Goal: Use online tool/utility: Utilize a website feature to perform a specific function

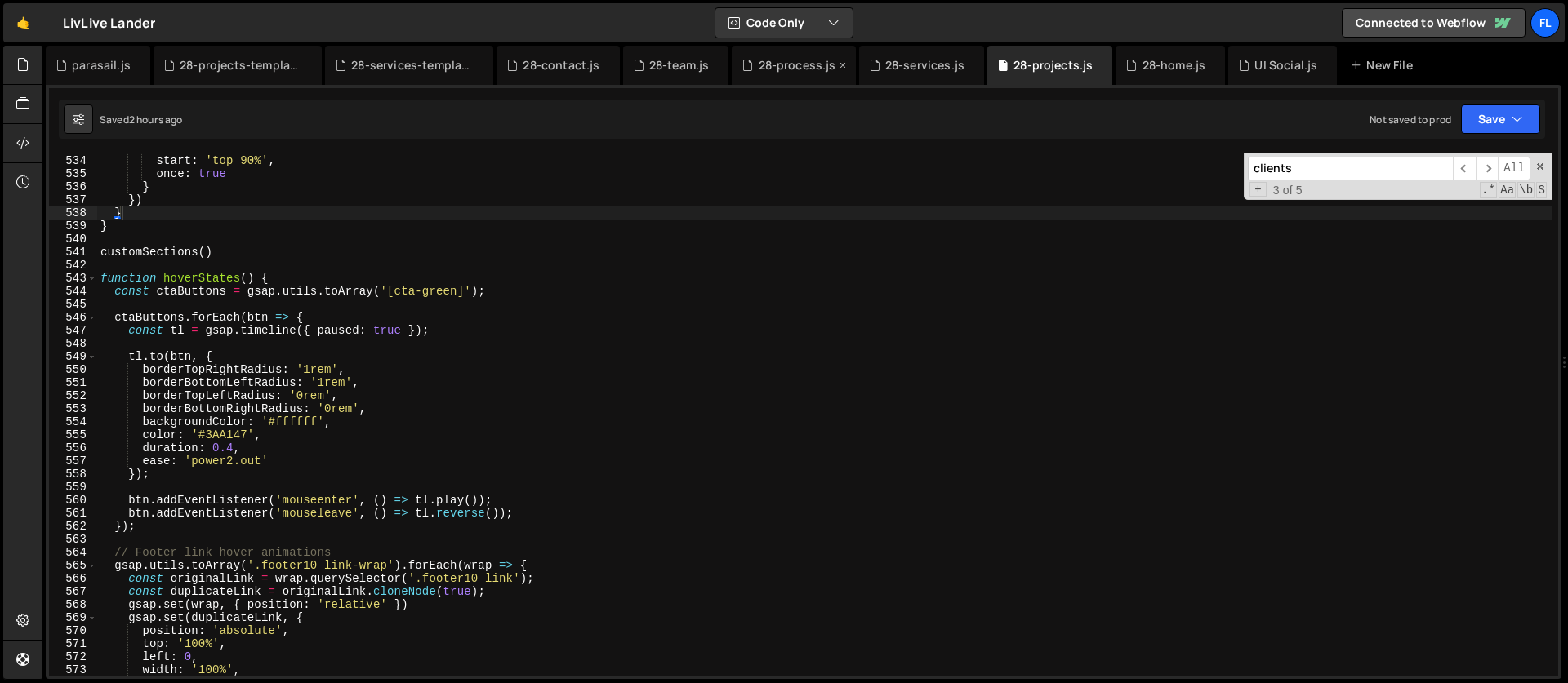
scroll to position [6959, 0]
click at [780, 74] on div "28-process.js" at bounding box center [793, 66] width 124 height 39
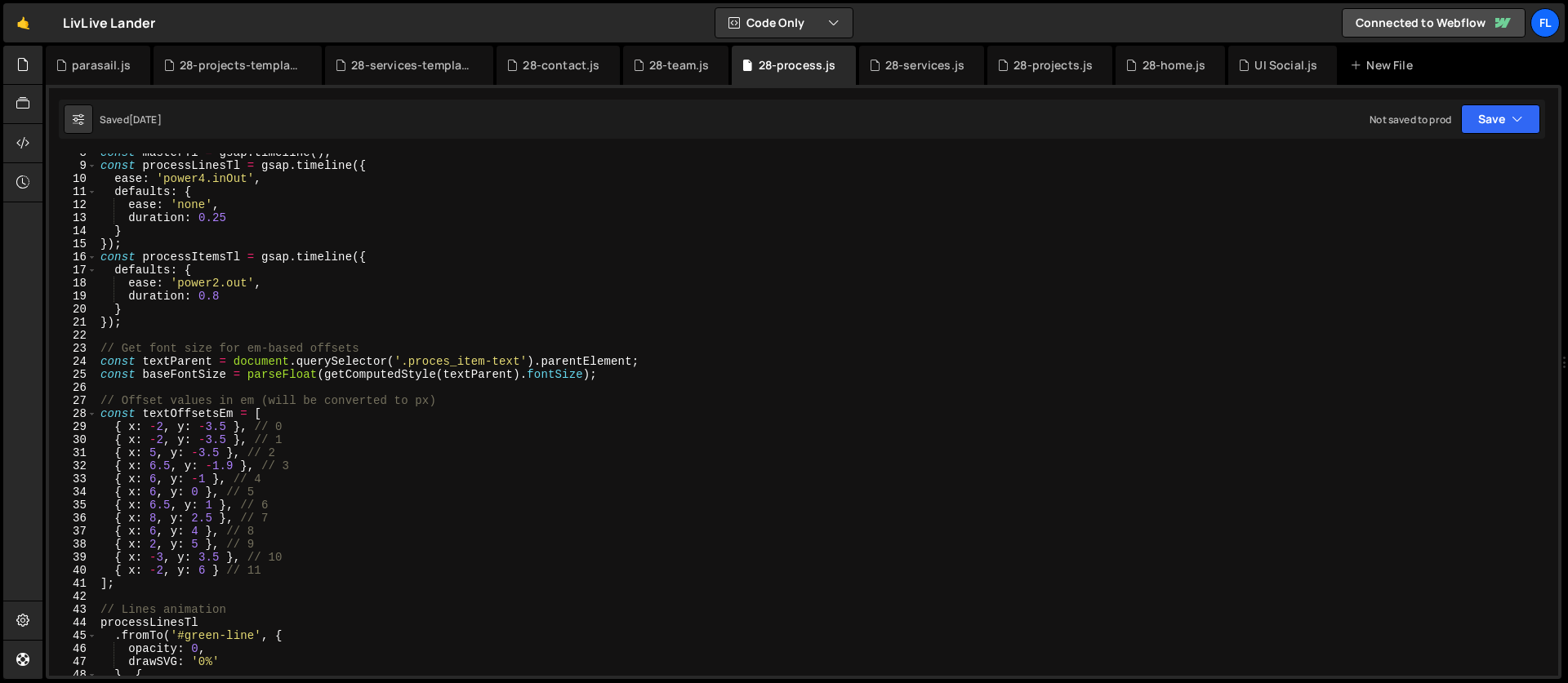
scroll to position [0, 0]
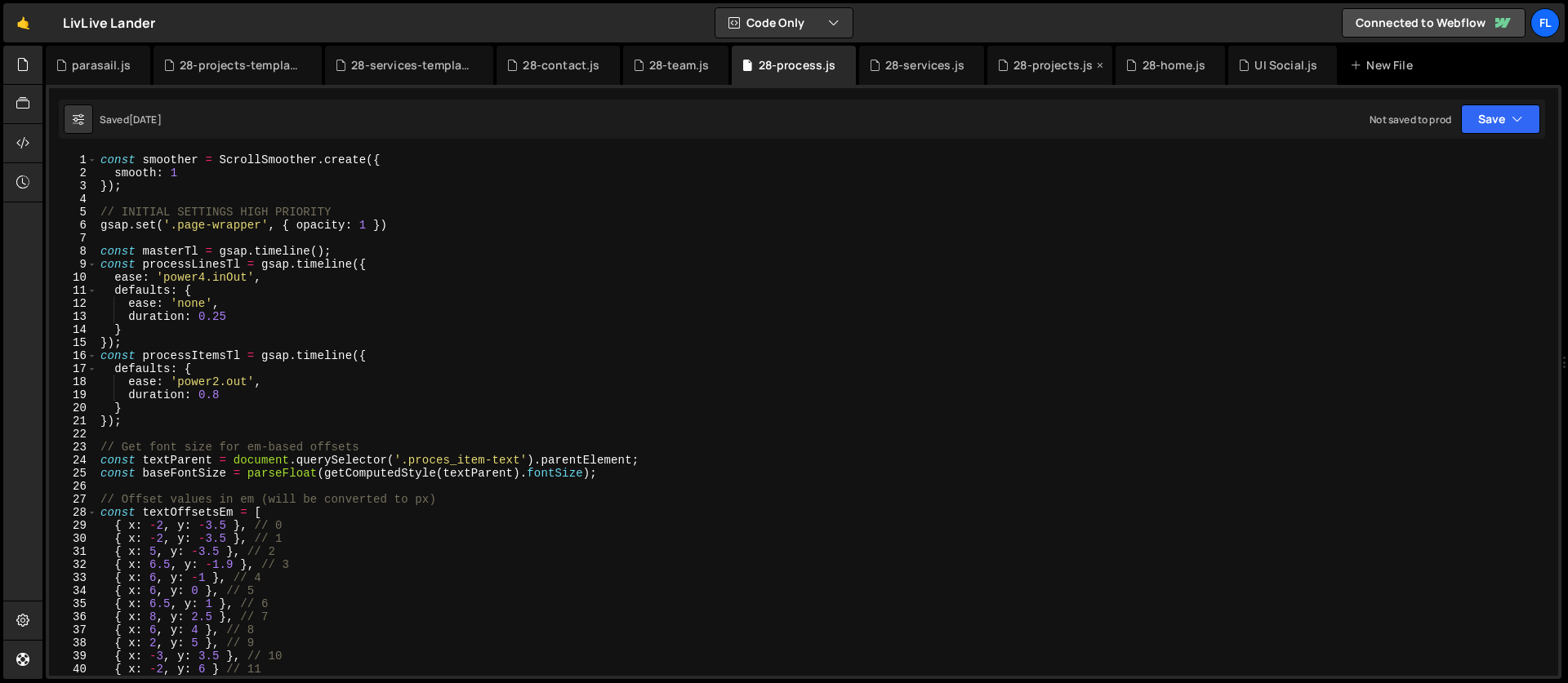
click at [1039, 67] on div "28-projects.js" at bounding box center [1053, 65] width 79 height 17
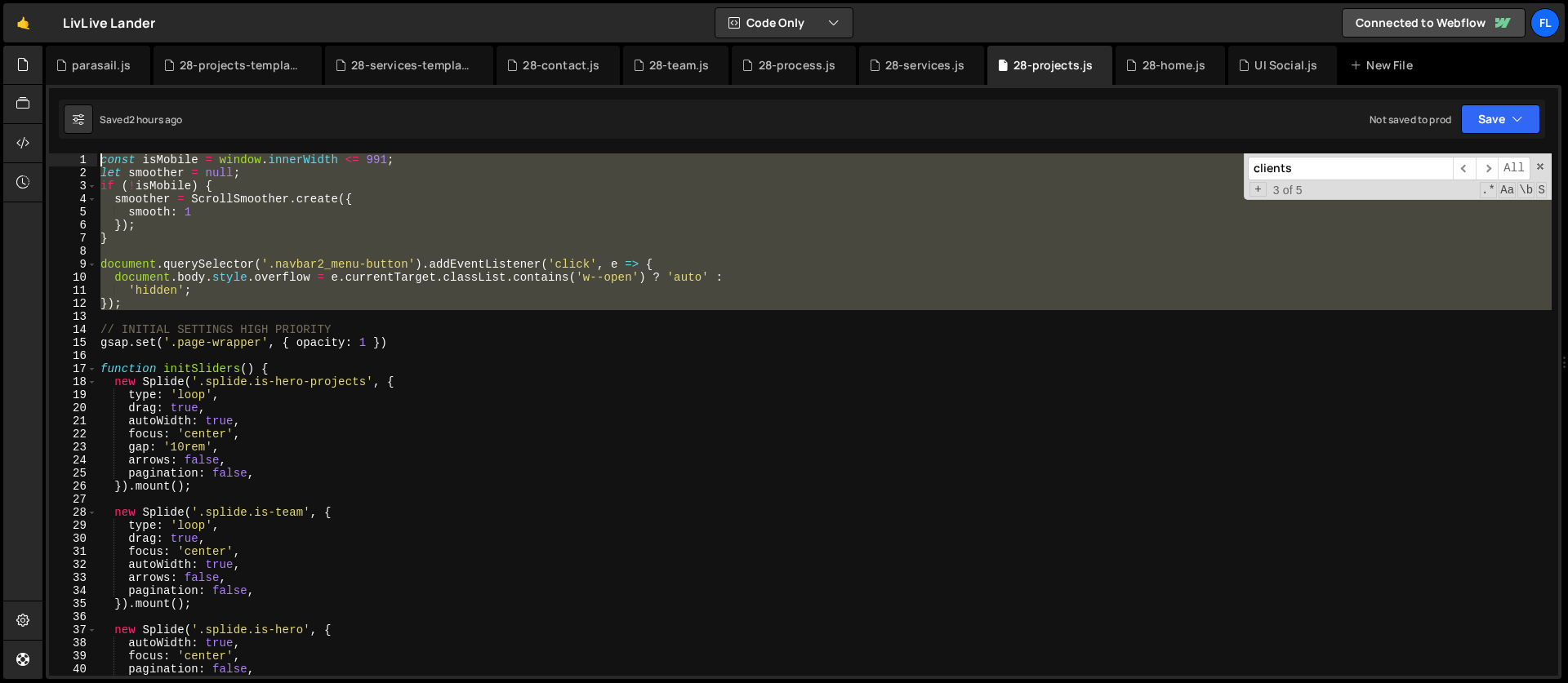
drag, startPoint x: 145, startPoint y: 311, endPoint x: 69, endPoint y: 145, distance: 182.6
click at [69, 145] on div "1 2 3 4 5 6 7 8 9 10 11 12 13 14 15 16 17 18 19 20 21 22 23 24 25 26 27 28 29 3…" at bounding box center [804, 382] width 1516 height 594
type textarea "const isMobile = window.innerWidth <= 991; let smoother = null;"
click at [764, 69] on div "28-process.js" at bounding box center [797, 65] width 77 height 17
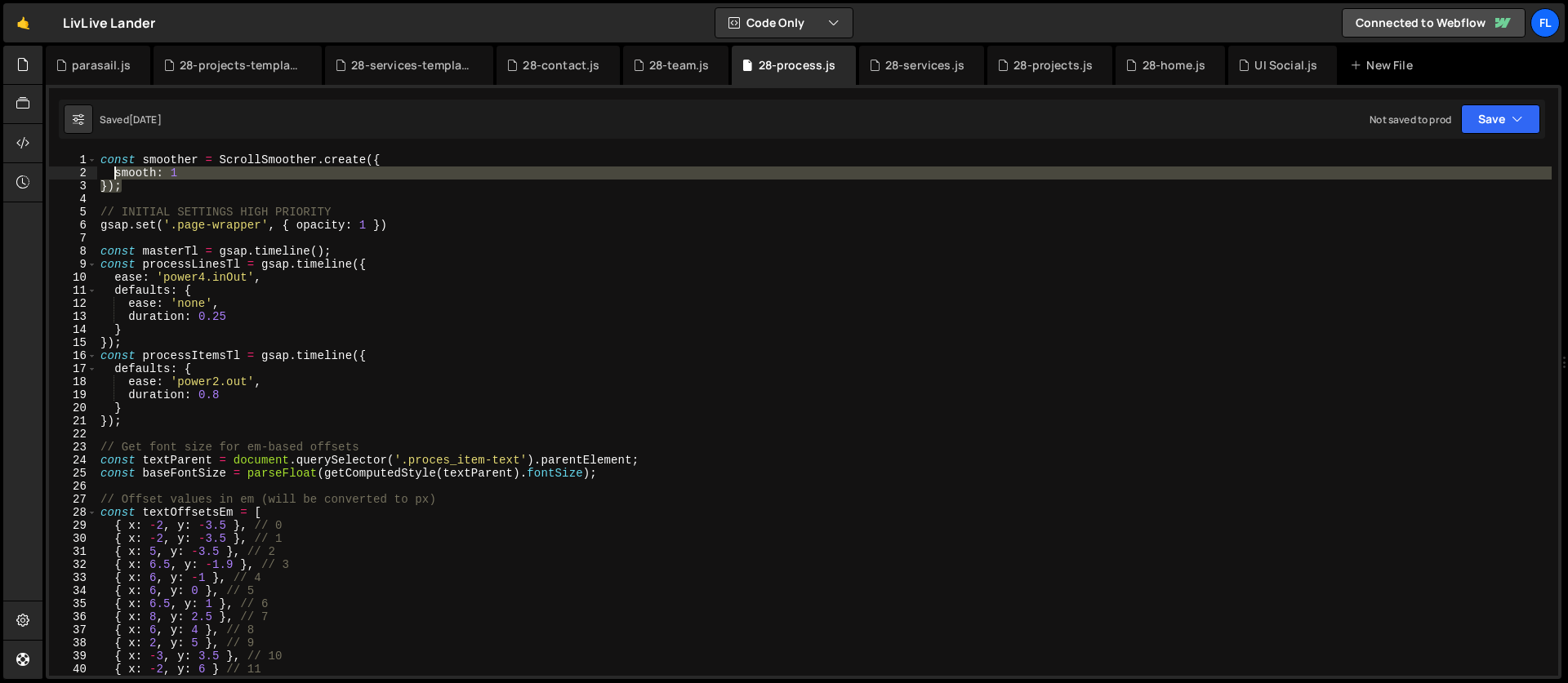
drag, startPoint x: 125, startPoint y: 190, endPoint x: 78, endPoint y: 144, distance: 65.8
click at [78, 144] on div "1 2 3 4 5 6 7 8 9 10 11 12 13 14 15 16 17 18 19 20 21 22 23 24 25 26 27 28 29 3…" at bounding box center [804, 382] width 1516 height 594
type textarea "const smoother = ScrollSmoother.create({ smooth: 1"
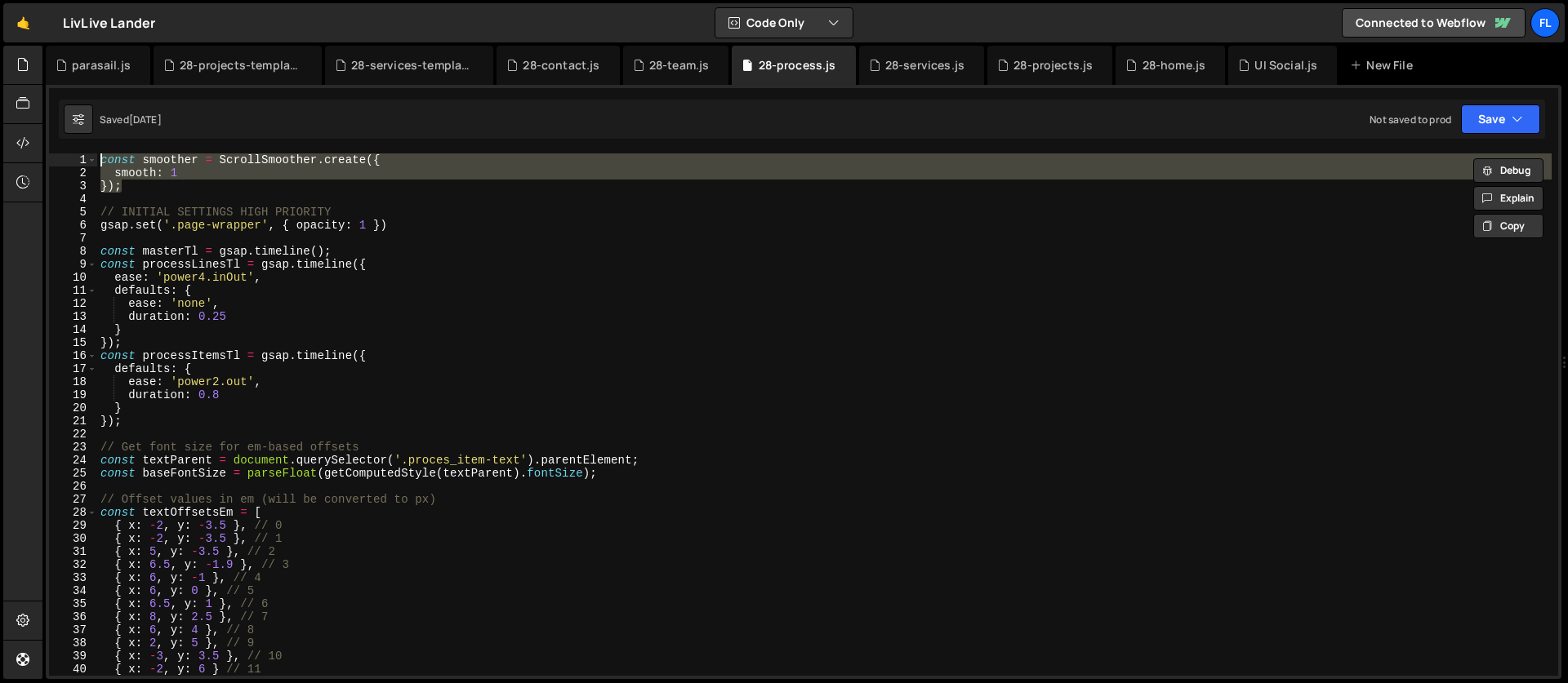
paste textarea
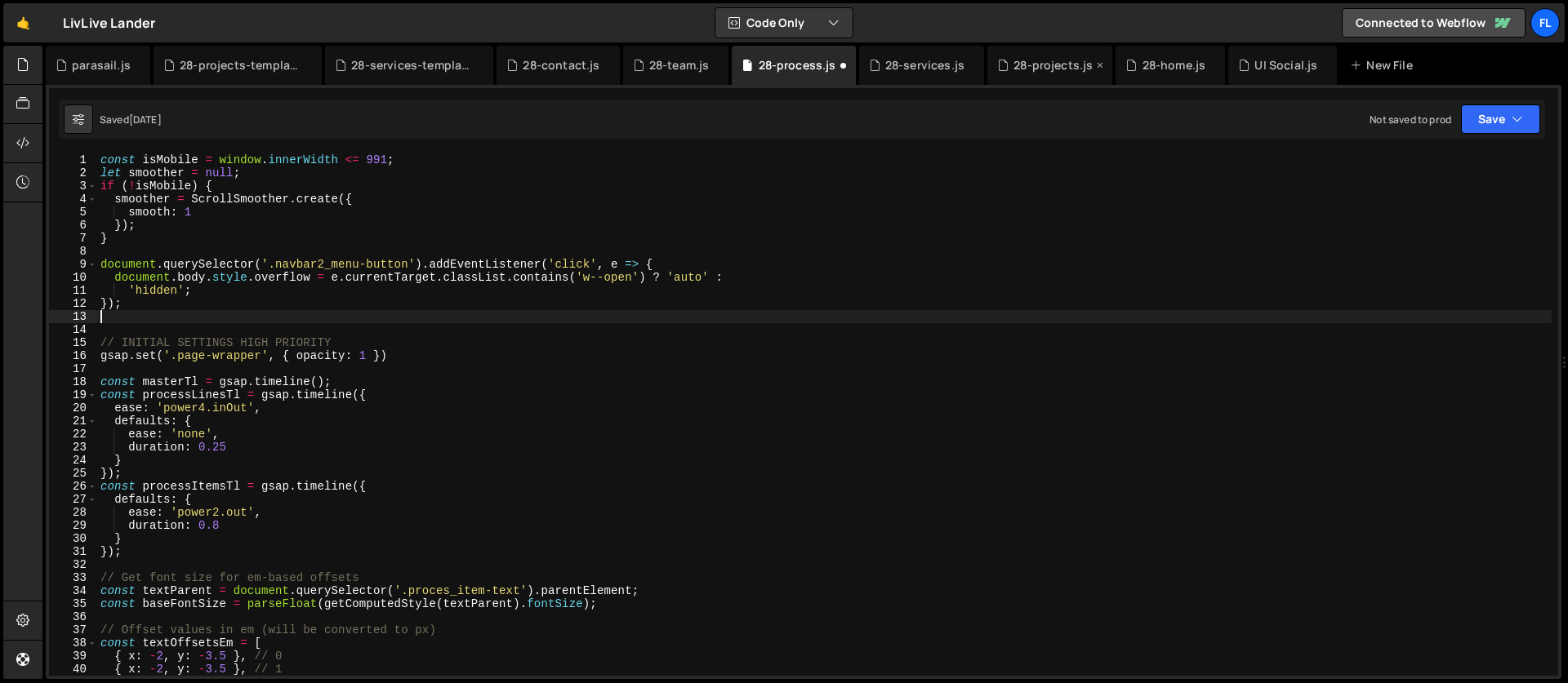
click at [1053, 69] on div "28-projects.js" at bounding box center [1053, 65] width 79 height 17
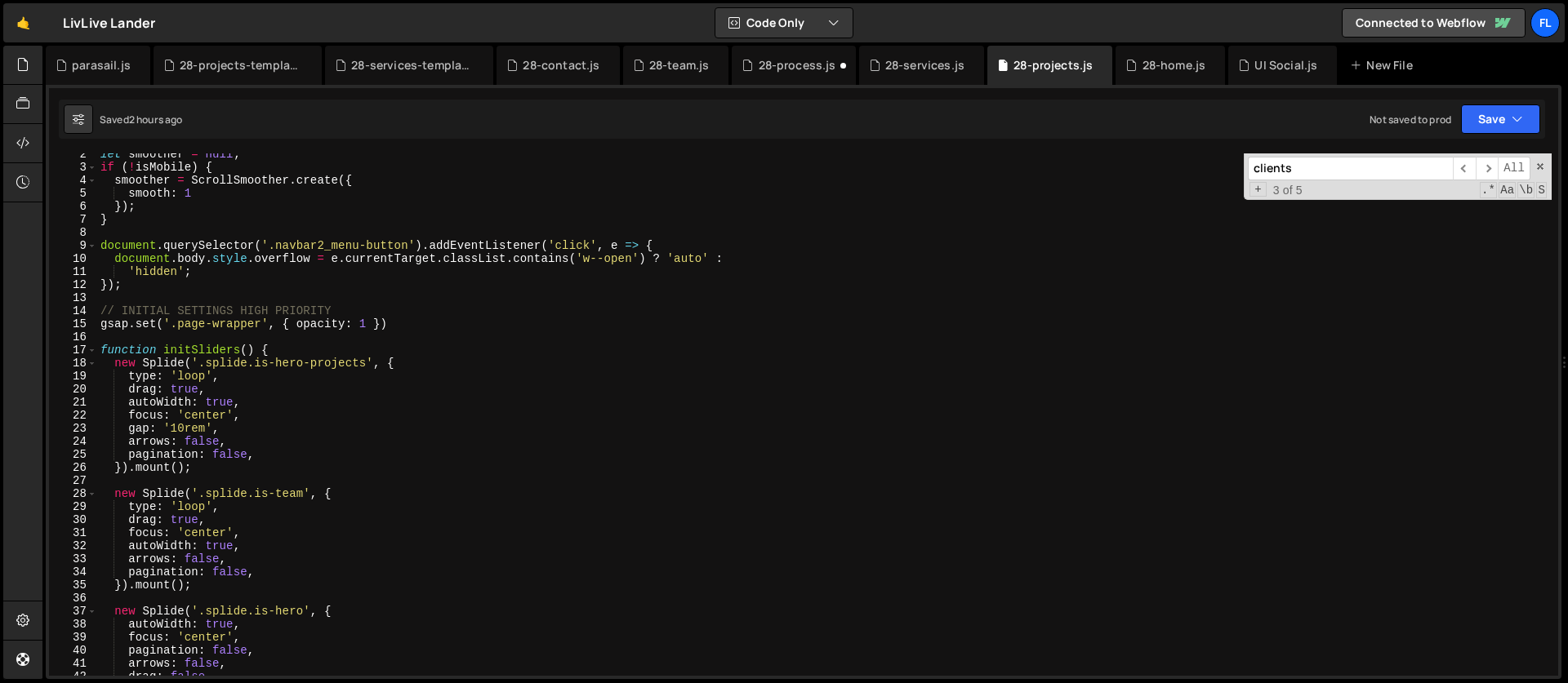
scroll to position [153, 0]
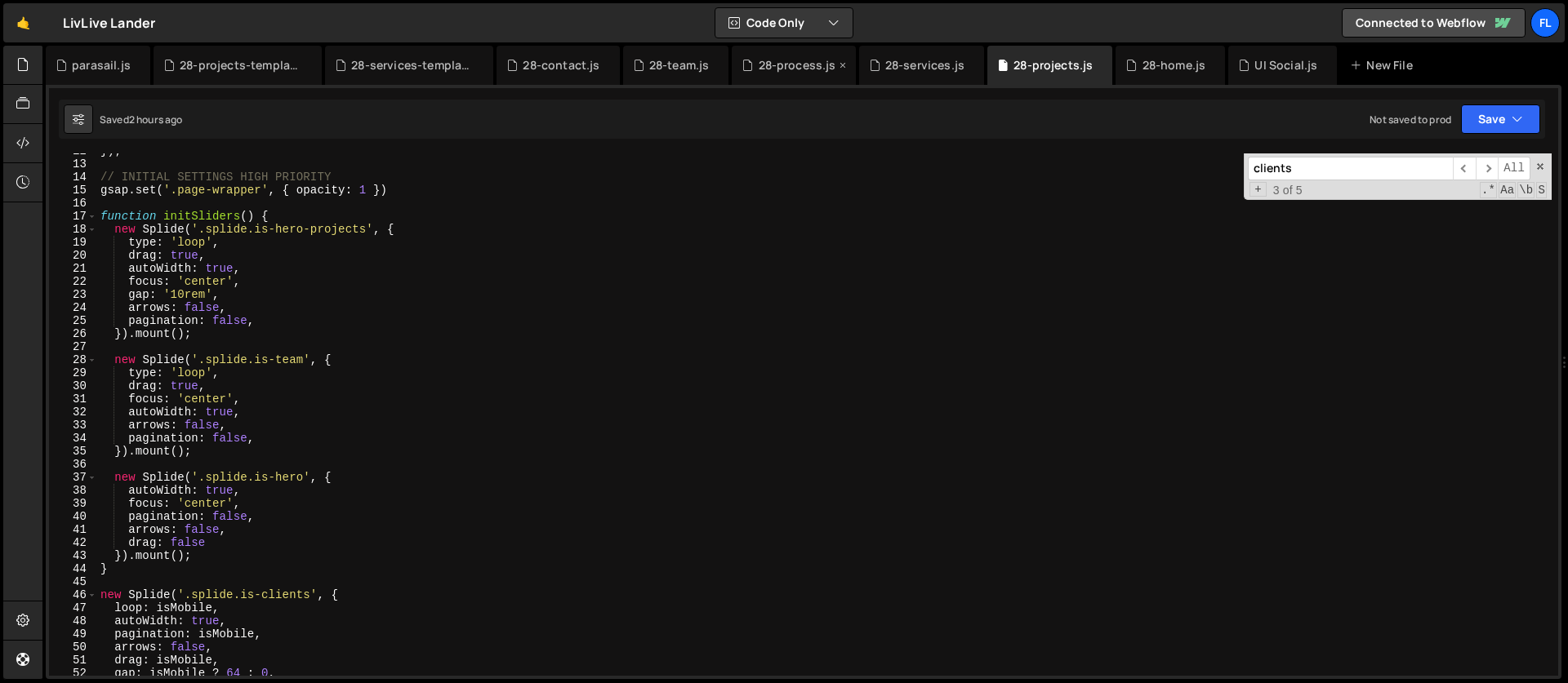
click at [784, 63] on div "28-process.js" at bounding box center [797, 65] width 77 height 17
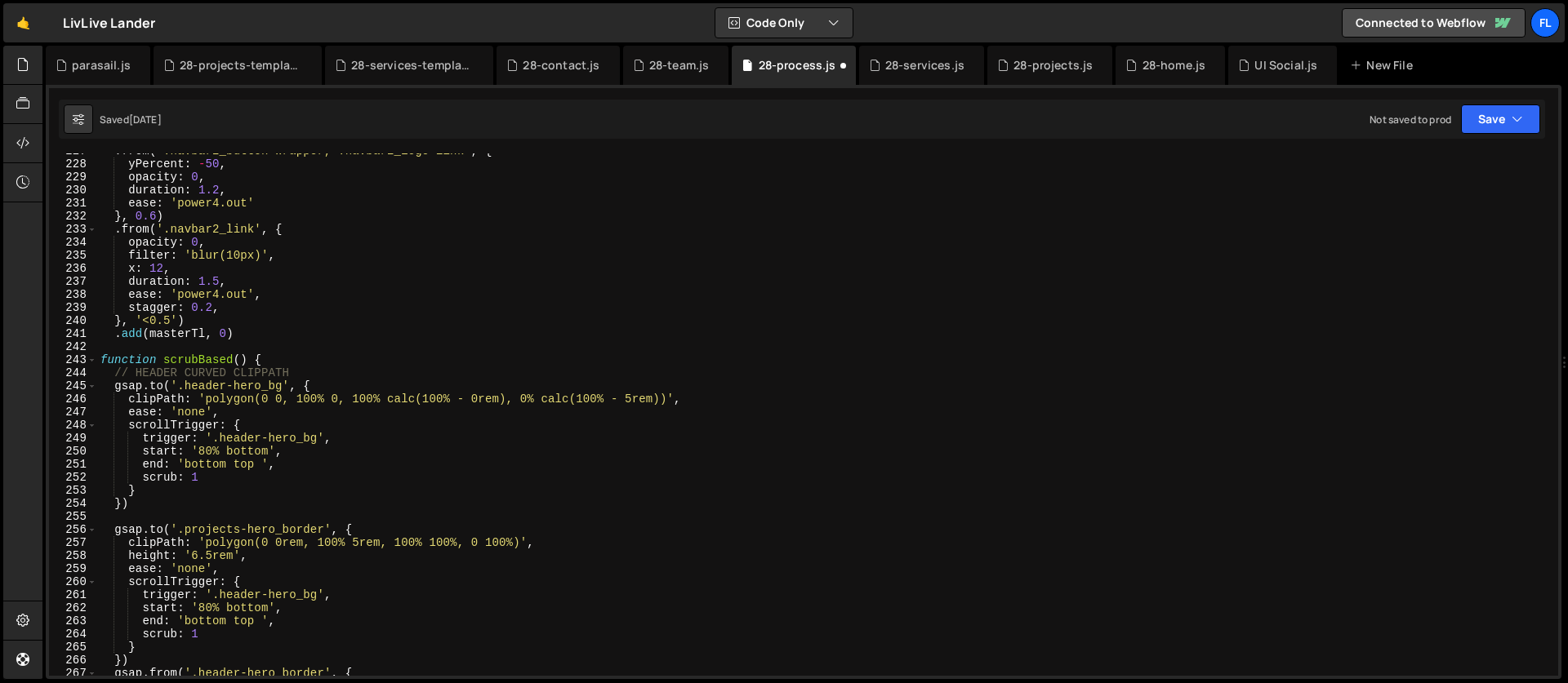
scroll to position [3008, 0]
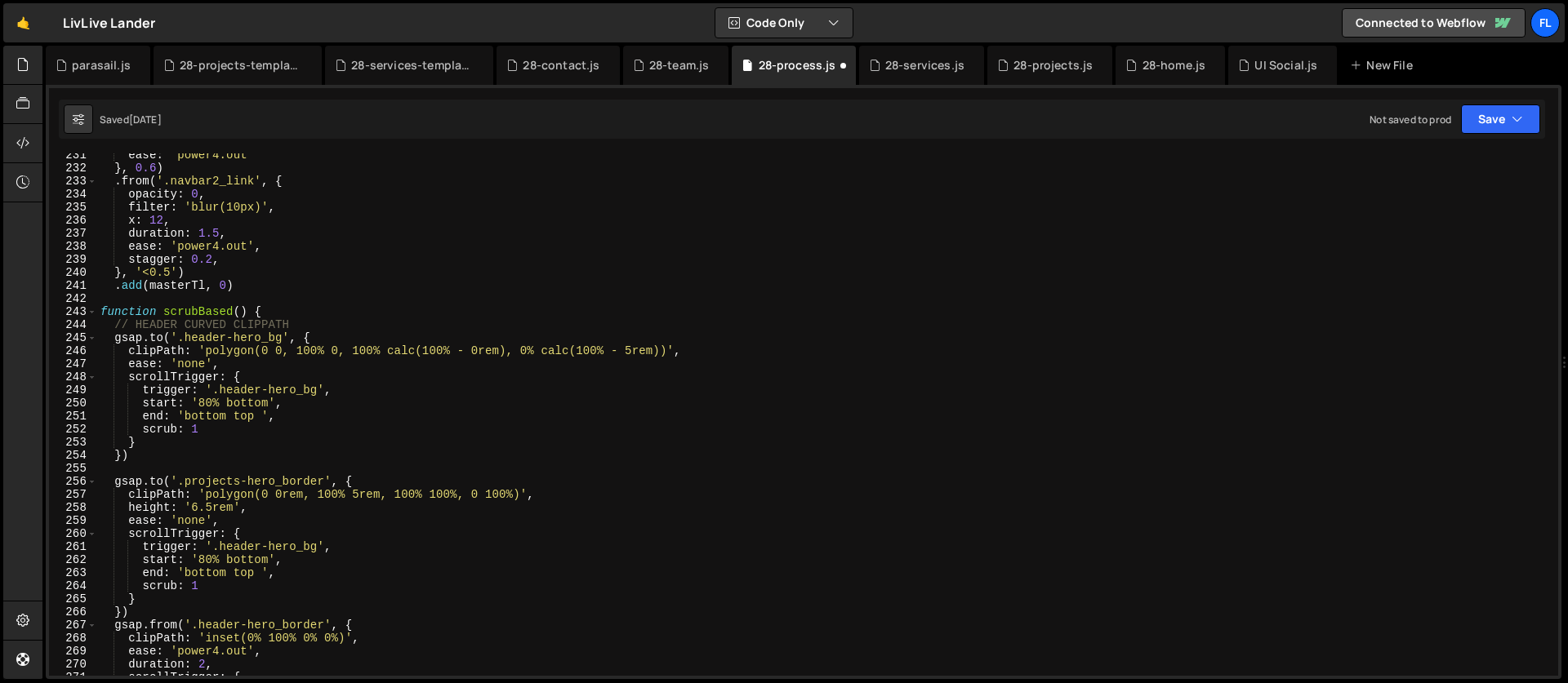
type textarea "function scrubBased() {"
click at [275, 313] on div "ease : 'power4.out' } , 0.6 ) . from ( '.navbar2_link' , { opacity : 0 , filter…" at bounding box center [824, 423] width 1454 height 549
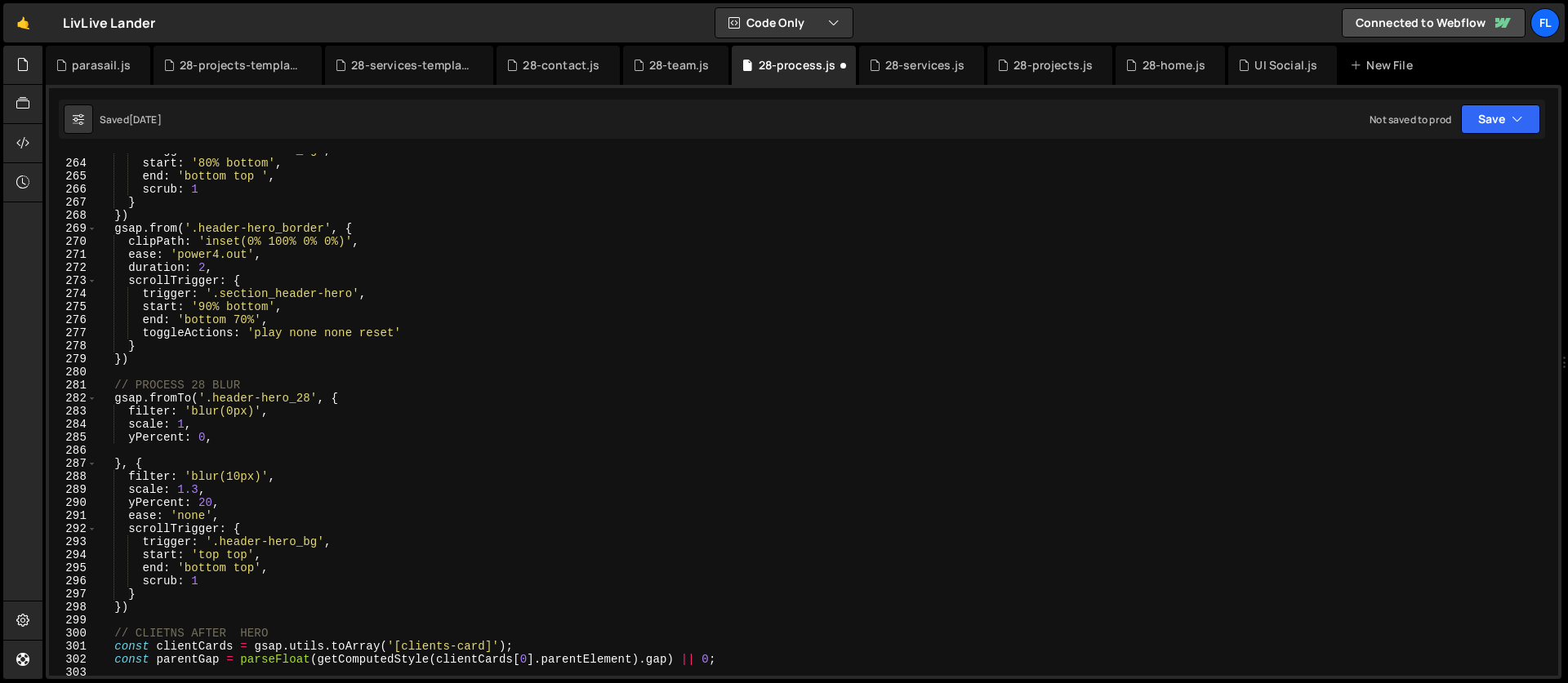
scroll to position [3441, 0]
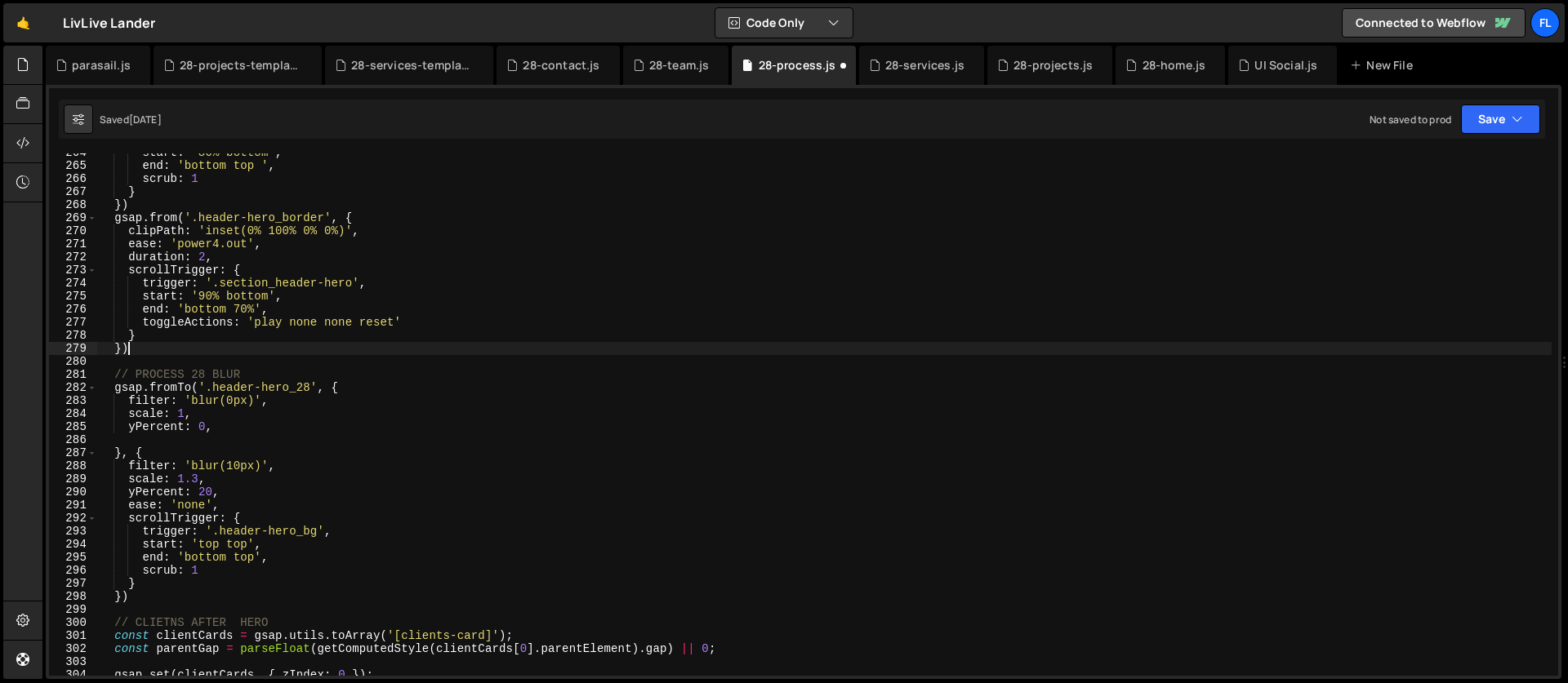
click at [157, 355] on div "start : '80% bottom' , end : 'bottom top ' , scrub : 1 } }) gsap . from ( '.hea…" at bounding box center [824, 420] width 1454 height 549
type textarea "})"
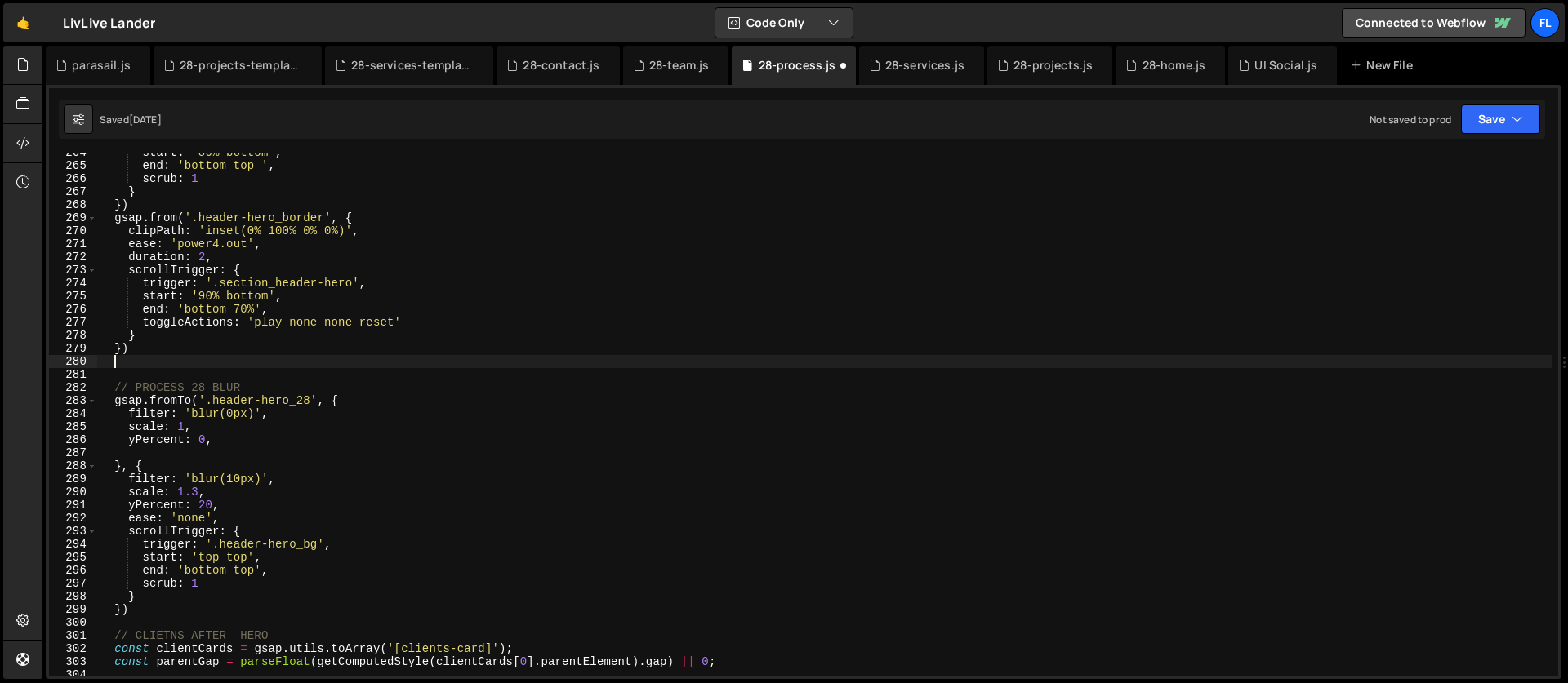
type textarea "}"
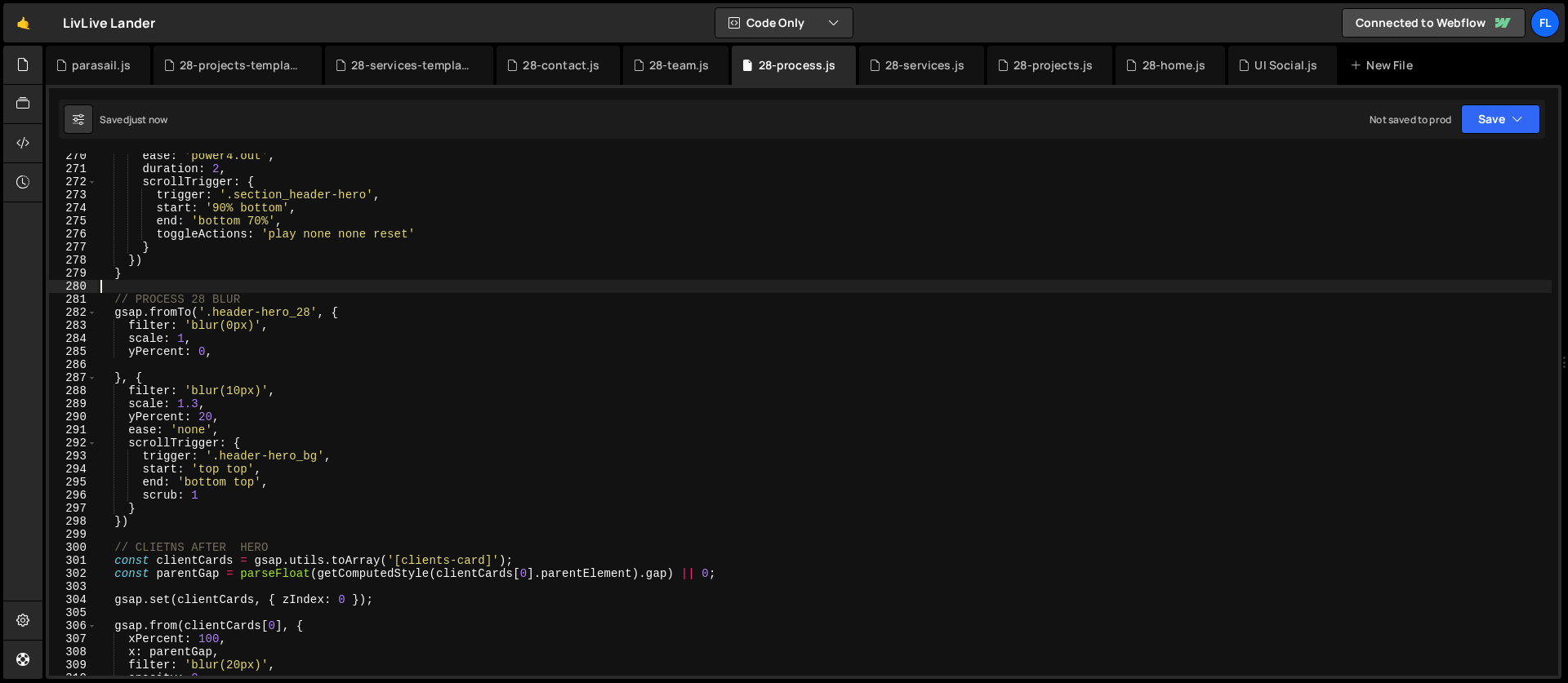
scroll to position [3693, 0]
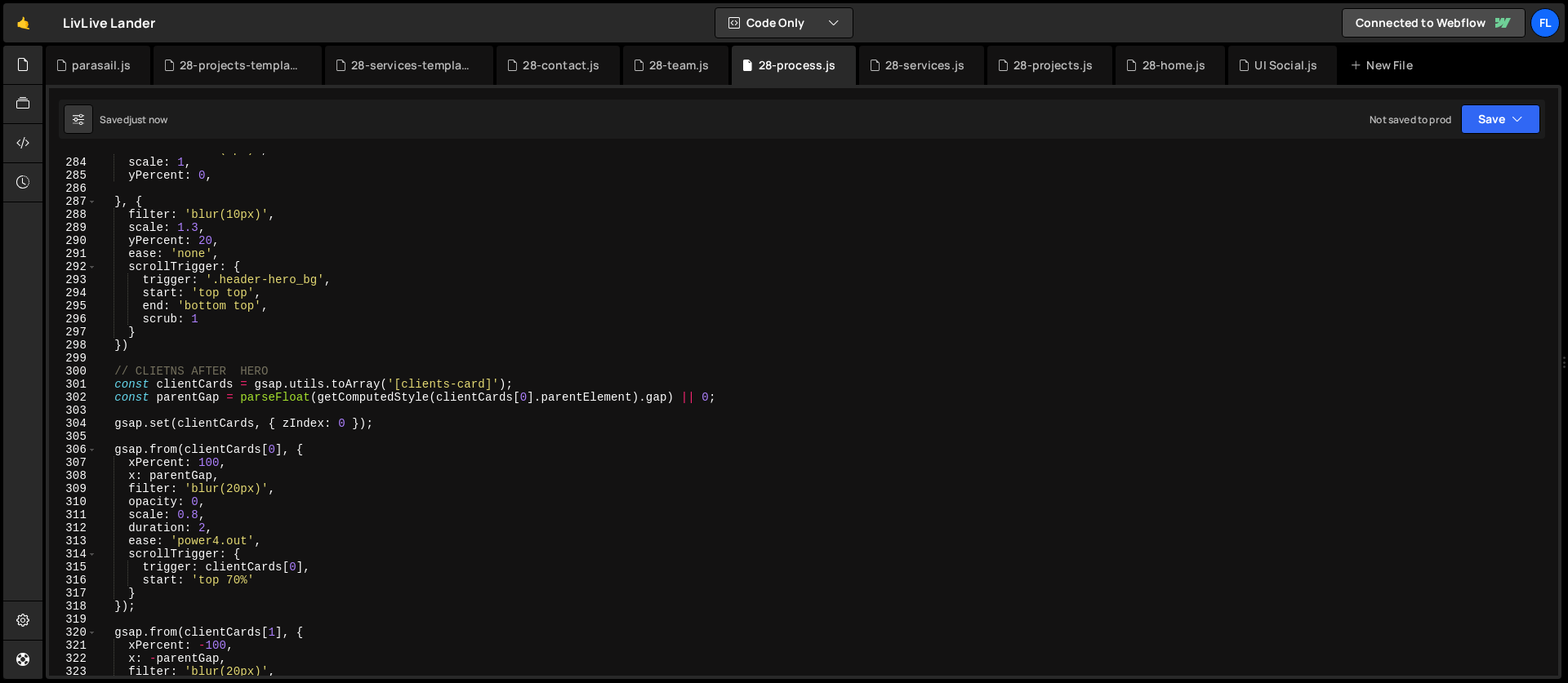
click at [160, 361] on div "filter : 'blur(0px)' , scale : 1 , yPercent : 0 , } , { filter : 'blur(10px)' ,…" at bounding box center [824, 417] width 1454 height 549
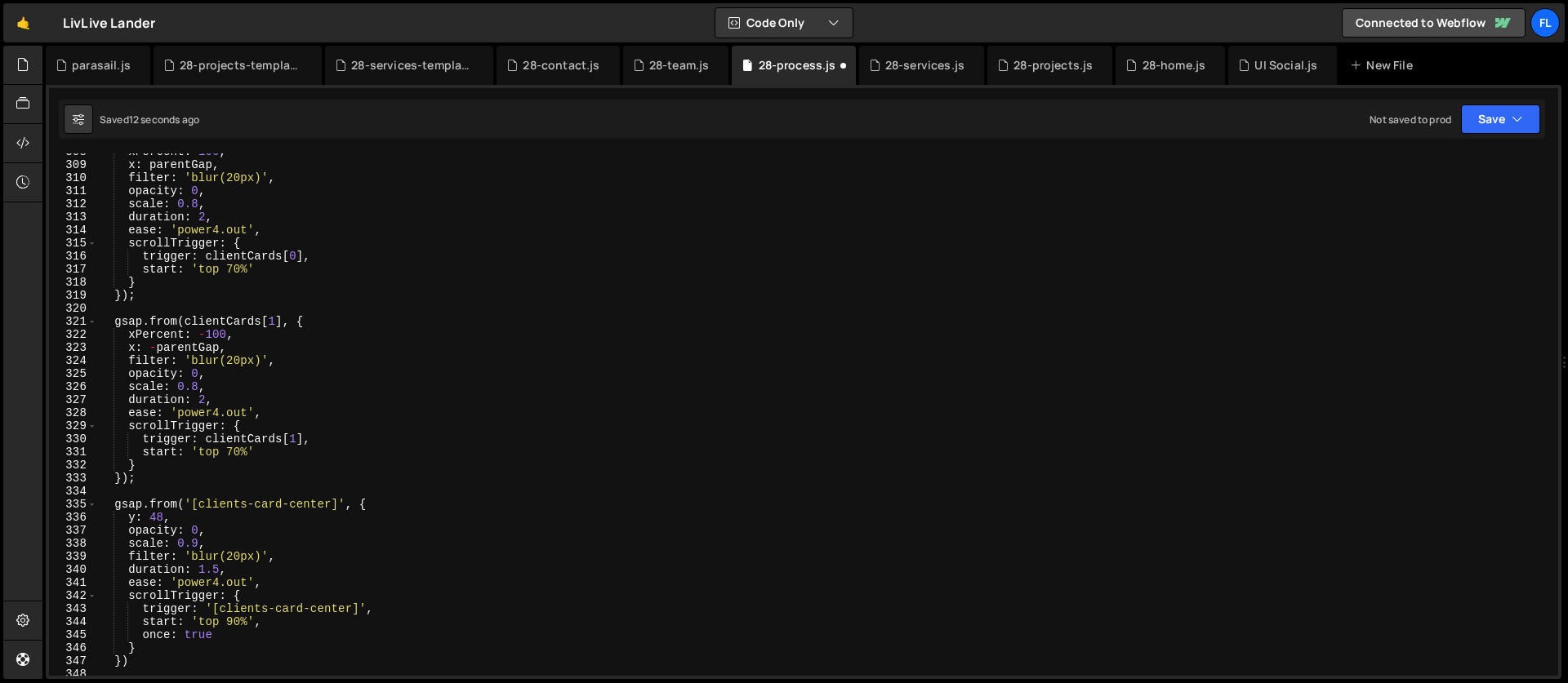
scroll to position [4109, 0]
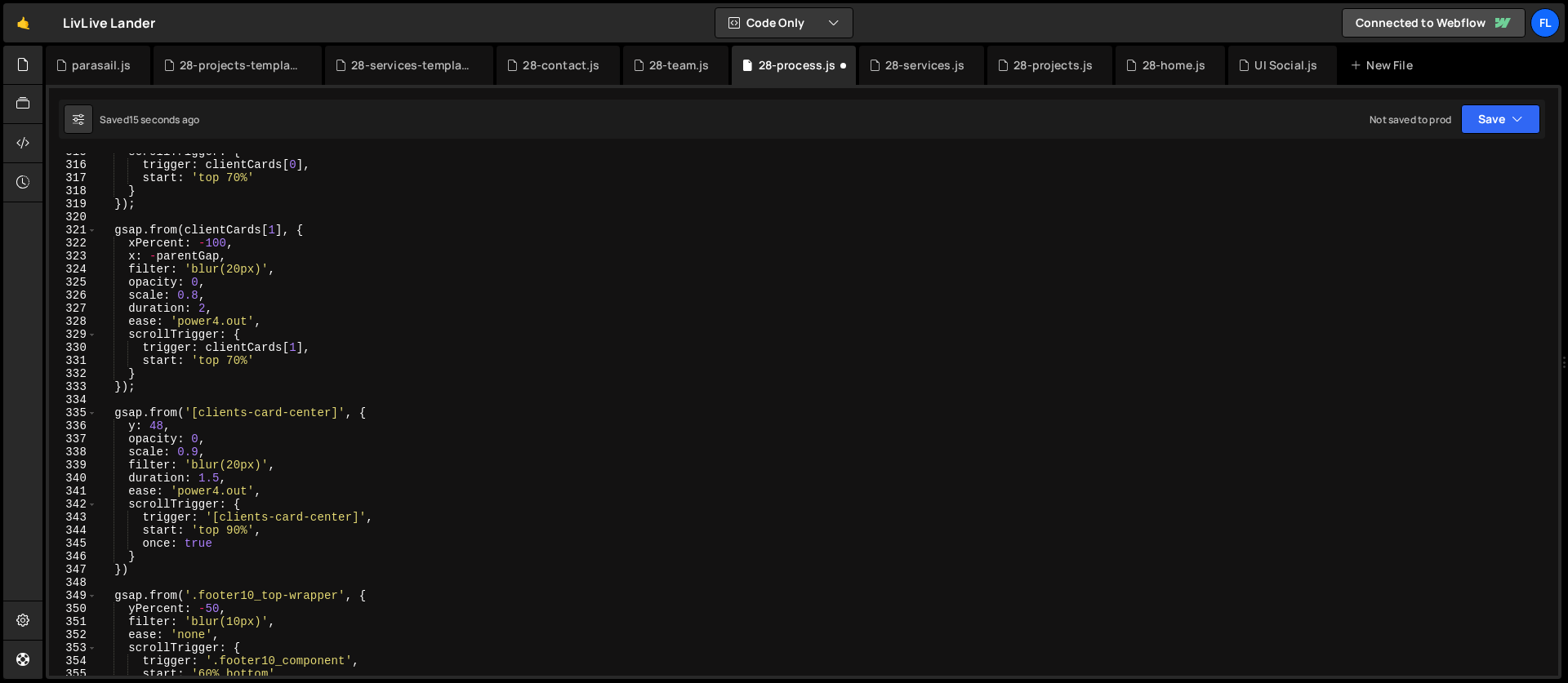
click at [149, 574] on div "scrollTrigger : { trigger : clientCards [ 0 ] , start : 'top 70%' } }) ; gsap .…" at bounding box center [824, 419] width 1454 height 549
type textarea "})"
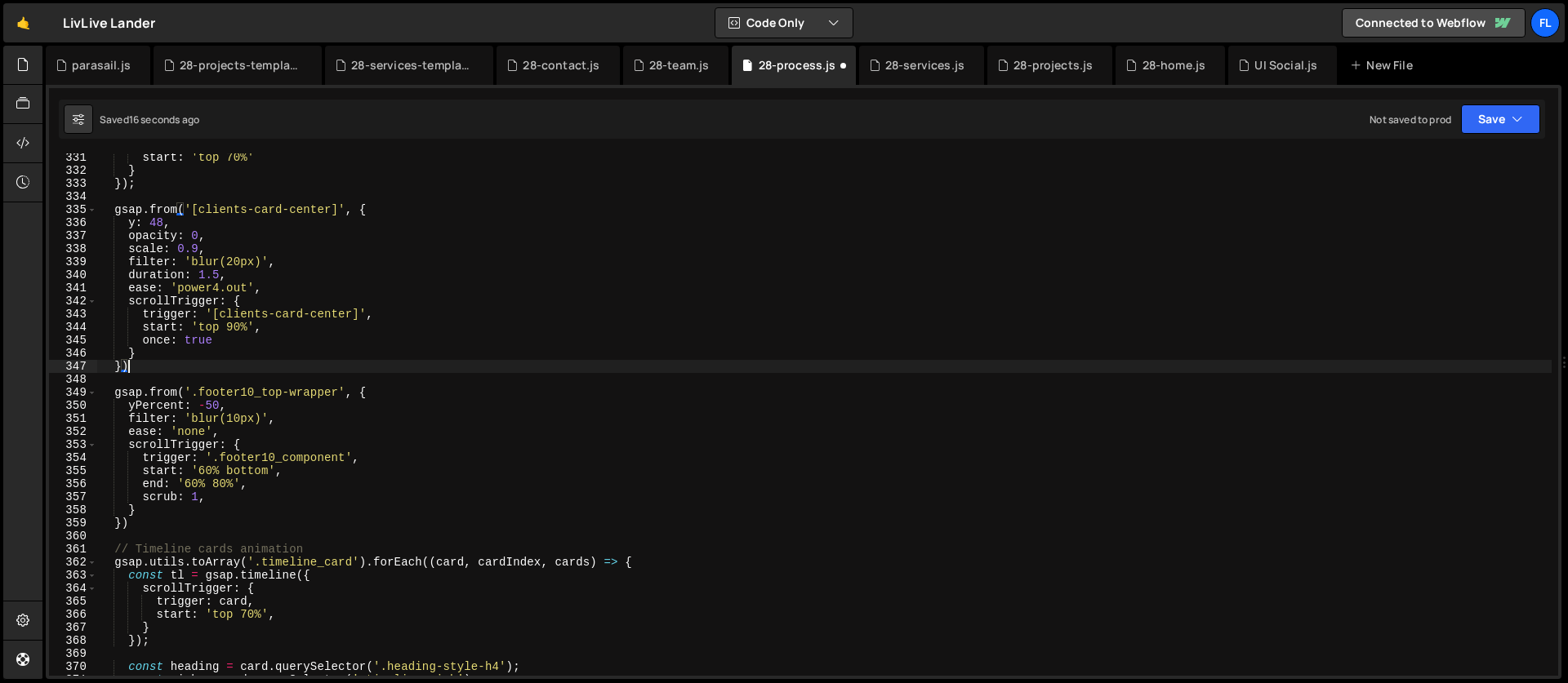
scroll to position [4312, 0]
click at [139, 528] on div "start : 'top 70%' } }) ; gsap . from ( '[clients-card-center]' , { y : 48 , opa…" at bounding box center [824, 425] width 1454 height 549
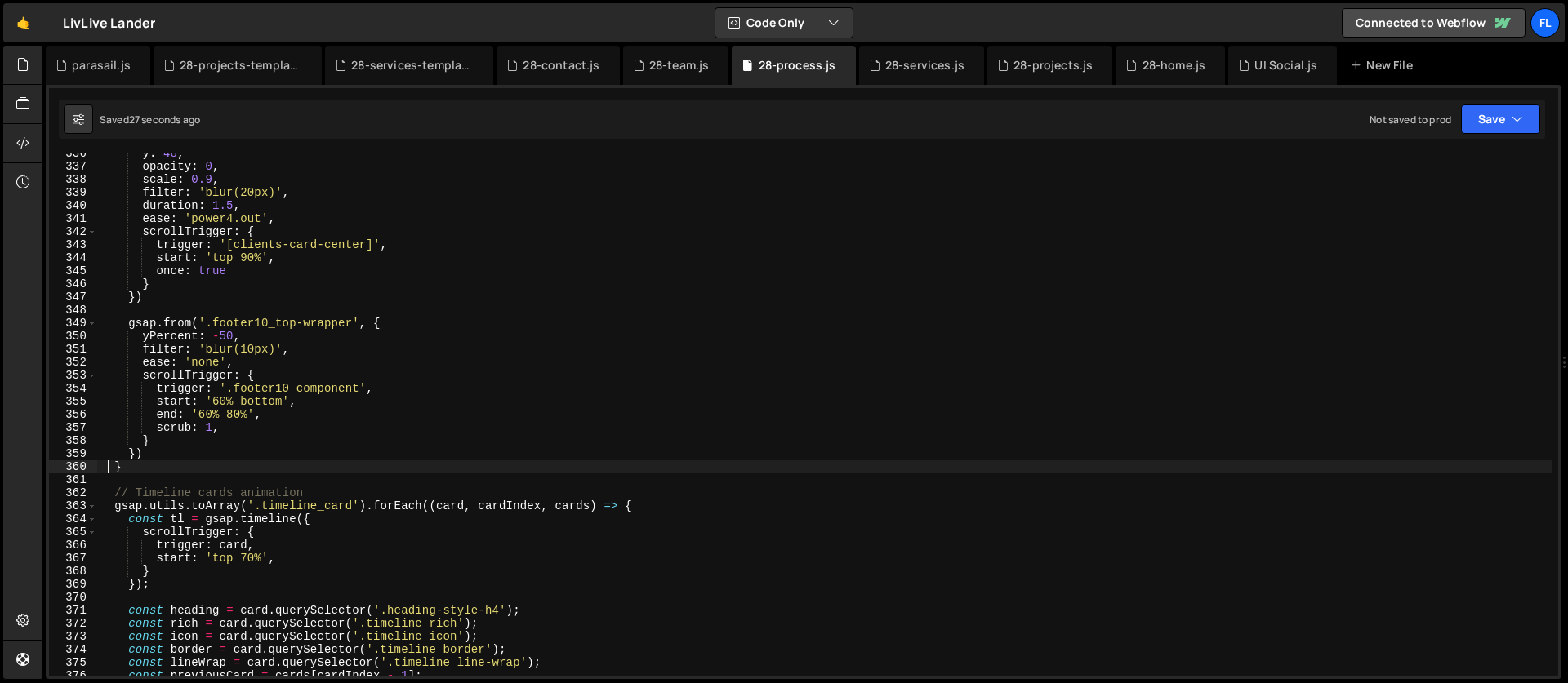
scroll to position [4464, 0]
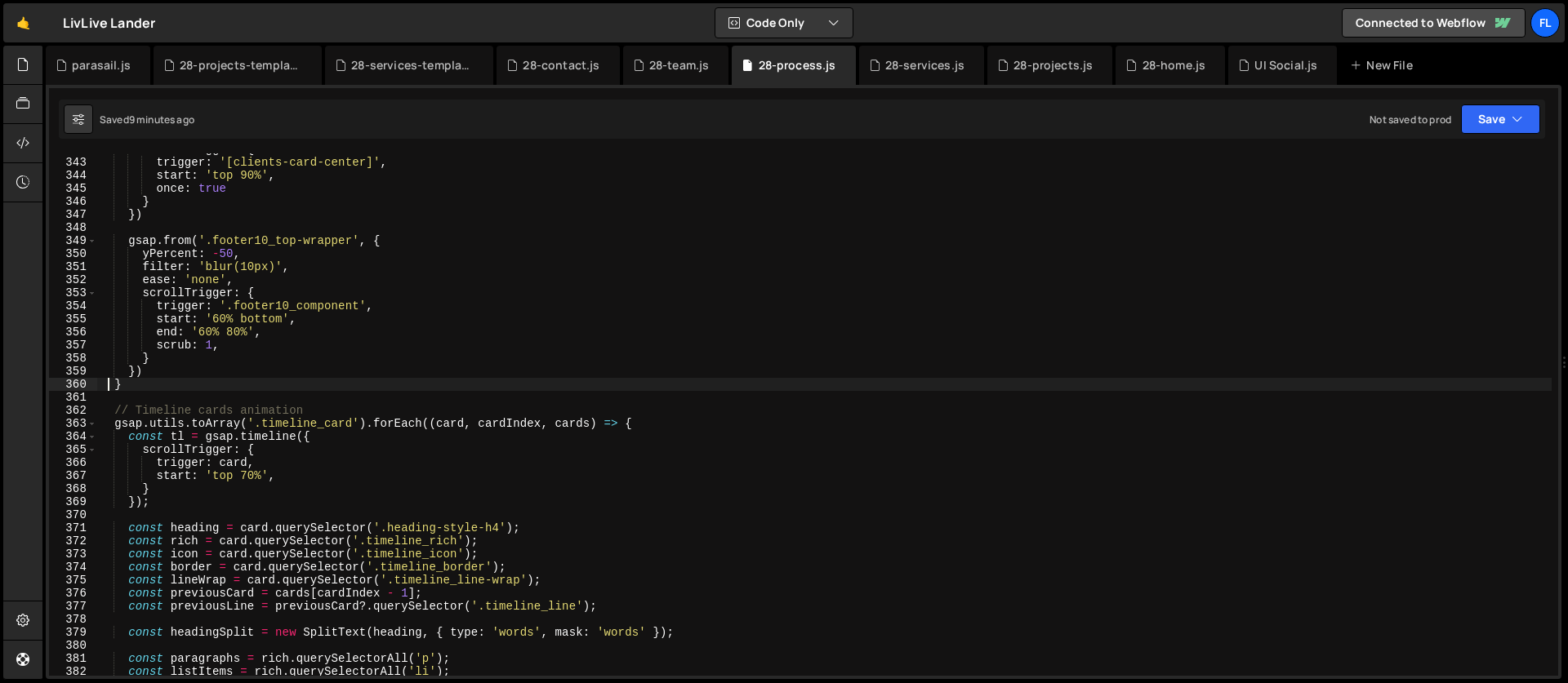
click at [460, 347] on div "scrollTrigger : { trigger : '[clients-card-center]' , start : 'top 90%' , once …" at bounding box center [824, 417] width 1454 height 549
type textarea "scrub: 1,"
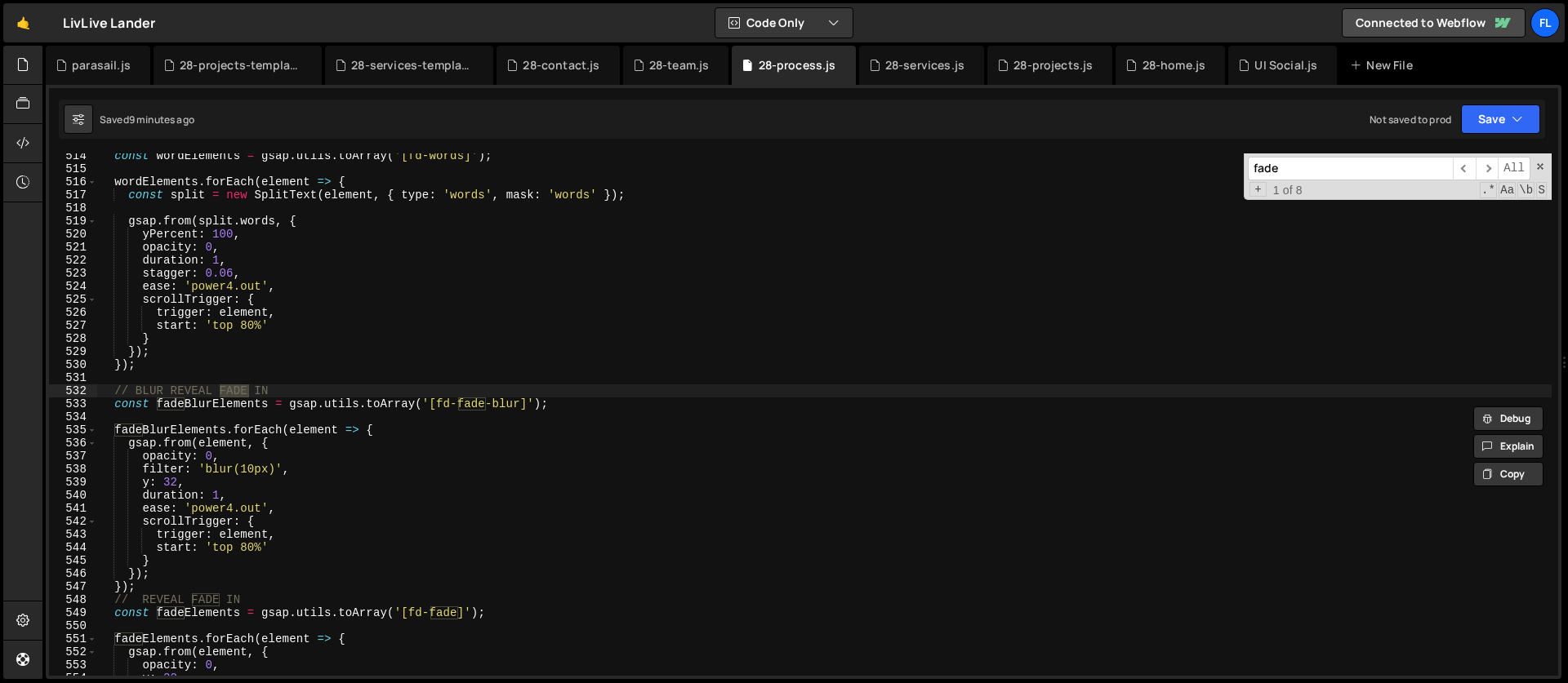
scroll to position [6769, 0]
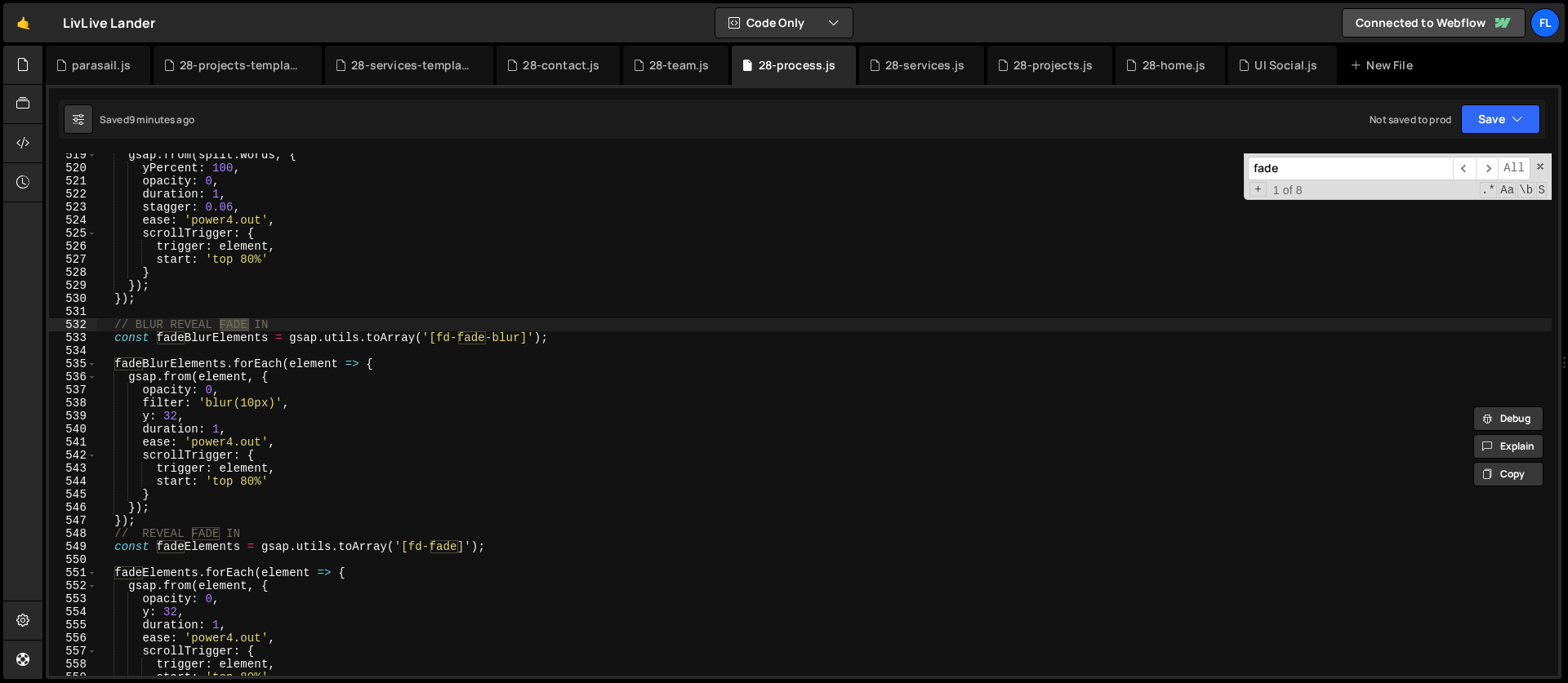
type input "fade"
click at [389, 365] on div "gsap . from ( split . words , { yPercent : 100 , opacity : 0 , duration : 1 , s…" at bounding box center [824, 423] width 1454 height 549
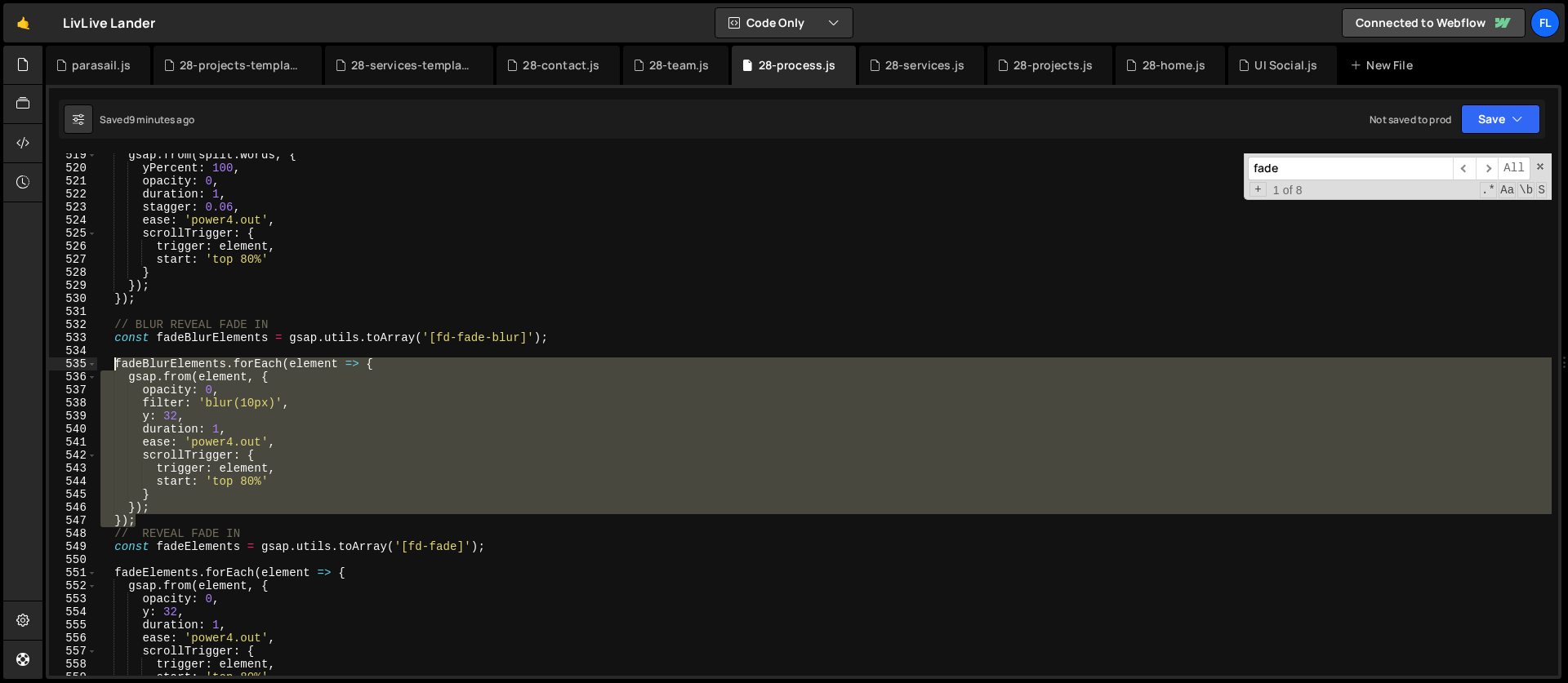
drag, startPoint x: 145, startPoint y: 522, endPoint x: 115, endPoint y: 369, distance: 155.9
click at [115, 369] on div "gsap . from ( split . words , { yPercent : 100 , opacity : 0 , duration : 1 , s…" at bounding box center [824, 423] width 1454 height 549
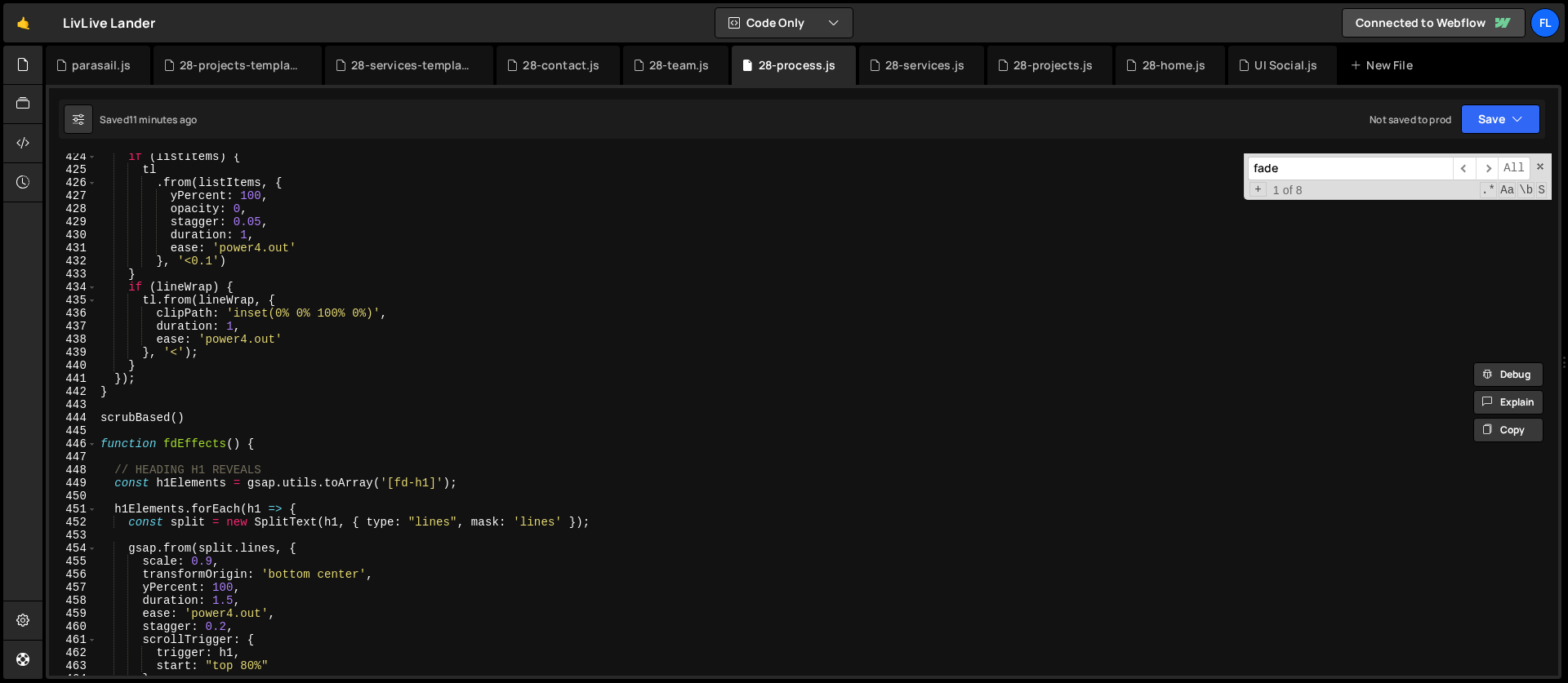
scroll to position [5437, 0]
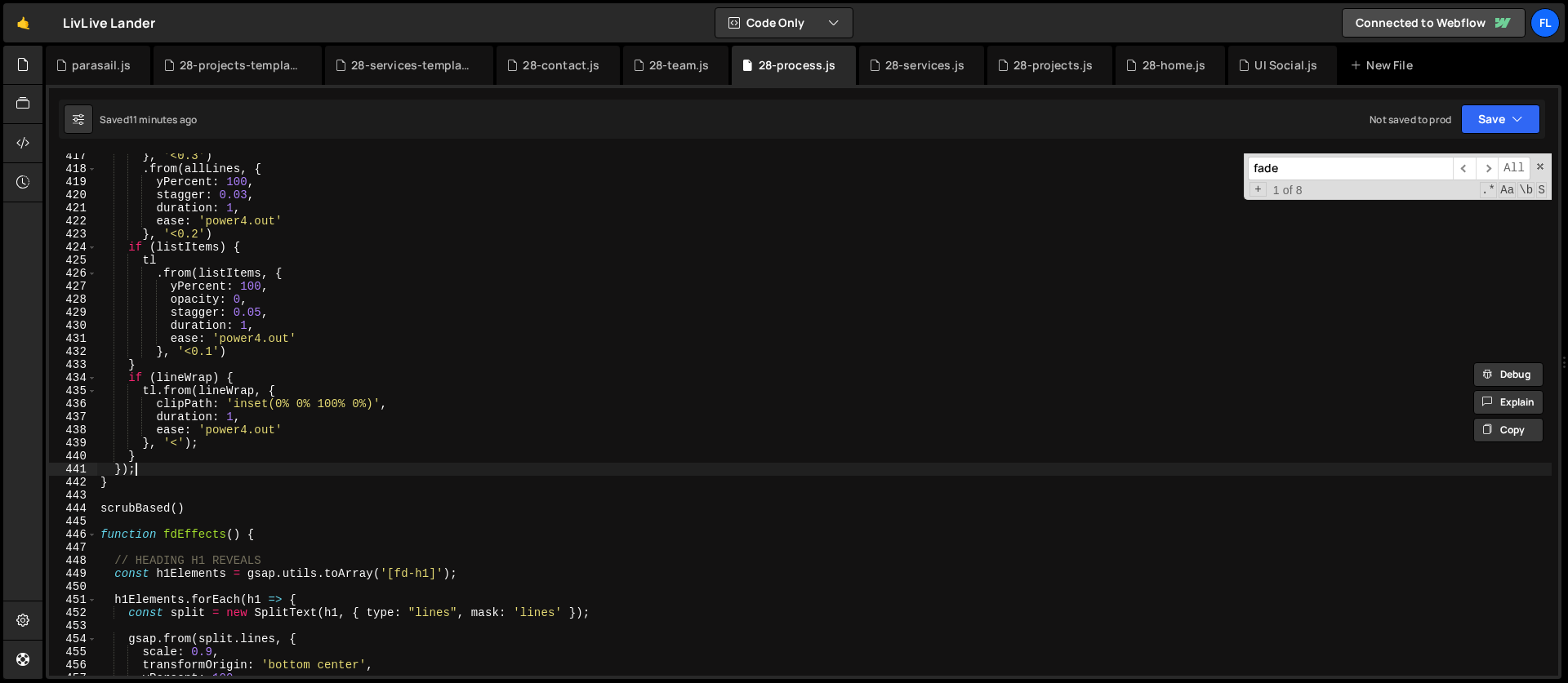
click at [159, 465] on div "} , '<0.3' ) . from ( allLines , { yPercent : 100 , stagger : 0.03 , duration :…" at bounding box center [824, 423] width 1454 height 549
type textarea "});"
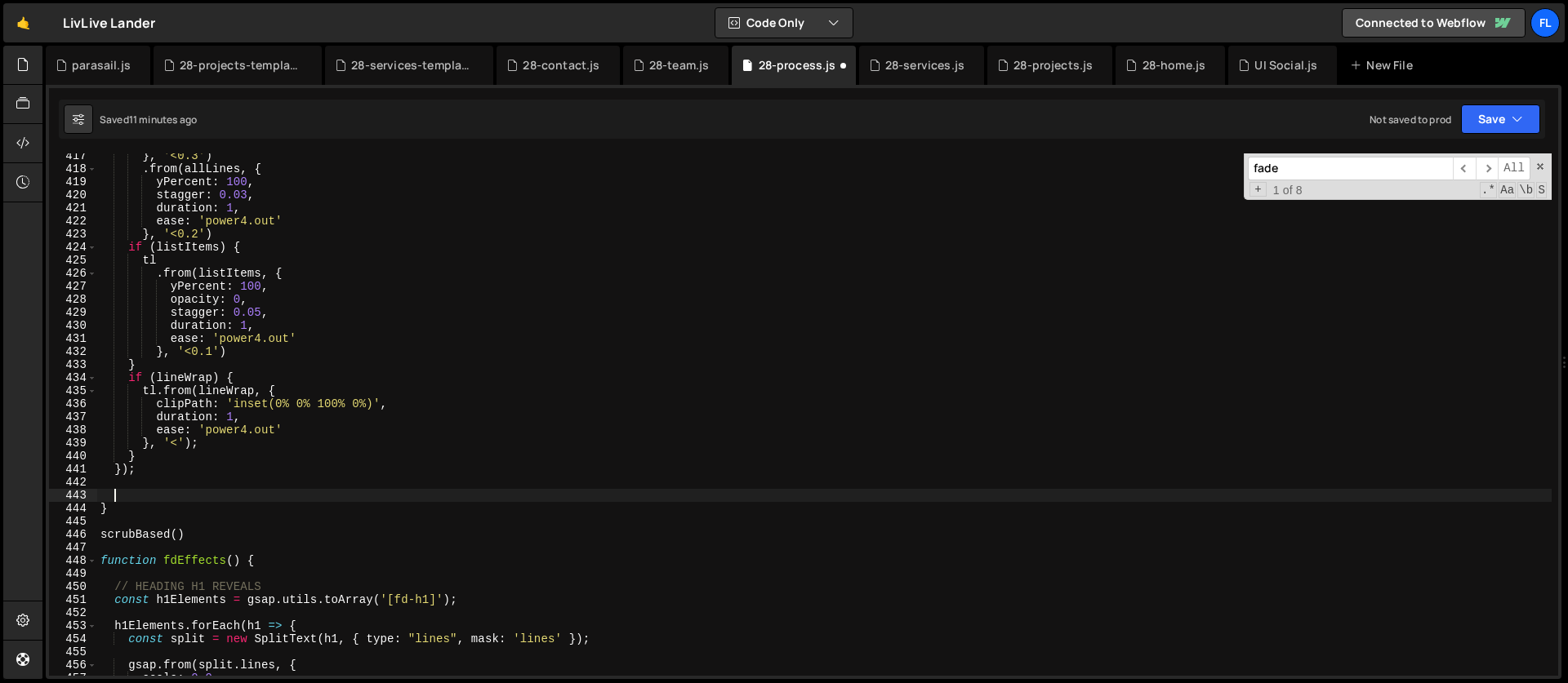
paste textarea "});"
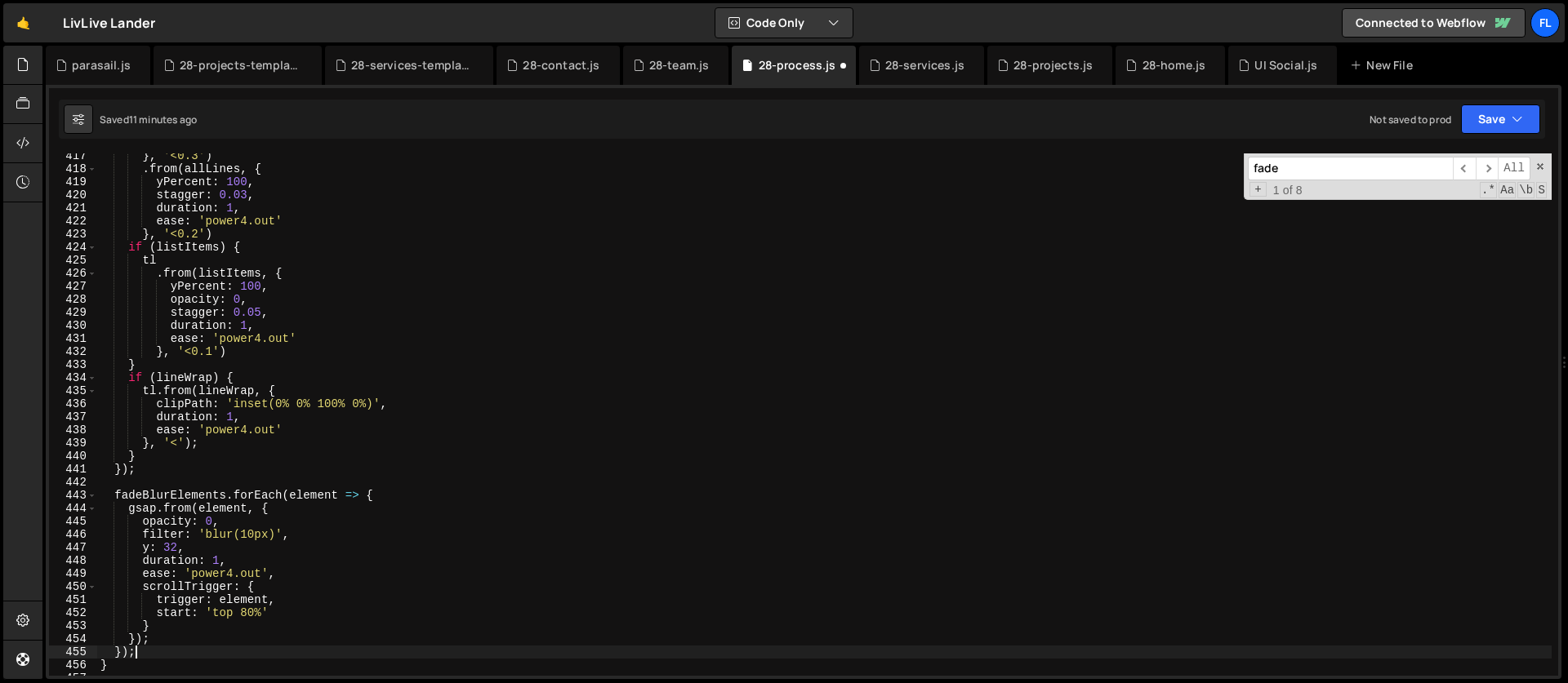
click at [149, 491] on div "} , '<0.3' ) . from ( allLines , { yPercent : 100 , stagger : 0.03 , duration :…" at bounding box center [824, 423] width 1454 height 549
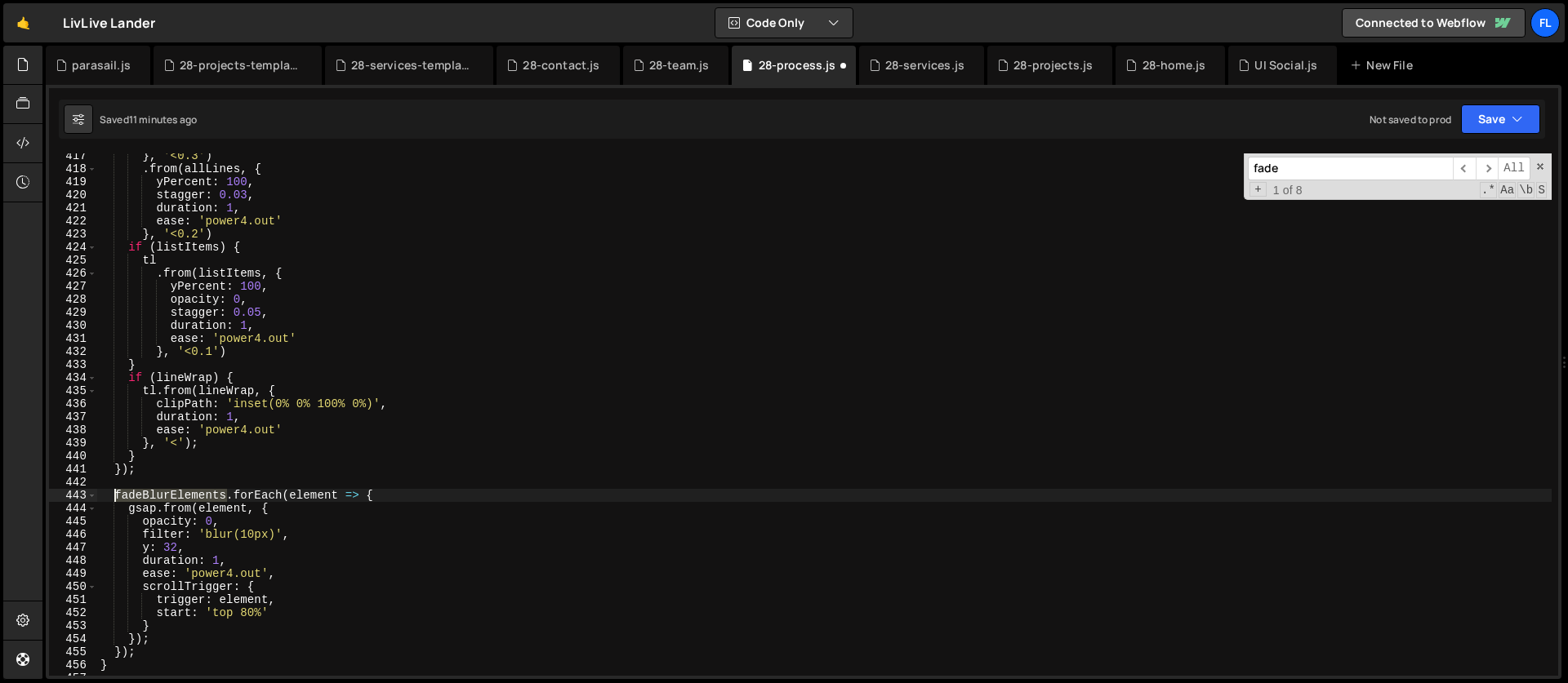
click at [149, 491] on div "} , '<0.3' ) . from ( allLines , { yPercent : 100 , stagger : 0.03 , duration :…" at bounding box center [824, 423] width 1454 height 549
paste textarea "help_card"
type textarea "gsap.utils.toArray('.help_card').forEach(element => {"
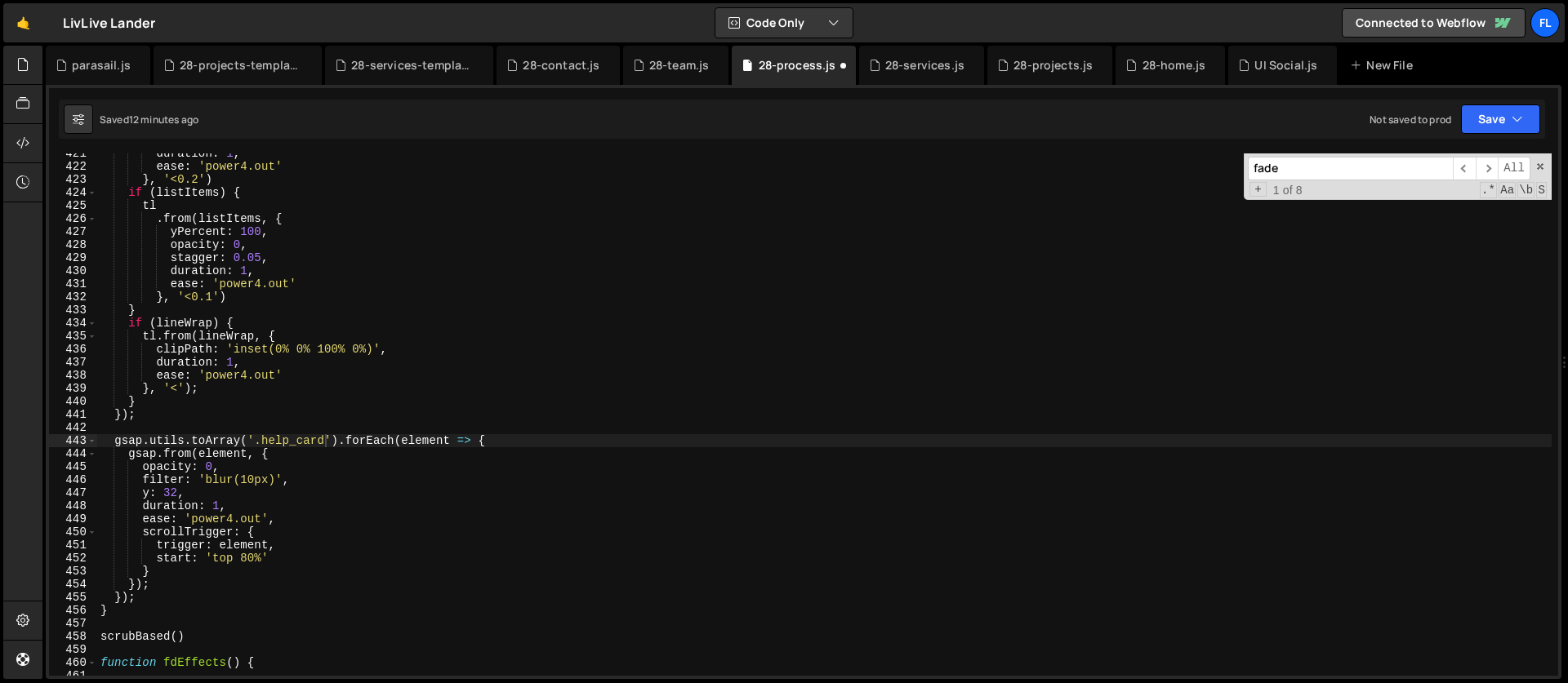
drag, startPoint x: 1302, startPoint y: 174, endPoint x: 1201, endPoint y: 149, distance: 104.0
click at [1201, 149] on div "1 2 3 4 5 6 7 8 9 10 11 12 13 14 15 16 17 18 19 20 21 22 23 24 25 26 27 28 29 3…" at bounding box center [804, 382] width 1516 height 594
paste input "like_card"
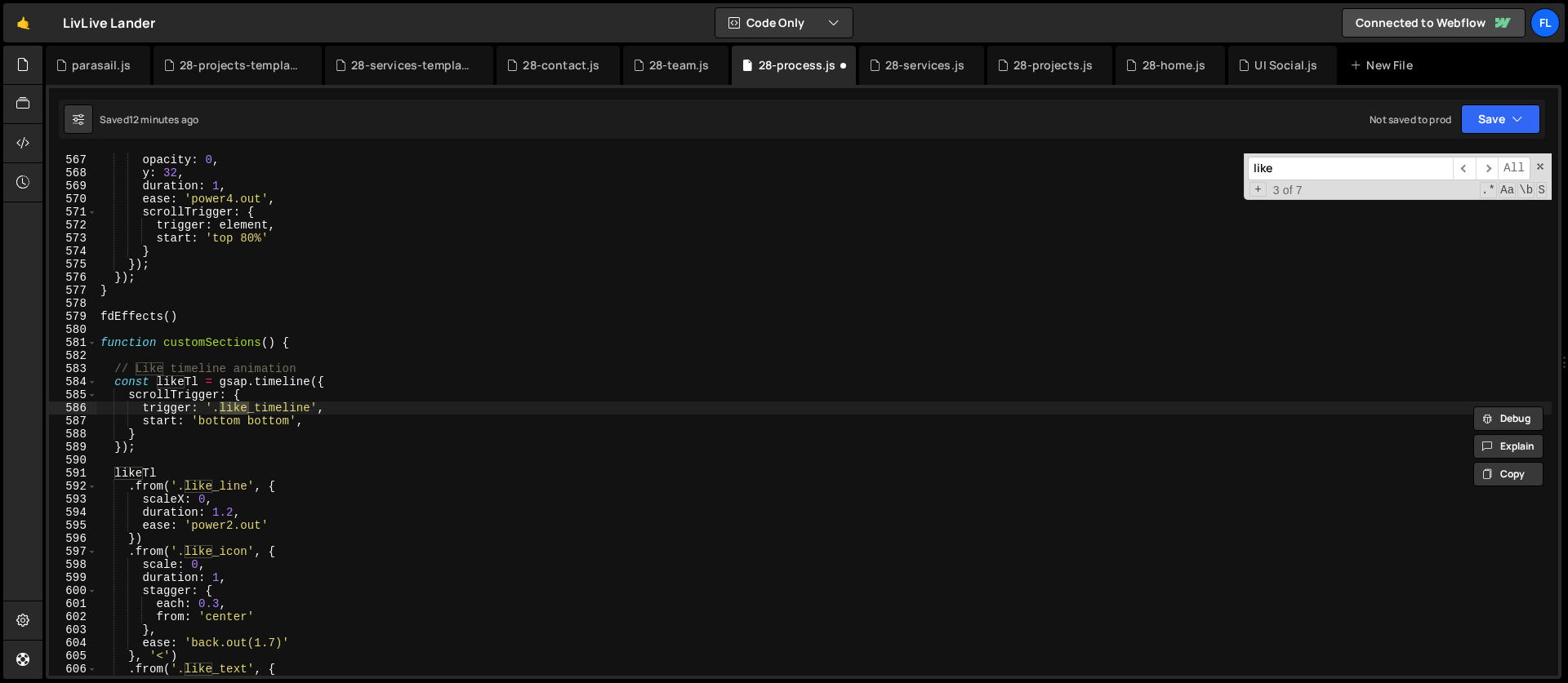
scroll to position [7404, 0]
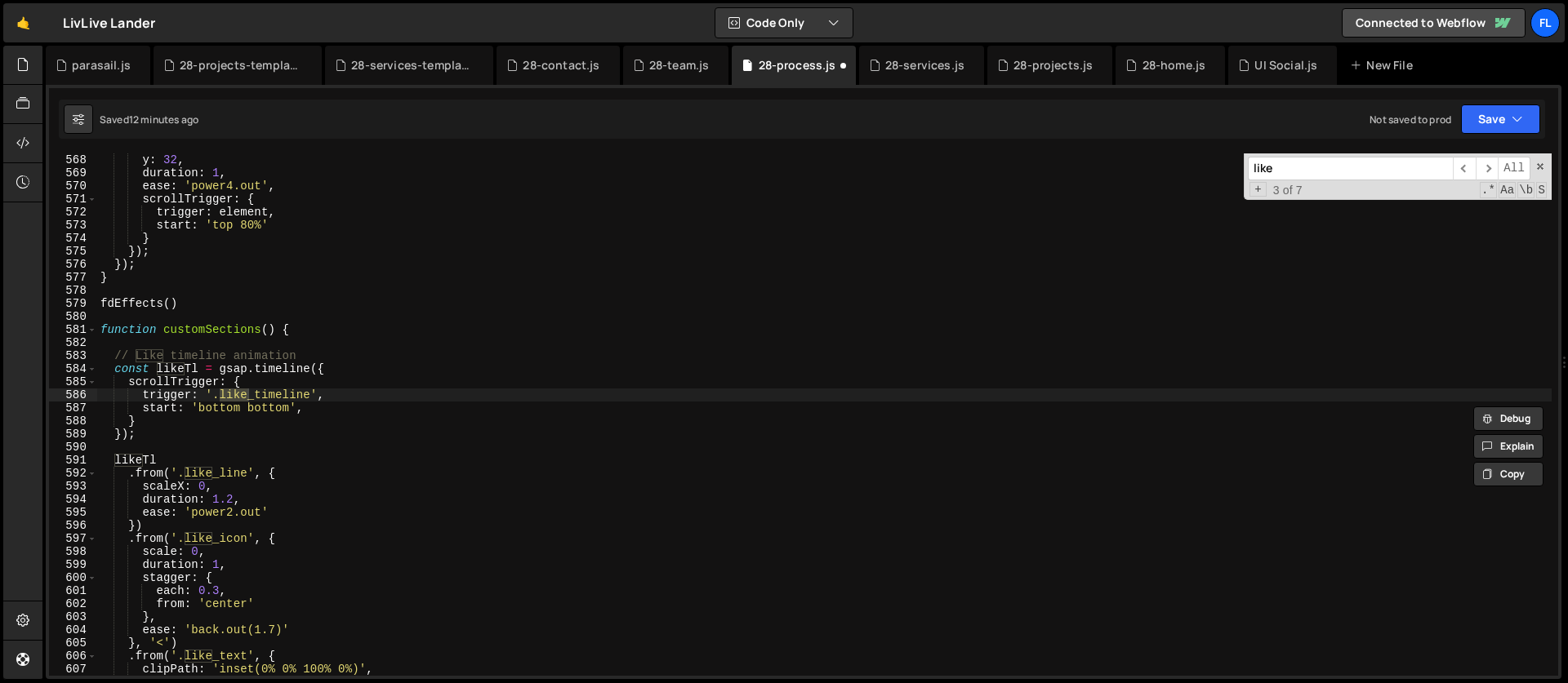
type input "like"
click at [188, 344] on div "y : 32 , duration : 1 , ease : 'power4.out' , scrollTrigger : { trigger : eleme…" at bounding box center [824, 428] width 1454 height 549
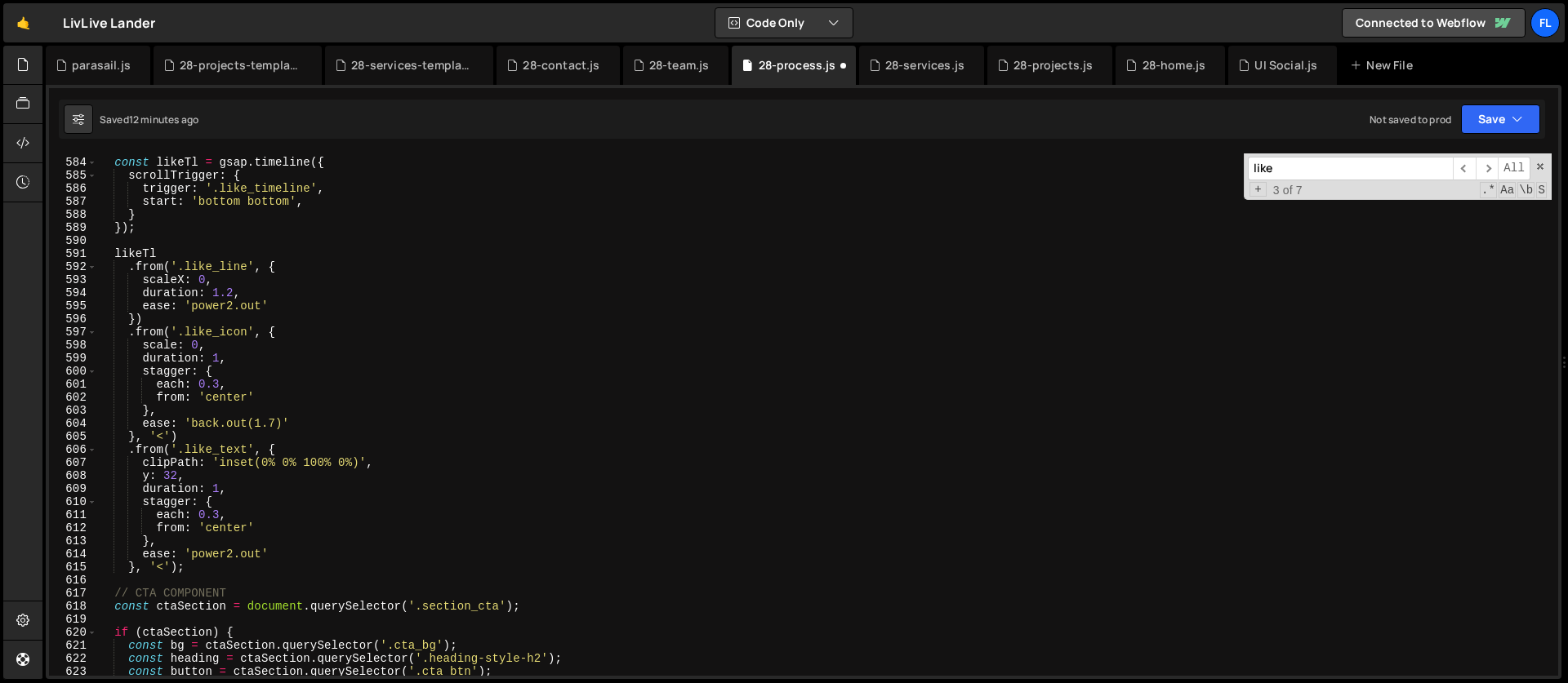
scroll to position [7686, 0]
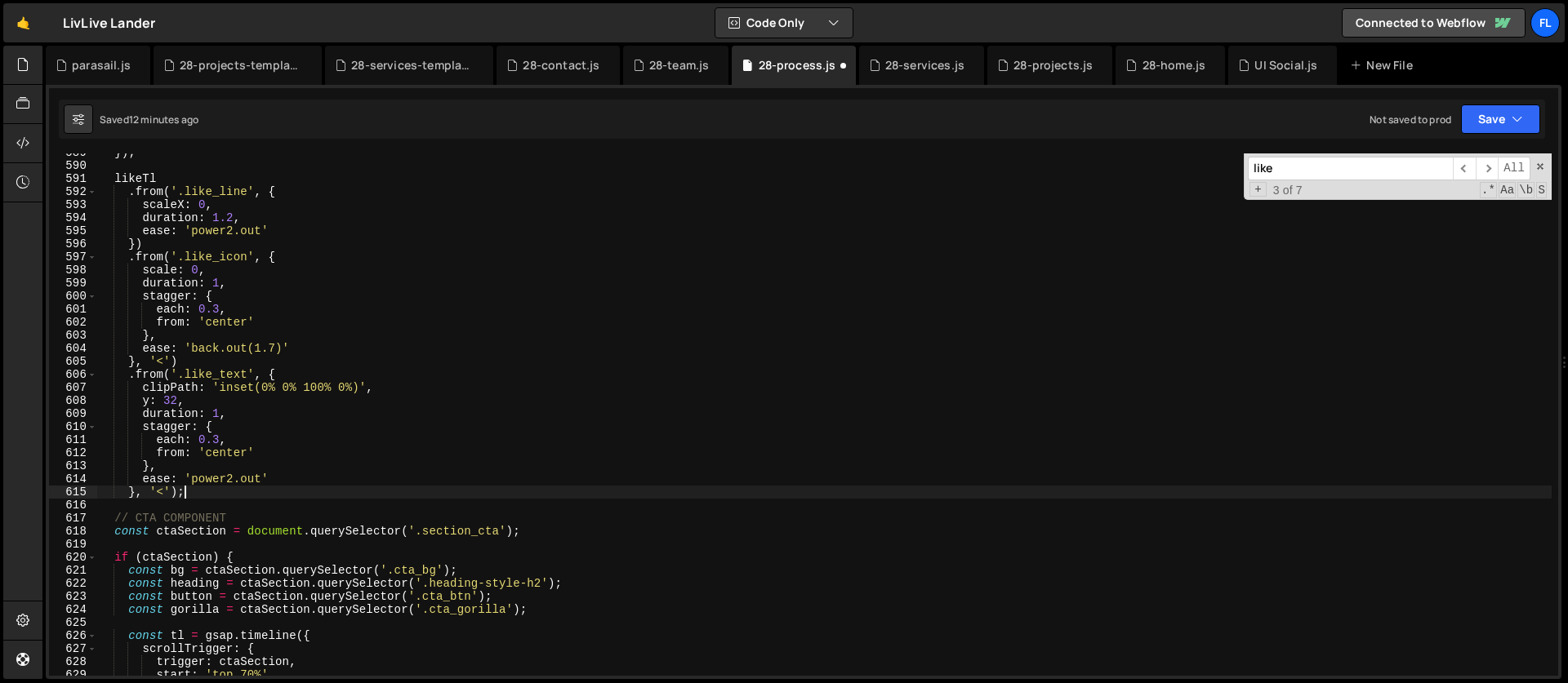
click at [203, 496] on div "}) ; likeTl . from ( '.like_line' , { scaleX : 0 , duration : 1.2 , ease : 'pow…" at bounding box center [824, 420] width 1454 height 549
type textarea "}, '<');"
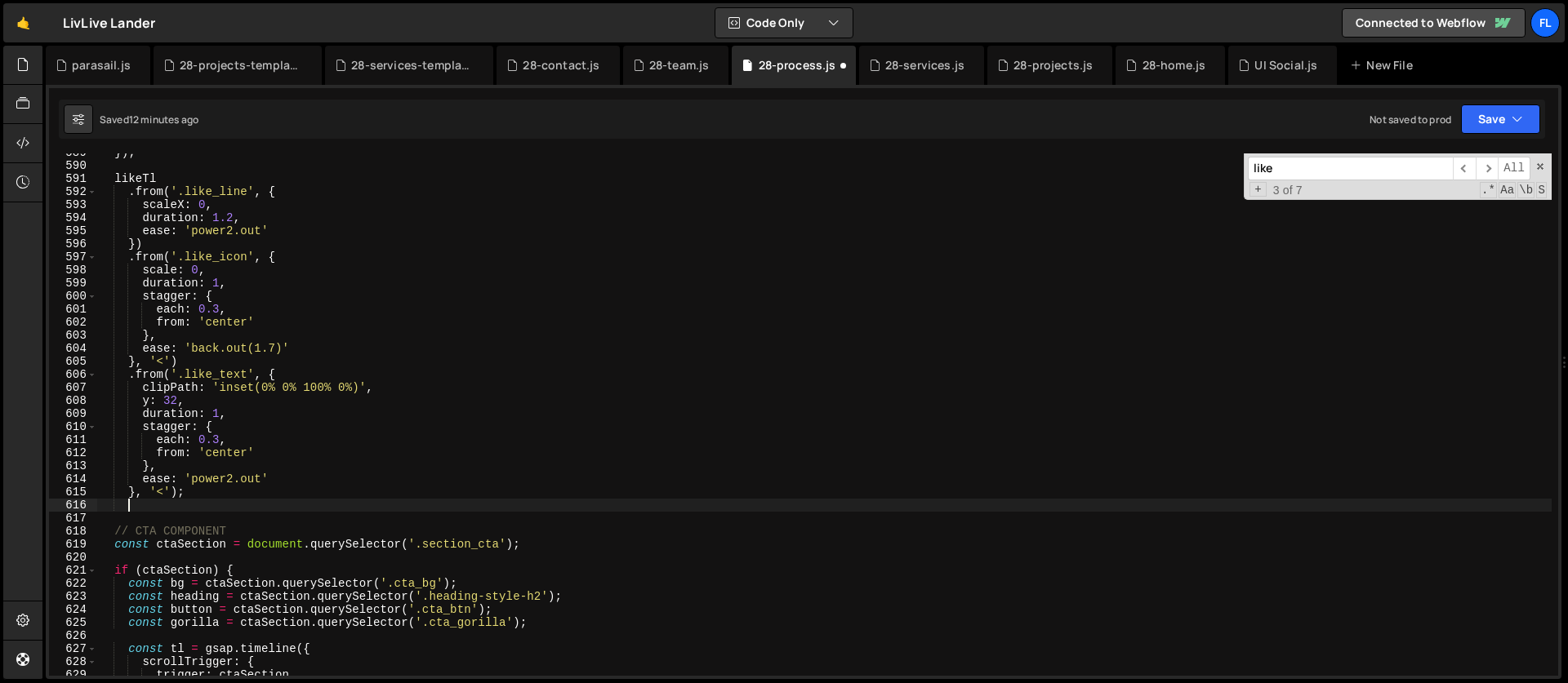
scroll to position [0, 1]
type textarea "} else {"
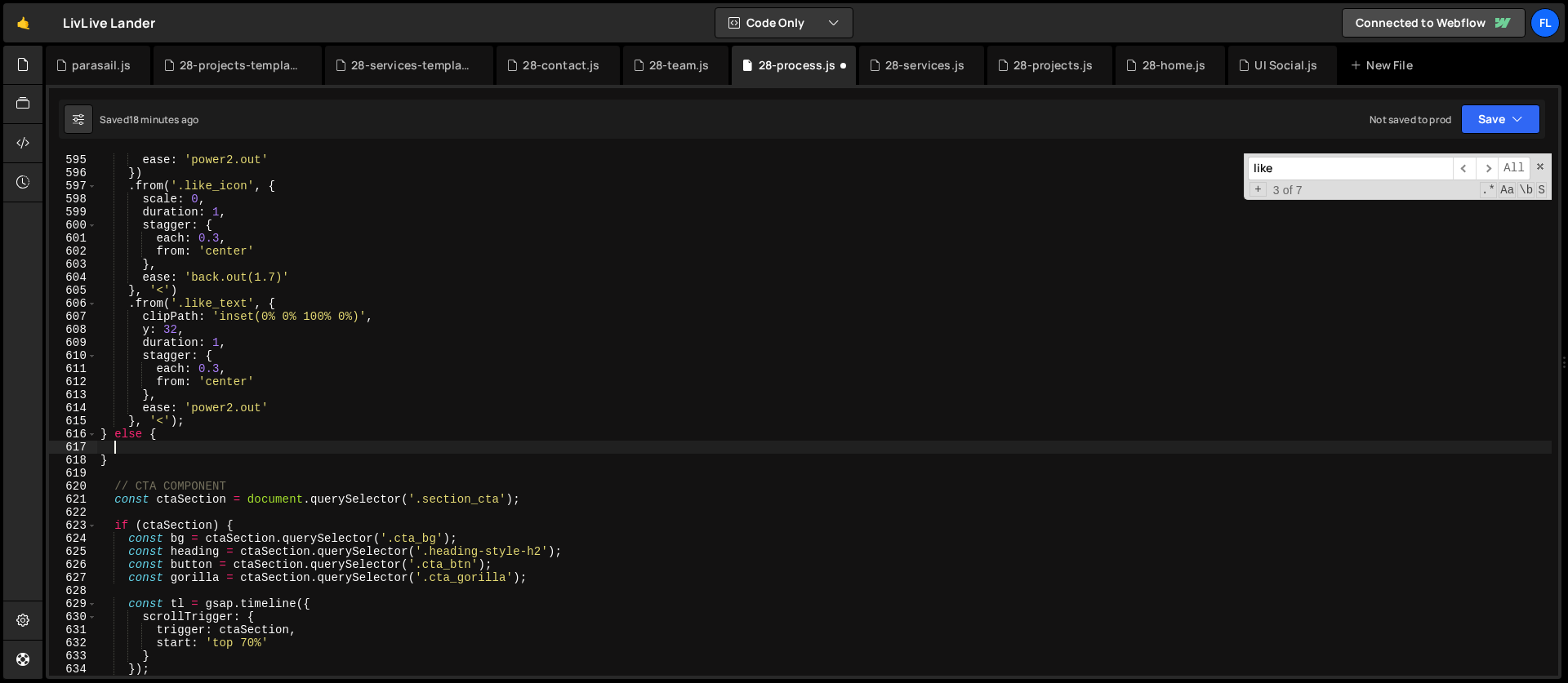
scroll to position [7757, 0]
click at [191, 447] on div "ease : 'power2.out' }) . from ( '.like_icon' , { scale : 0 , duration : 1 , sta…" at bounding box center [824, 428] width 1454 height 549
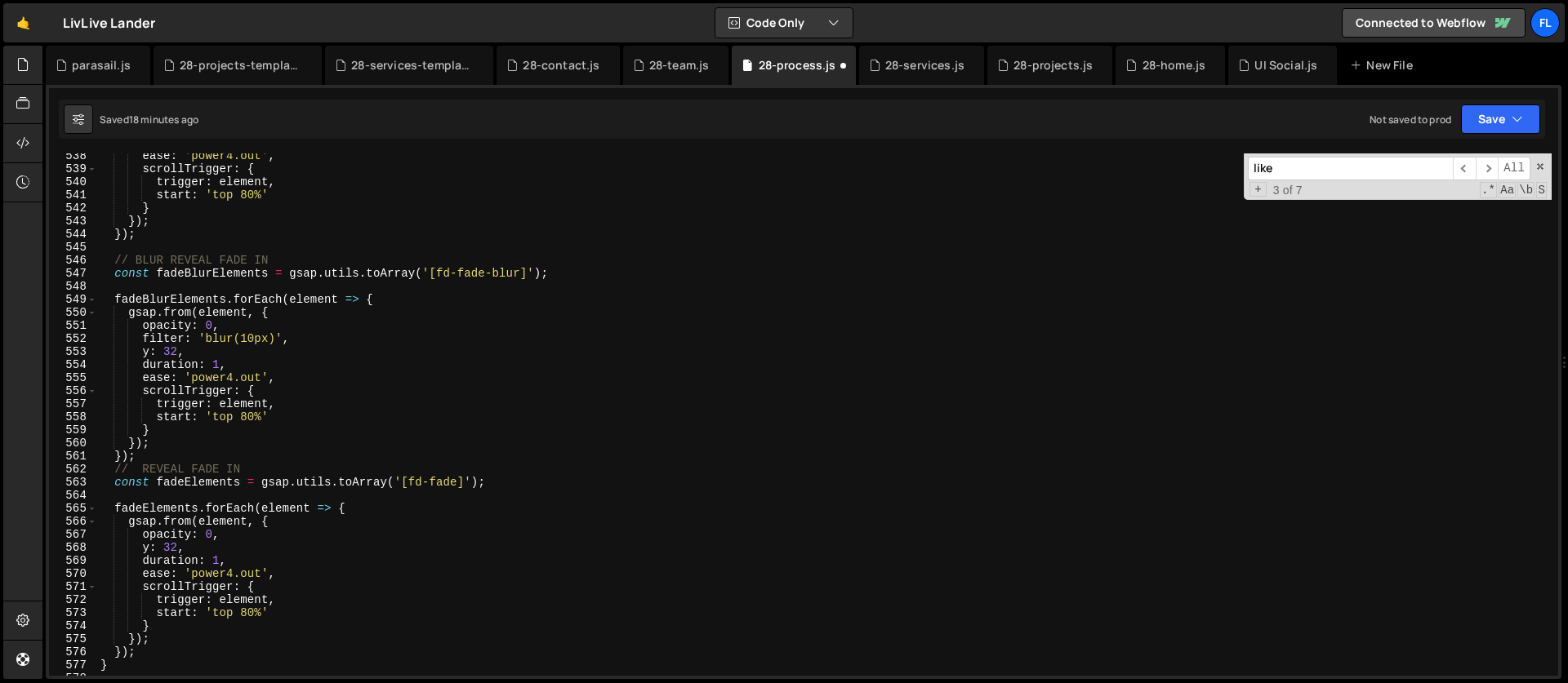
scroll to position [7033, 0]
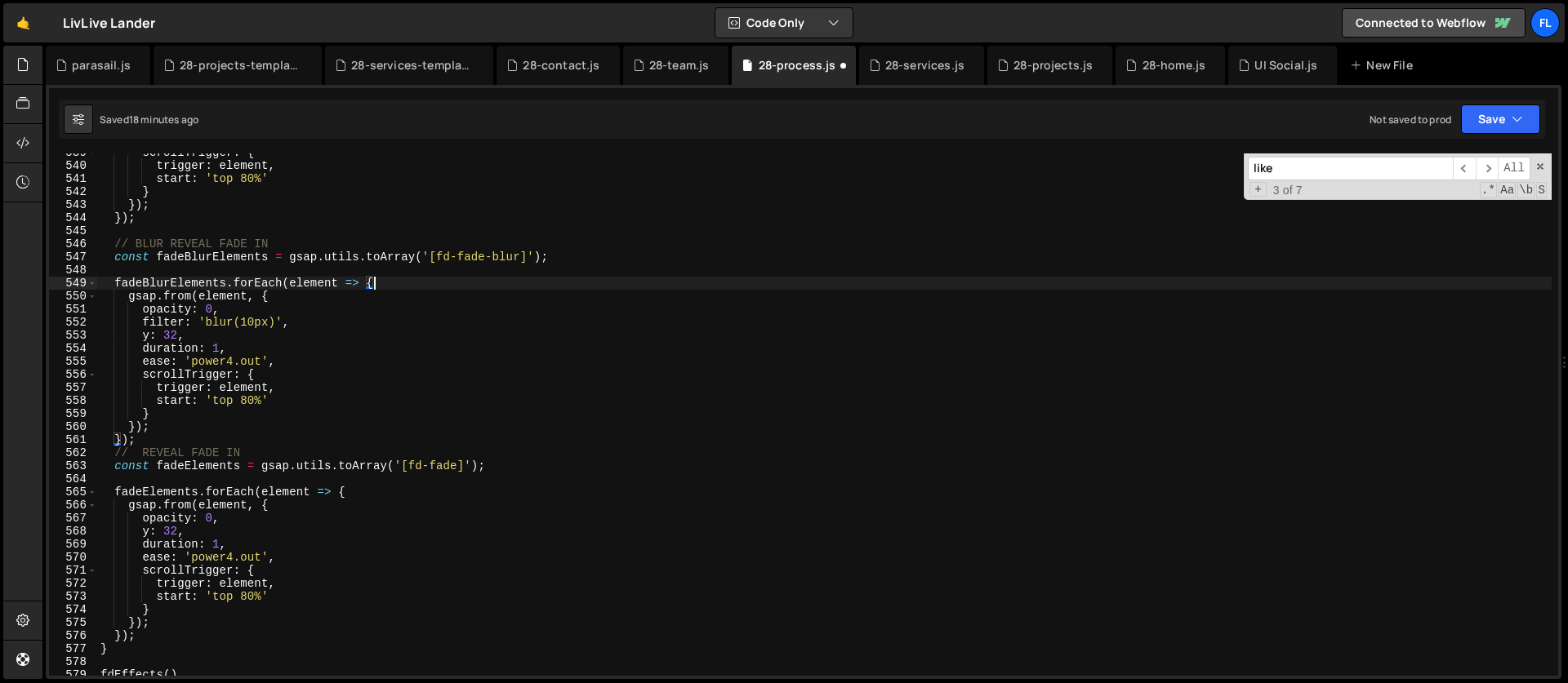
click at [391, 279] on div "scrollTrigger : { trigger : element , start : 'top 80%' } }) ; }) ; // BLUR REV…" at bounding box center [824, 420] width 1454 height 549
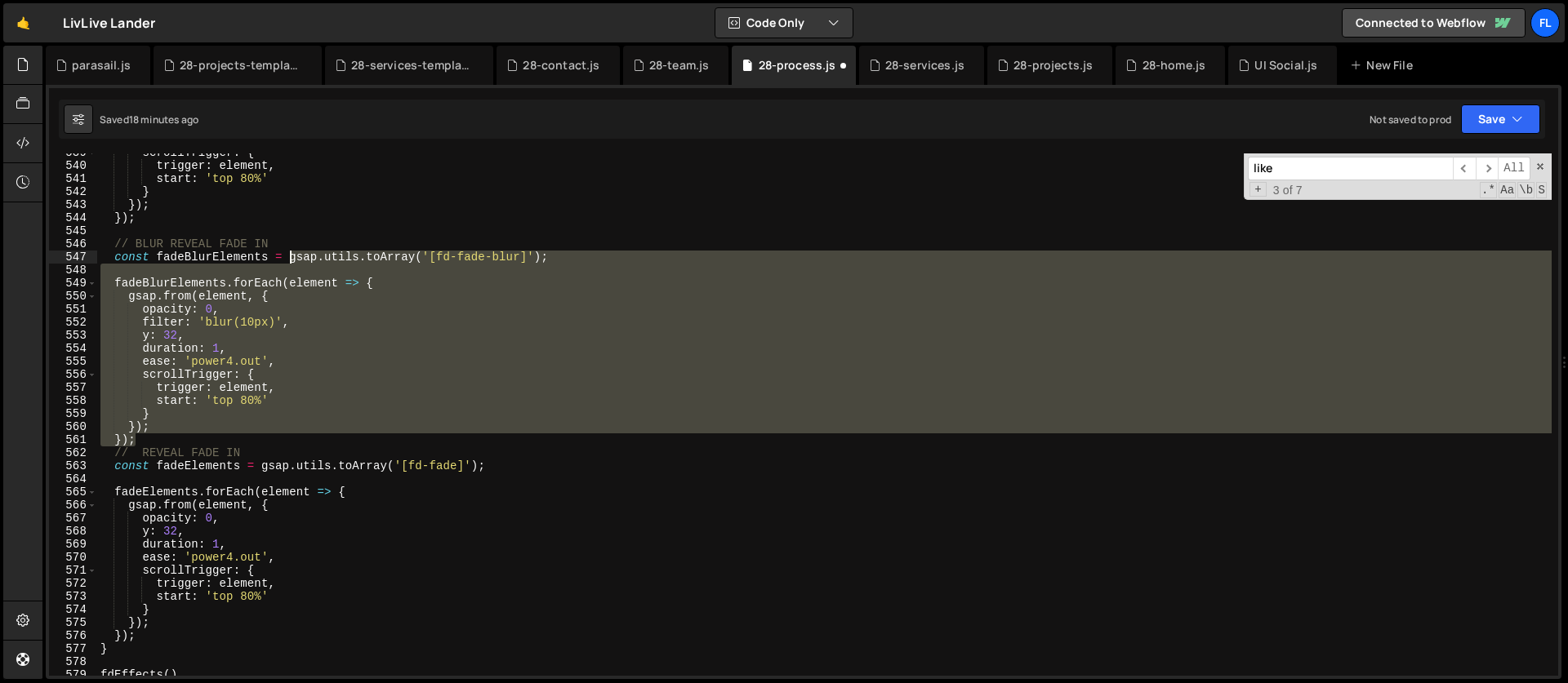
drag, startPoint x: 144, startPoint y: 438, endPoint x: 286, endPoint y: 261, distance: 226.9
click at [286, 261] on div "scrollTrigger : { trigger : element , start : 'top 80%' } }) ; }) ; // BLUR REV…" at bounding box center [824, 420] width 1454 height 549
type textarea "const fadeBlurElements = gsap.utils.toArray('[fd-fade-blur]');"
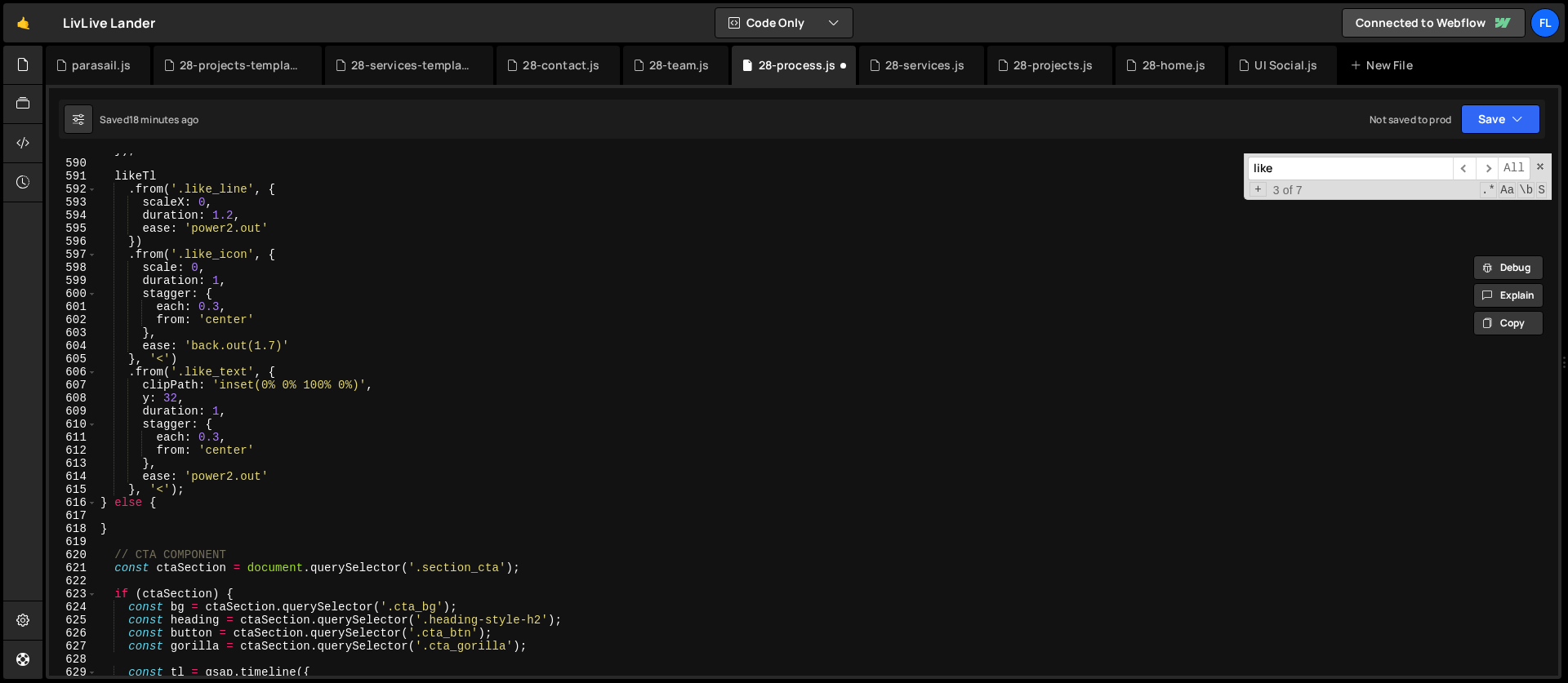
scroll to position [7795, 0]
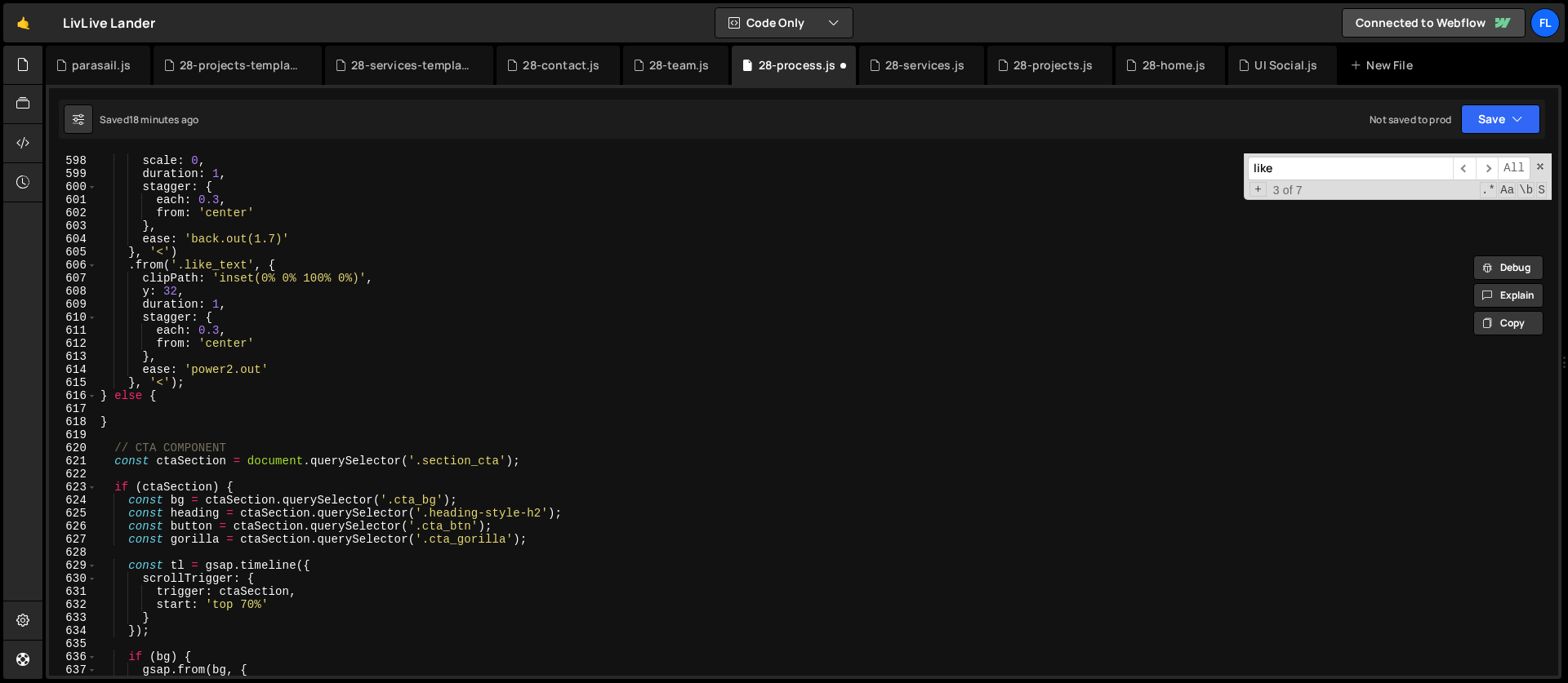
click at [139, 409] on div ". from ( '.like_icon' , { scale : 0 , duration : 1 , stagger : { each : 0.3 , f…" at bounding box center [824, 415] width 1454 height 549
paste textarea "});"
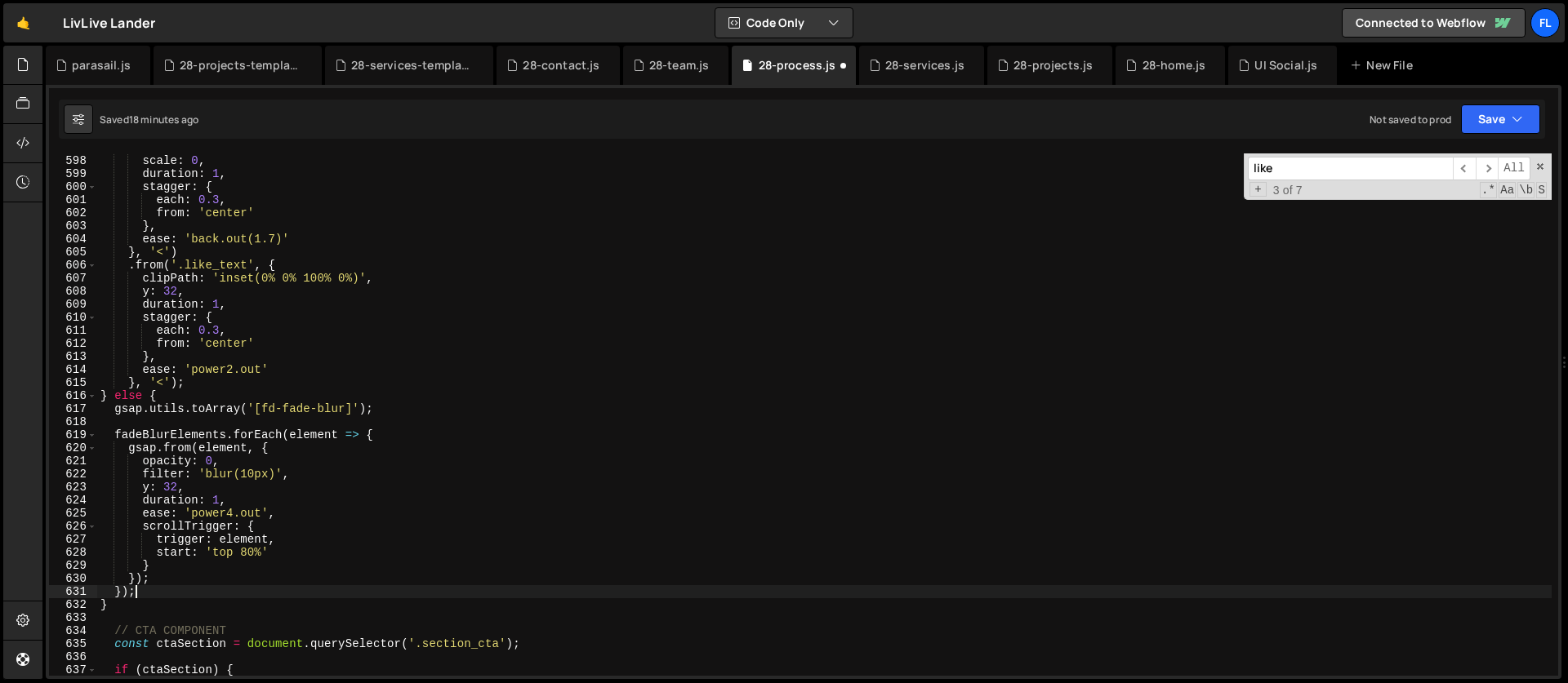
click at [378, 408] on div ". from ( '.like_icon' , { scale : 0 , duration : 1 , stagger : { each : 0.3 , f…" at bounding box center [824, 415] width 1454 height 549
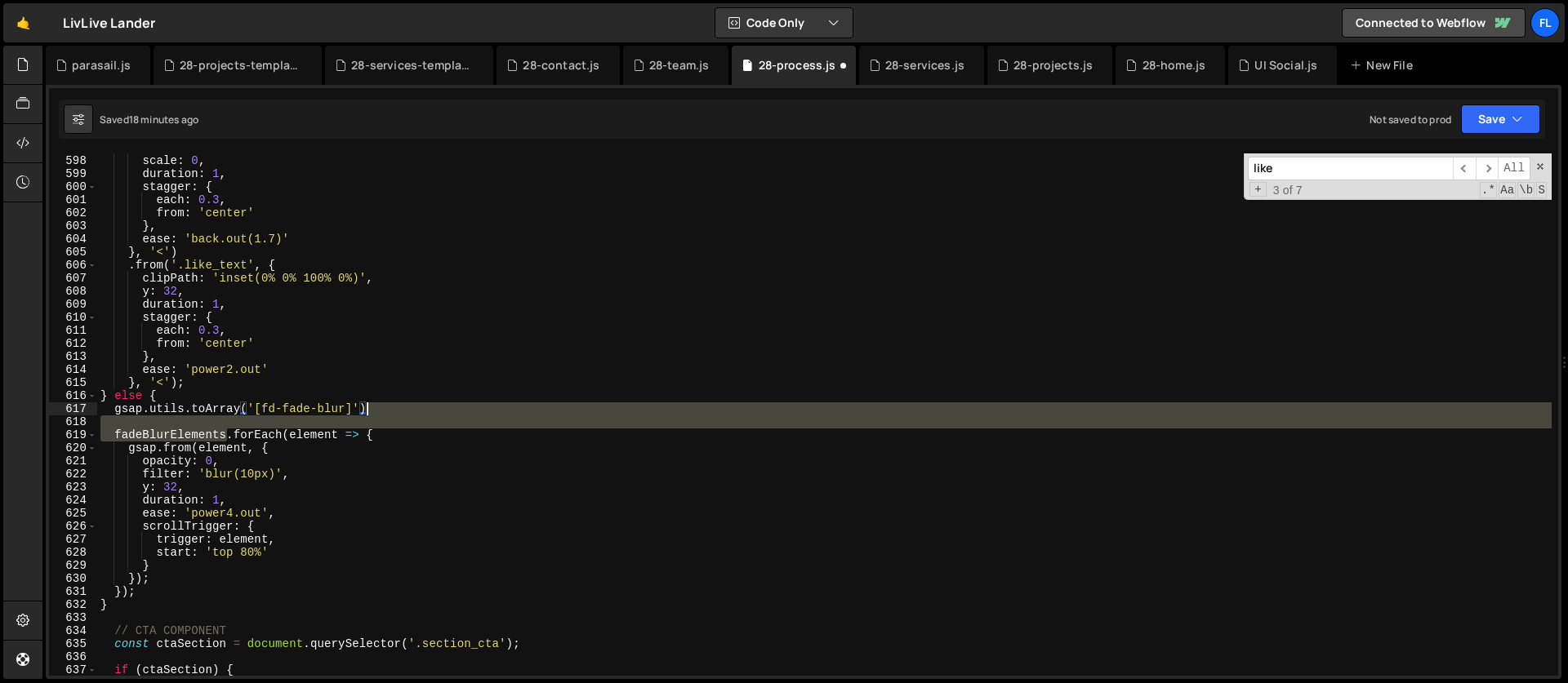
drag, startPoint x: 228, startPoint y: 437, endPoint x: 373, endPoint y: 404, distance: 148.7
click at [373, 404] on div ". from ( '.like_icon' , { scale : 0 , duration : 1 , stagger : { each : 0.3 , f…" at bounding box center [824, 415] width 1454 height 549
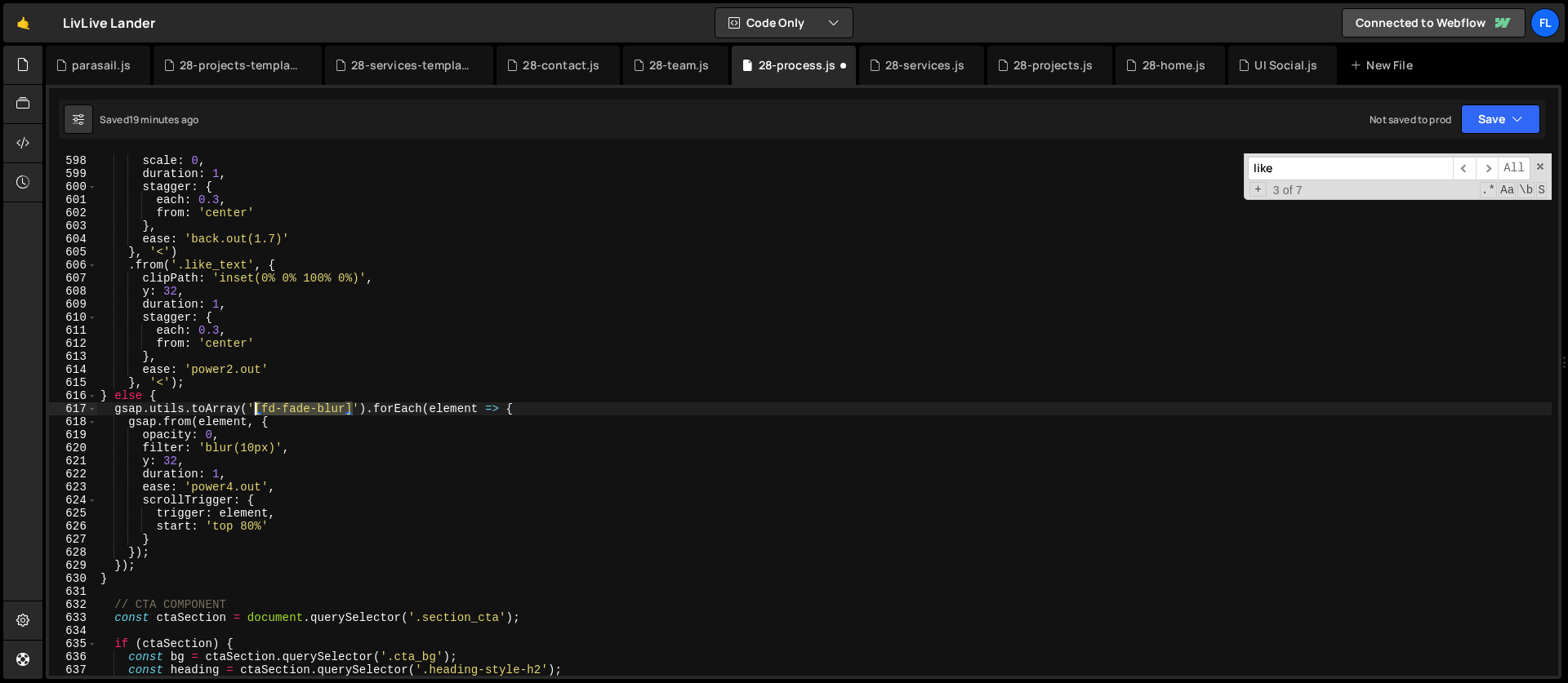
drag, startPoint x: 354, startPoint y: 408, endPoint x: 254, endPoint y: 407, distance: 100.0
click at [254, 407] on div ". from ( '.like_icon' , { scale : 0 , duration : 1 , stagger : { each : 0.3 , f…" at bounding box center [824, 415] width 1454 height 549
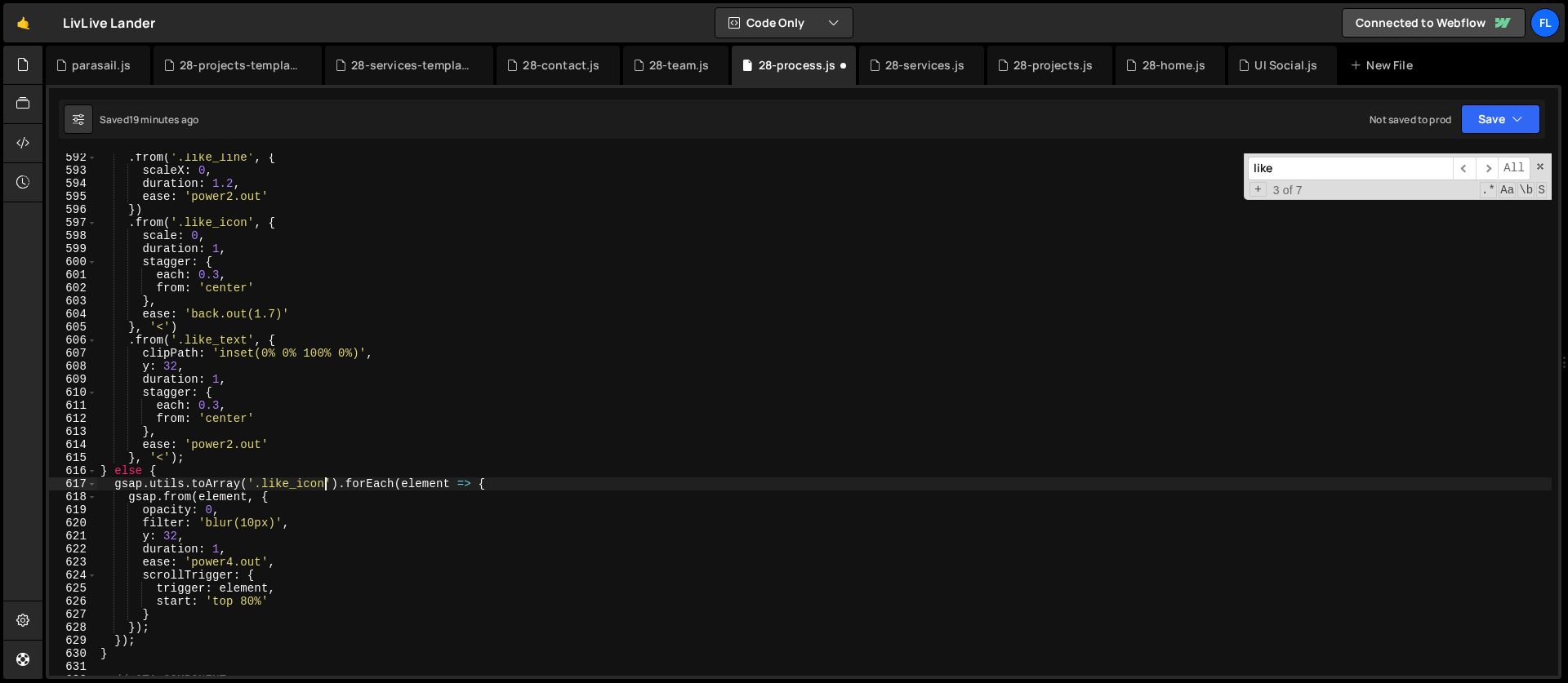
scroll to position [7705, 0]
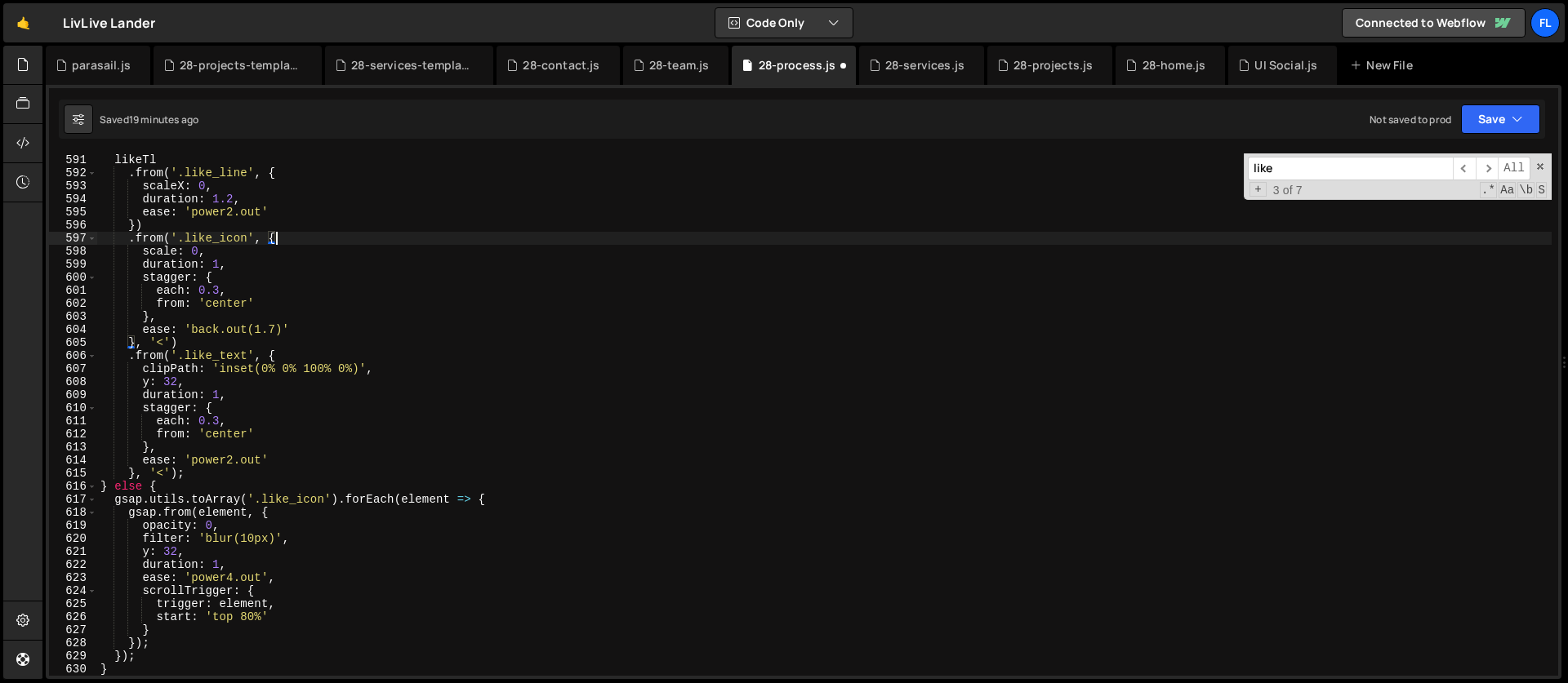
click at [291, 240] on div "likeTl . from ( '.like_line' , { scaleX : 0 , duration : 1.2 , ease : 'power2.o…" at bounding box center [824, 415] width 1454 height 549
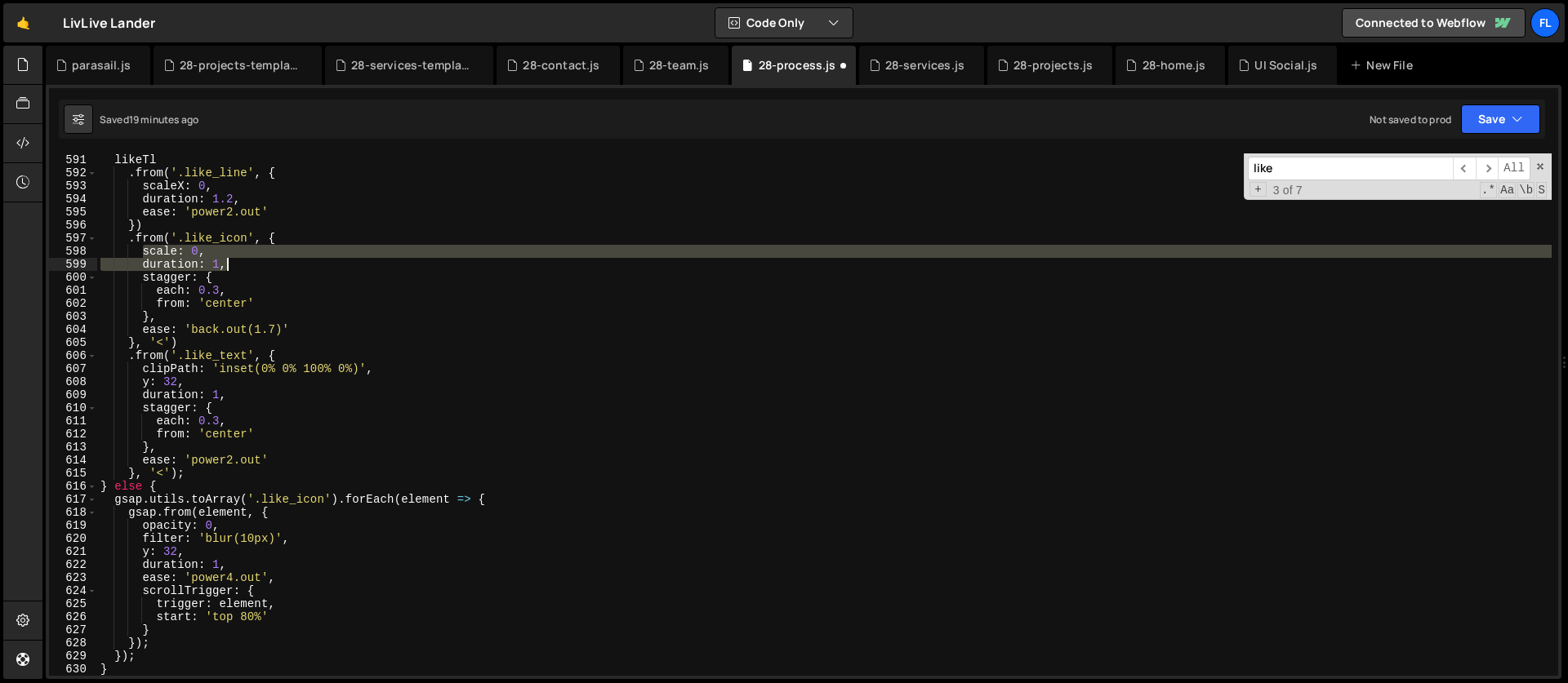
drag, startPoint x: 143, startPoint y: 248, endPoint x: 244, endPoint y: 268, distance: 103.0
click at [244, 268] on div "likeTl . from ( '.like_line' , { scaleX : 0 , duration : 1.2 , ease : 'power2.o…" at bounding box center [824, 415] width 1454 height 549
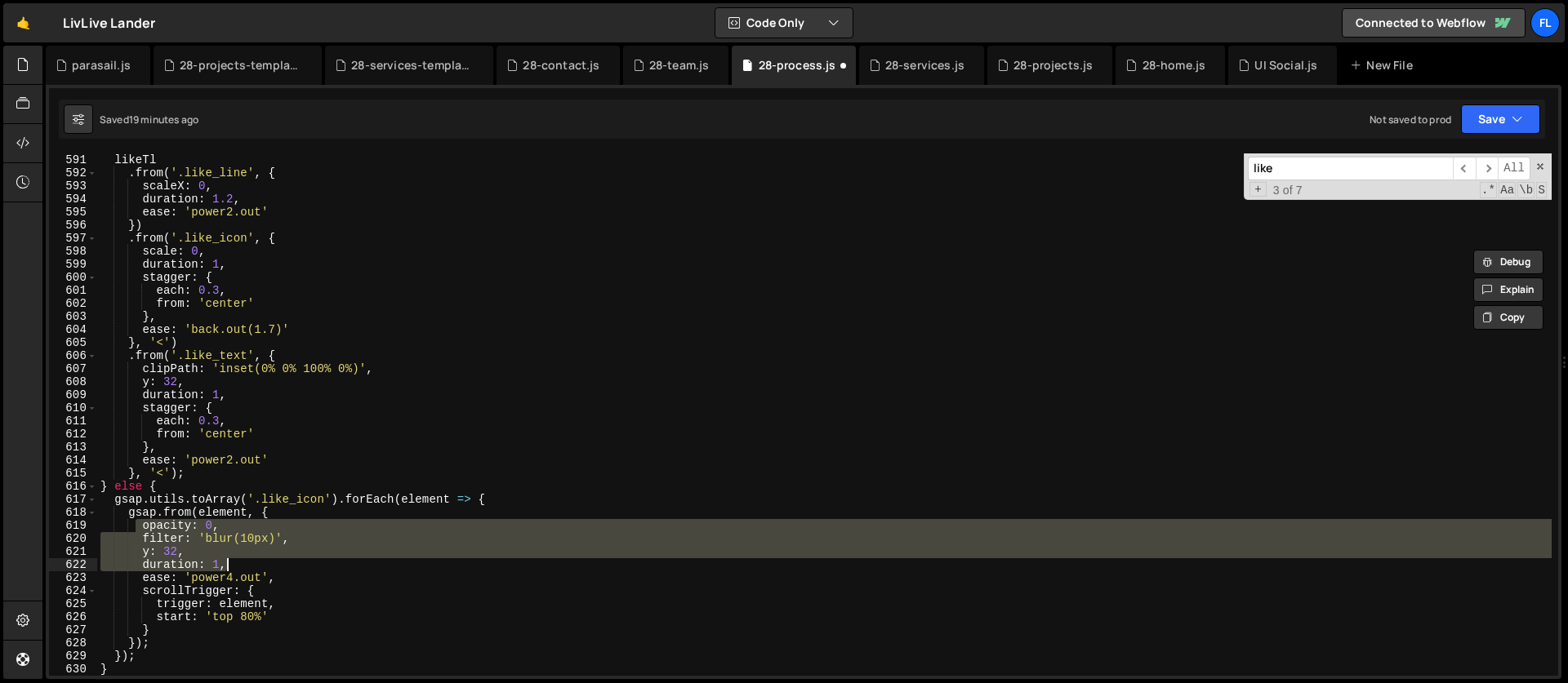
drag, startPoint x: 139, startPoint y: 525, endPoint x: 247, endPoint y: 561, distance: 113.8
click at [247, 561] on div "likeTl . from ( '.like_line' , { scaleX : 0 , duration : 1.2 , ease : 'power2.o…" at bounding box center [824, 415] width 1454 height 549
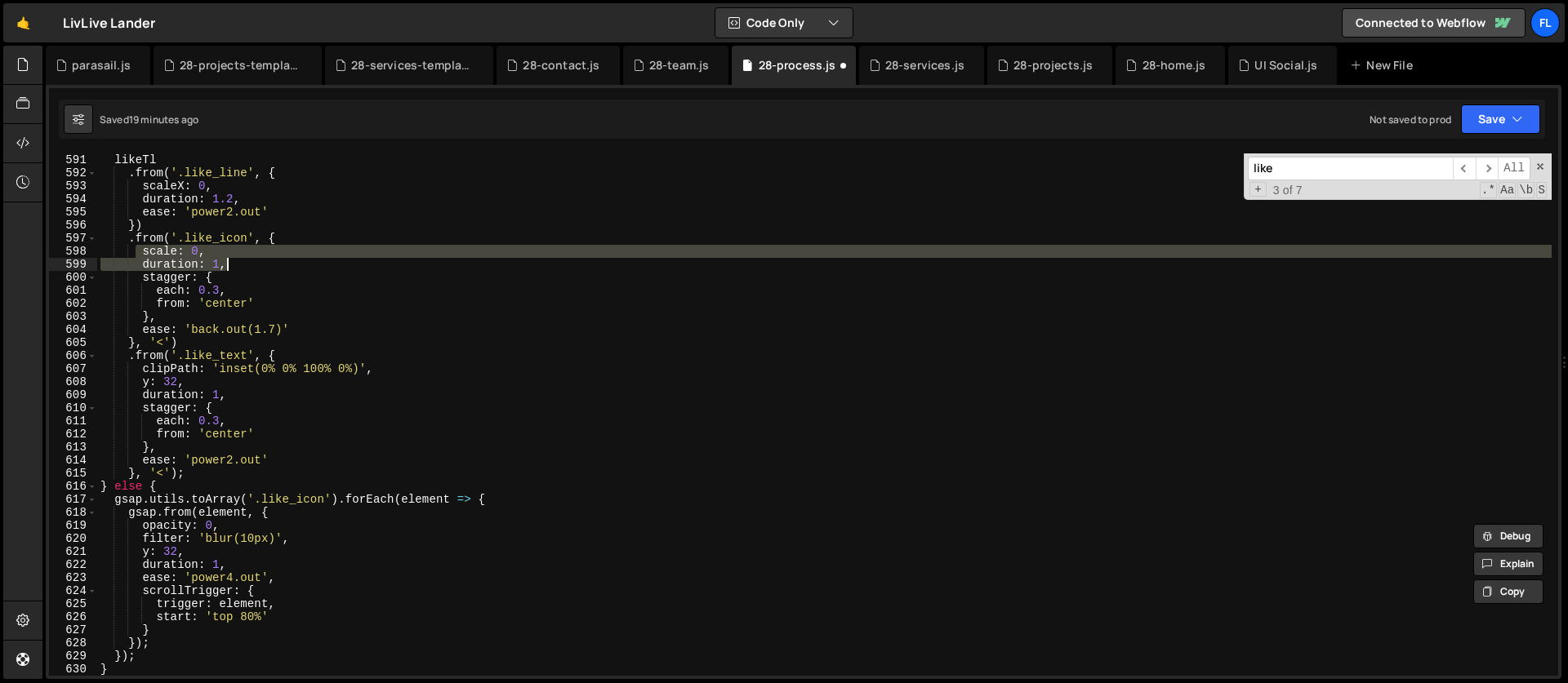
drag, startPoint x: 139, startPoint y: 250, endPoint x: 231, endPoint y: 268, distance: 93.7
click at [231, 268] on div "likeTl . from ( '.like_line' , { scaleX : 0 , duration : 1.2 , ease : 'power2.o…" at bounding box center [824, 415] width 1454 height 549
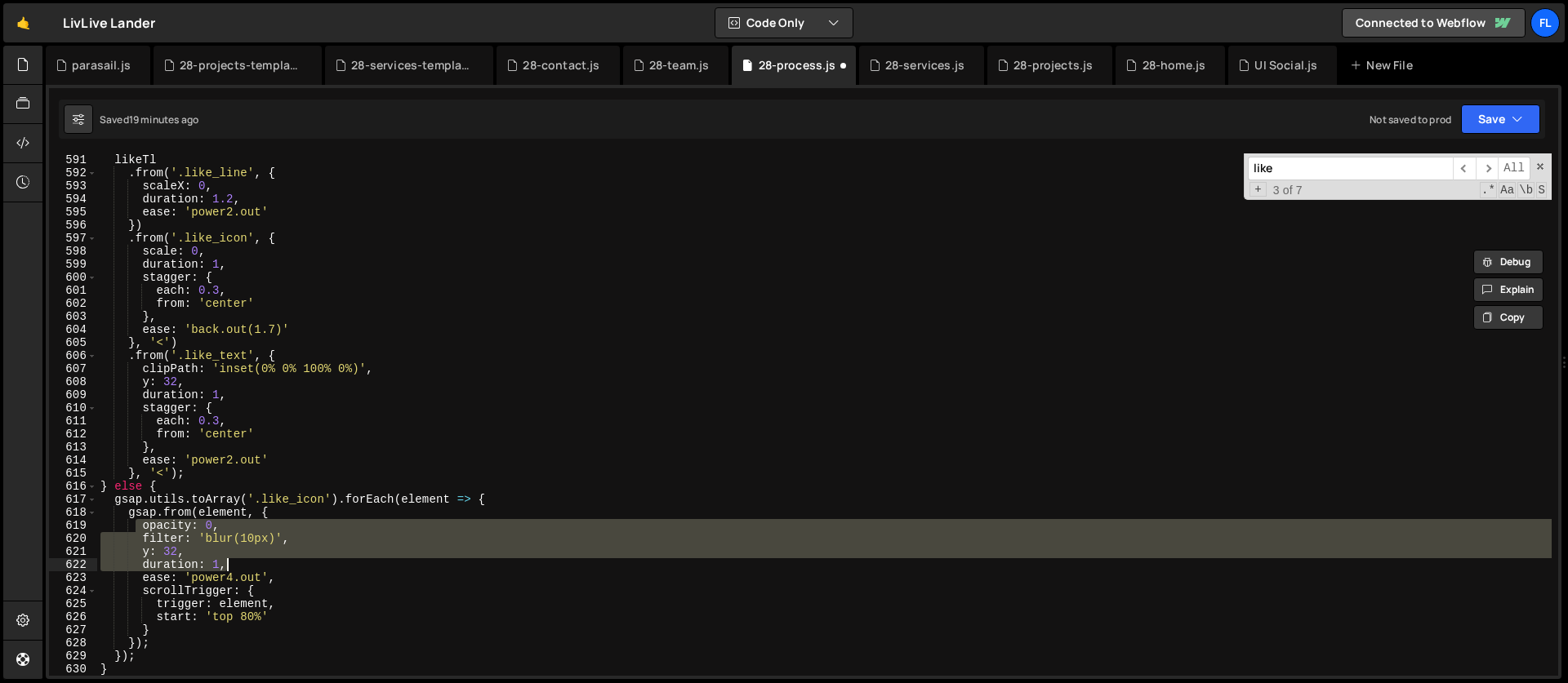
drag, startPoint x: 136, startPoint y: 528, endPoint x: 242, endPoint y: 562, distance: 111.3
click at [242, 562] on div "likeTl . from ( '.like_line' , { scaleX : 0 , duration : 1.2 , ease : 'power2.o…" at bounding box center [824, 415] width 1454 height 549
paste textarea
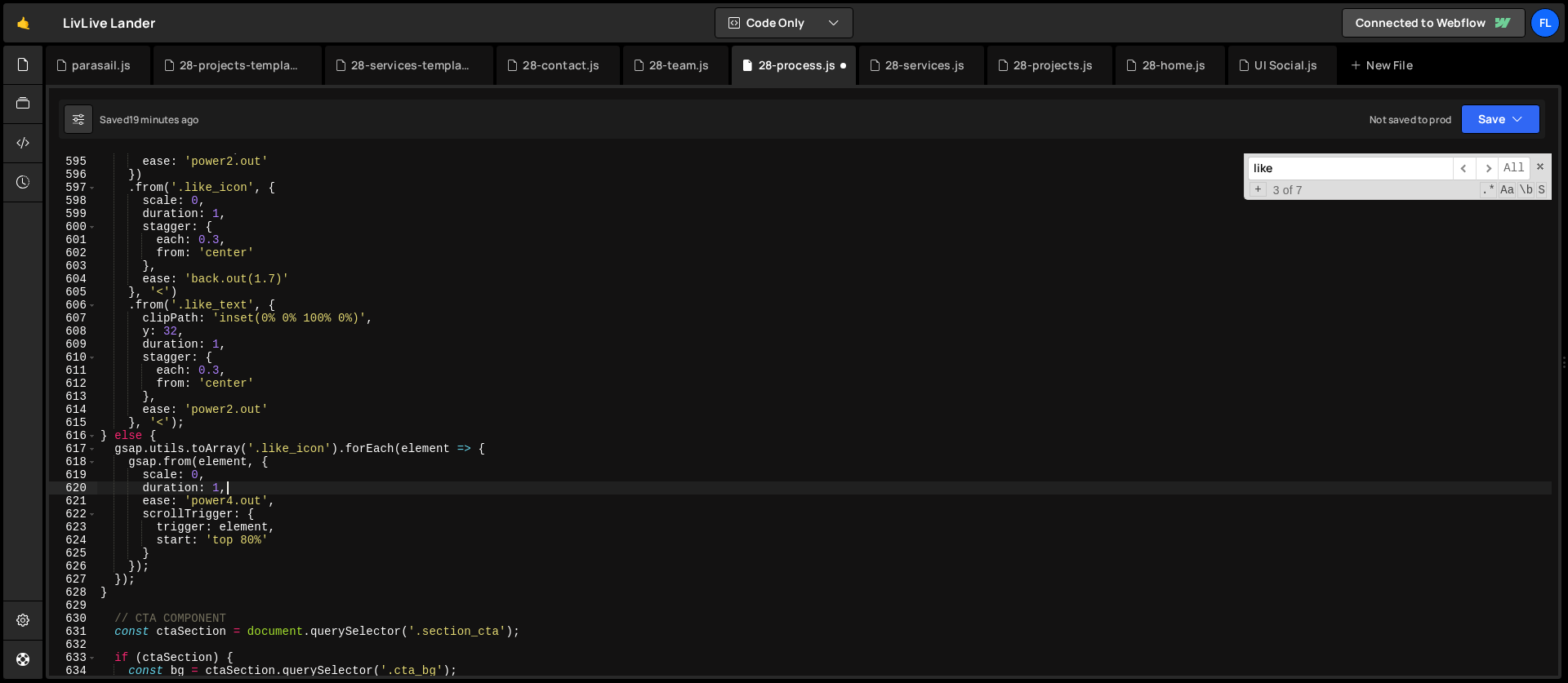
scroll to position [7774, 0]
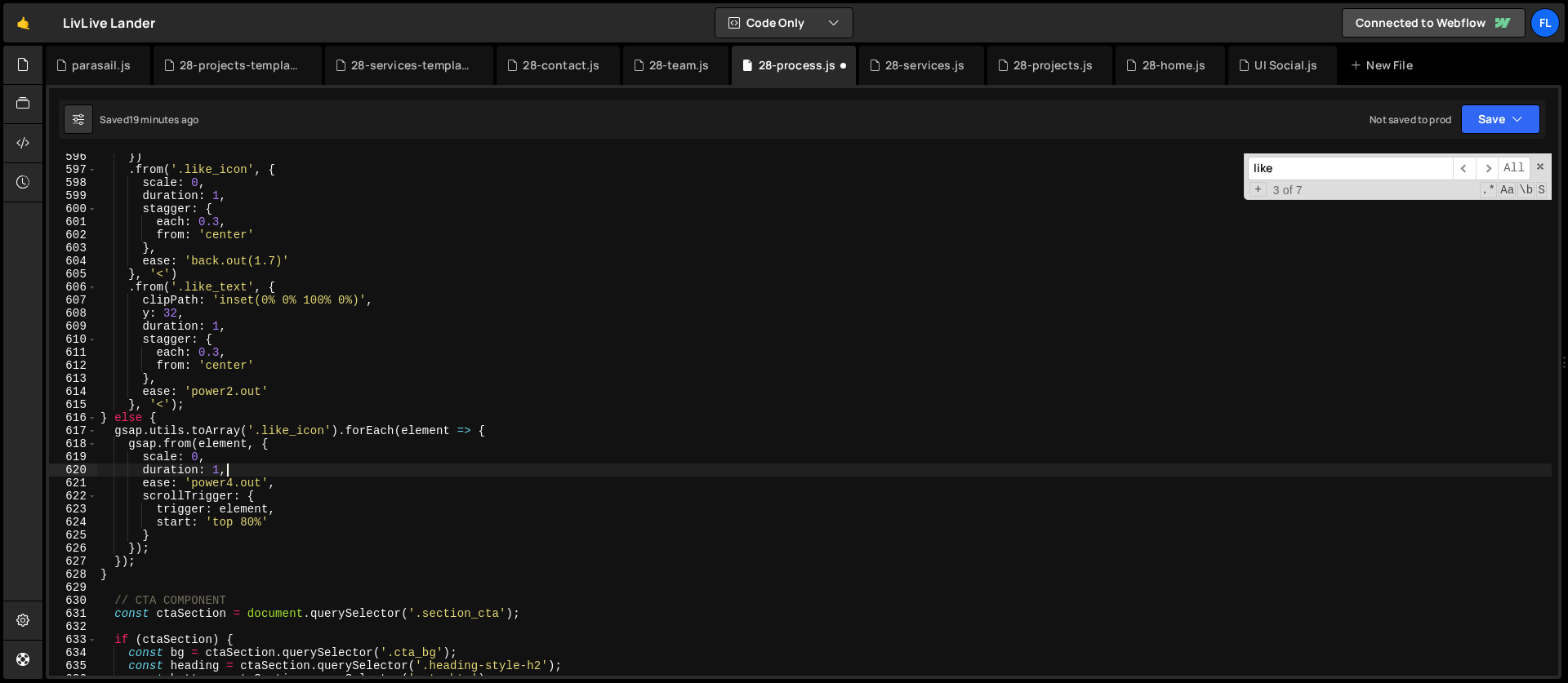
click at [504, 427] on div "}) . from ( '.like_icon' , { scale : 0 , duration : 1 , stagger : { each : 0.3 …" at bounding box center [824, 424] width 1454 height 549
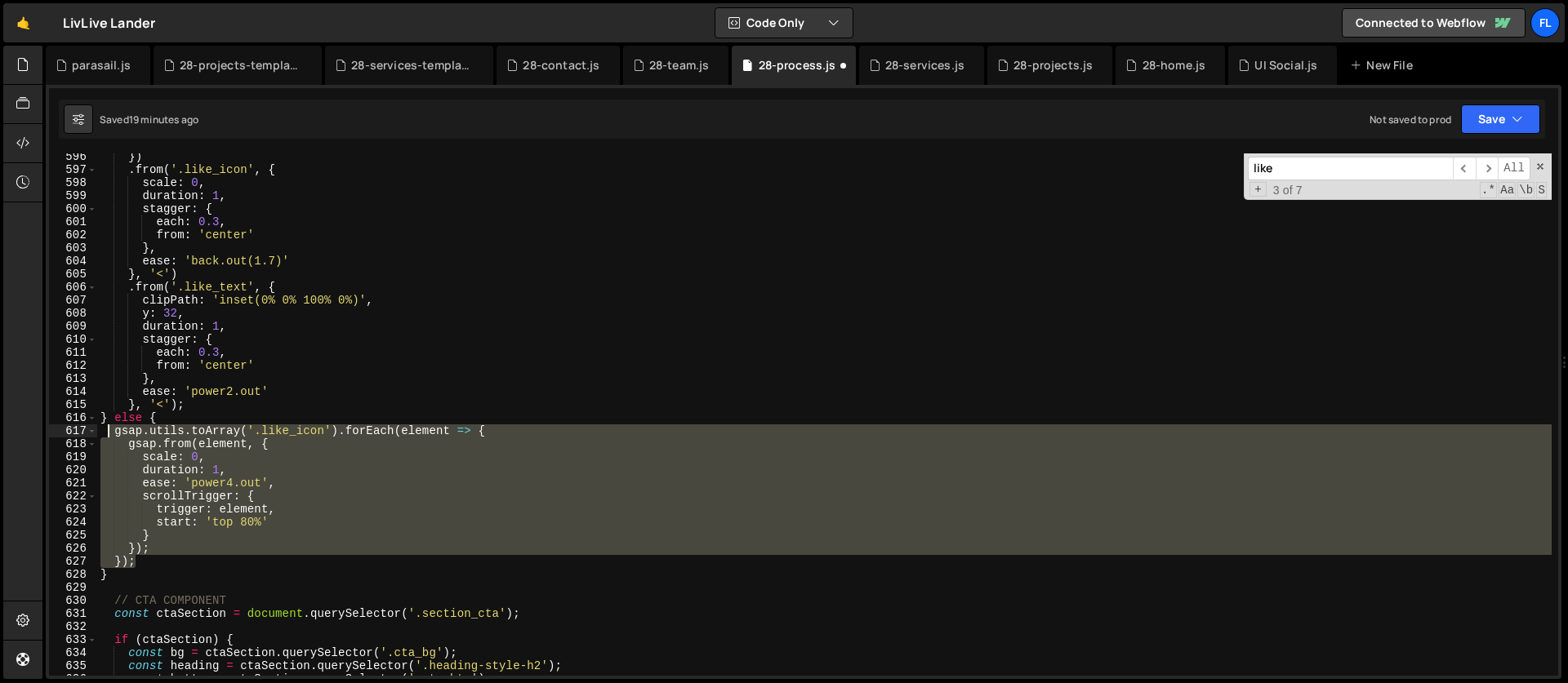
drag, startPoint x: 139, startPoint y: 563, endPoint x: 105, endPoint y: 437, distance: 130.5
click at [105, 437] on div "}) . from ( '.like_icon' , { scale : 0 , duration : 1 , stagger : { each : 0.3 …" at bounding box center [824, 424] width 1454 height 549
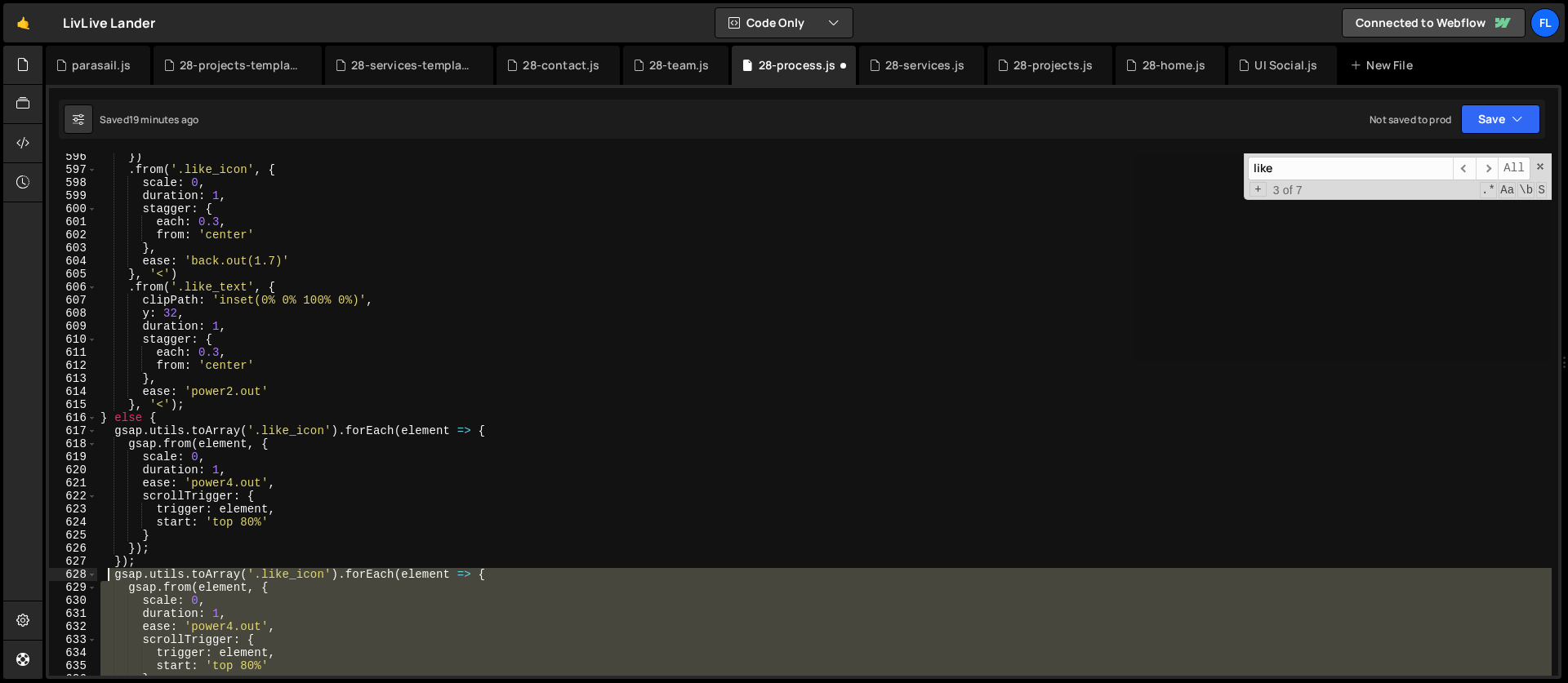
click at [344, 597] on div "}) . from ( '.like_icon' , { scale : 0 , duration : 1 , stagger : { each : 0.3 …" at bounding box center [824, 415] width 1454 height 522
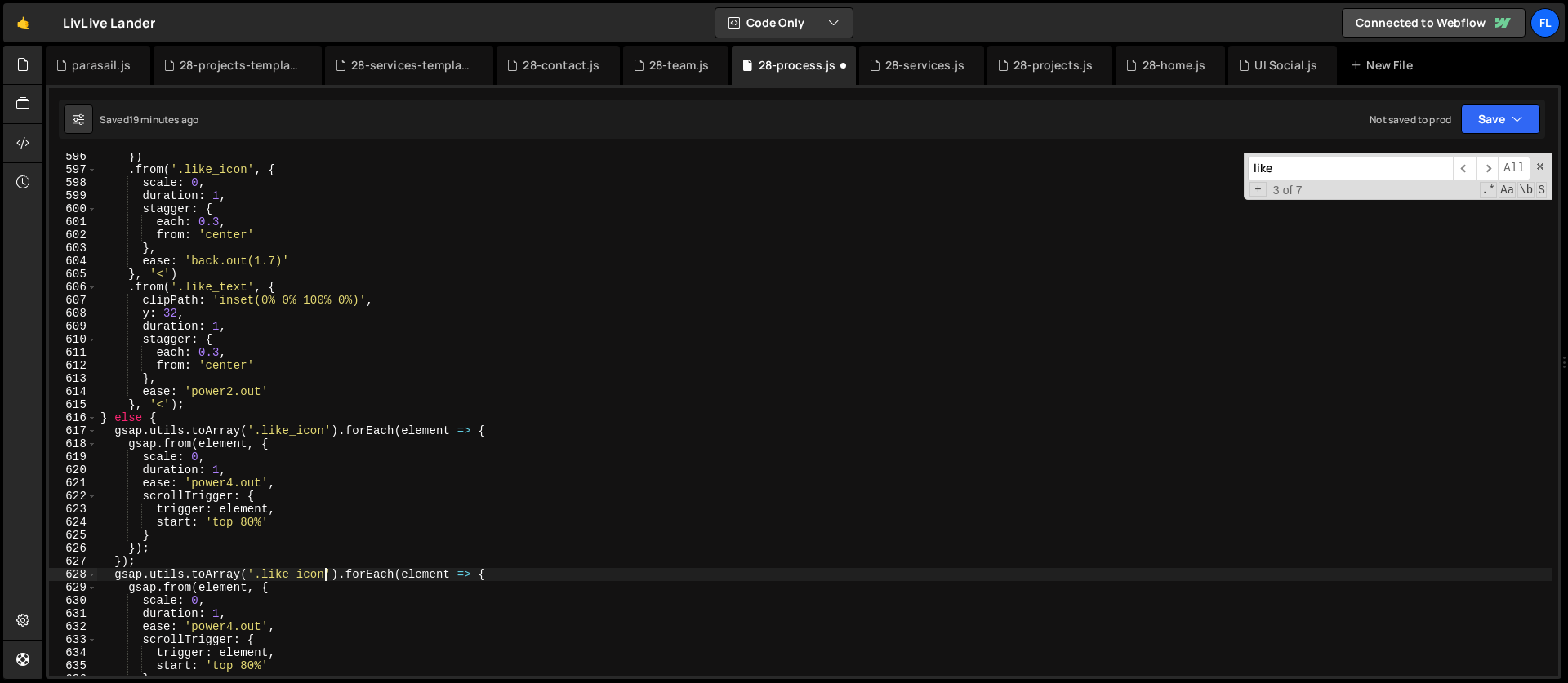
click at [325, 571] on div "}) . from ( '.like_icon' , { scale : 0 , duration : 1 , stagger : { each : 0.3 …" at bounding box center [824, 424] width 1454 height 549
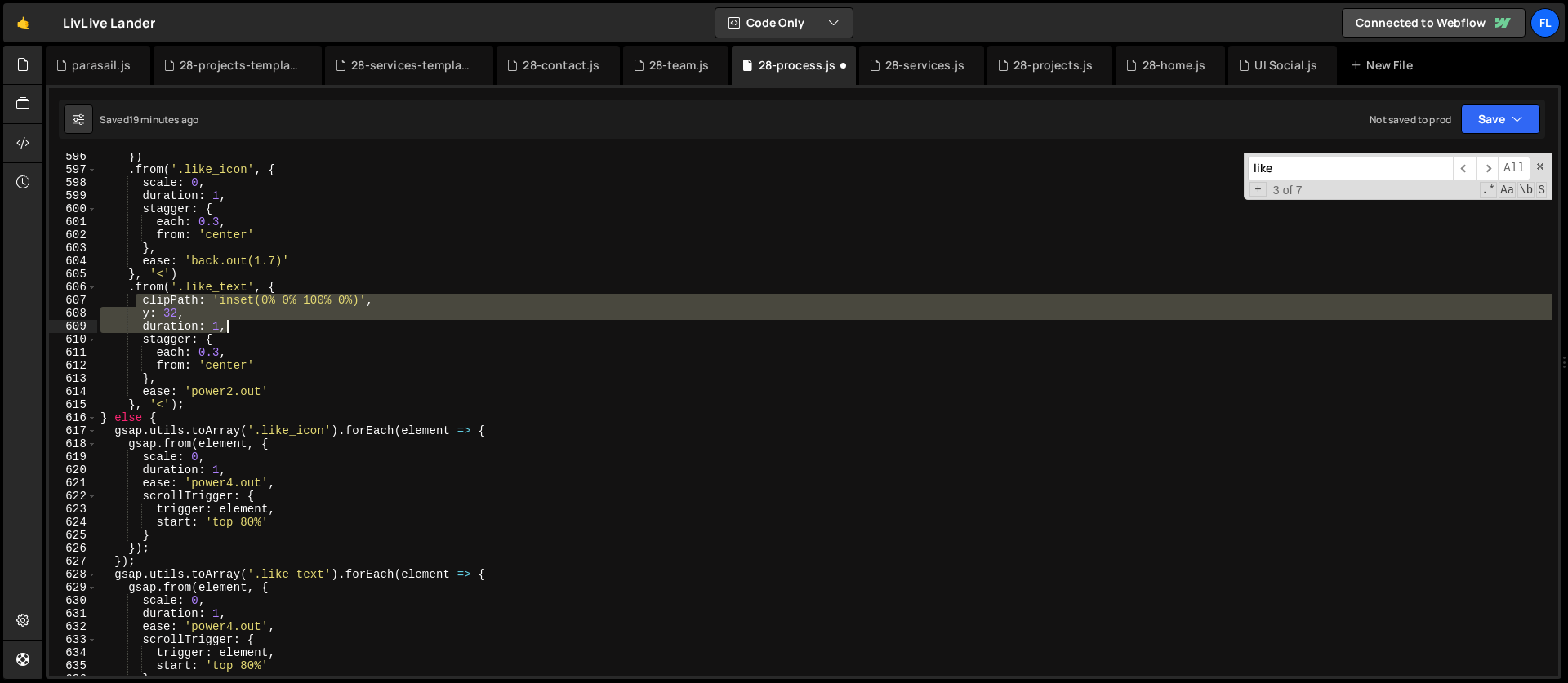
drag, startPoint x: 135, startPoint y: 302, endPoint x: 255, endPoint y: 328, distance: 122.8
click at [255, 328] on div "}) . from ( '.like_icon' , { scale : 0 , duration : 1 , stagger : { each : 0.3 …" at bounding box center [824, 424] width 1454 height 549
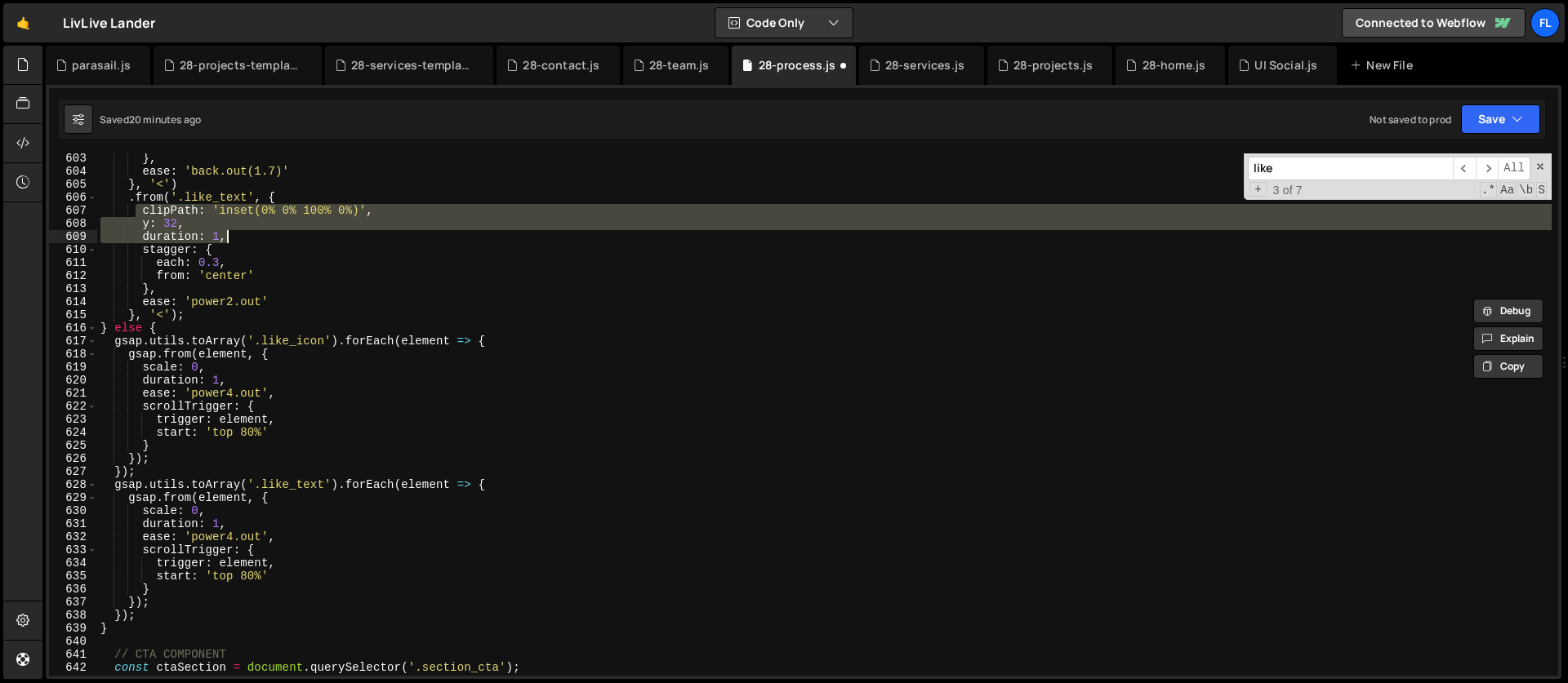
scroll to position [7913, 0]
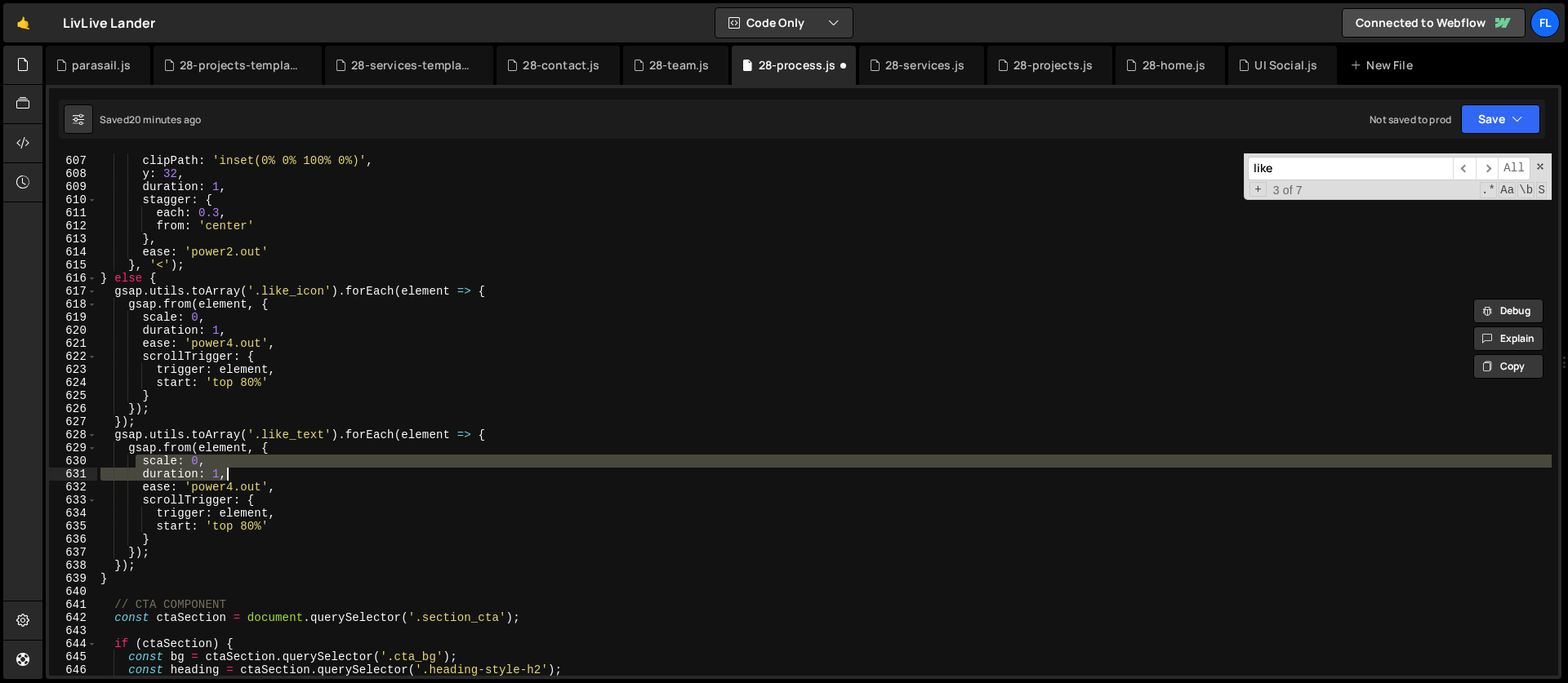
drag, startPoint x: 136, startPoint y: 461, endPoint x: 264, endPoint y: 476, distance: 128.9
click at [264, 476] on div ". from ( '.like_text' , { clipPath : 'inset(0% 0% 100% 0%)' , y : 32 , duration…" at bounding box center [824, 415] width 1454 height 549
paste textarea
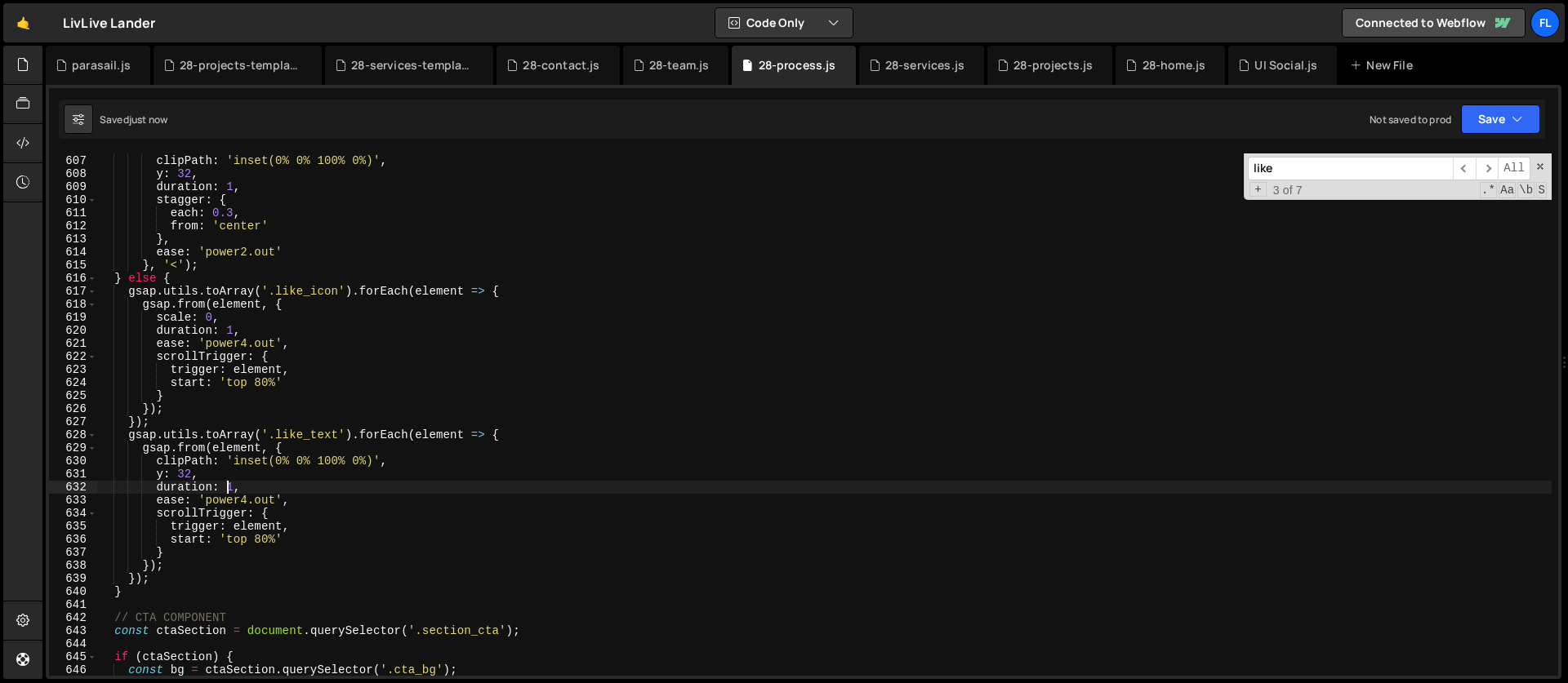
type textarea "duration: 1,"
drag, startPoint x: 1305, startPoint y: 165, endPoint x: 1165, endPoint y: 179, distance: 140.7
click at [1166, 178] on div ". from ( '.like_text' , { clipPath : 'inset(0% 0% 100% 0%)' , y : 32 , duration…" at bounding box center [824, 415] width 1454 height 522
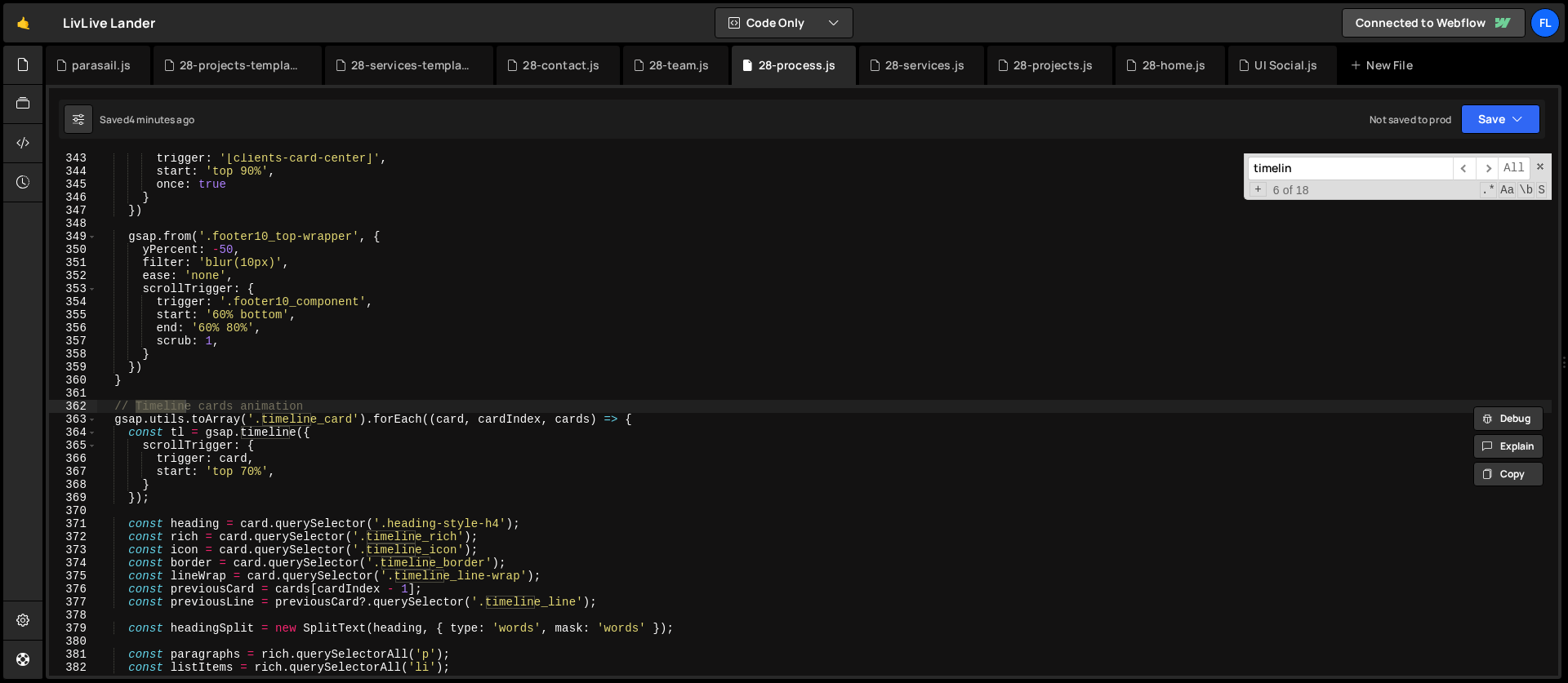
scroll to position [4475, 0]
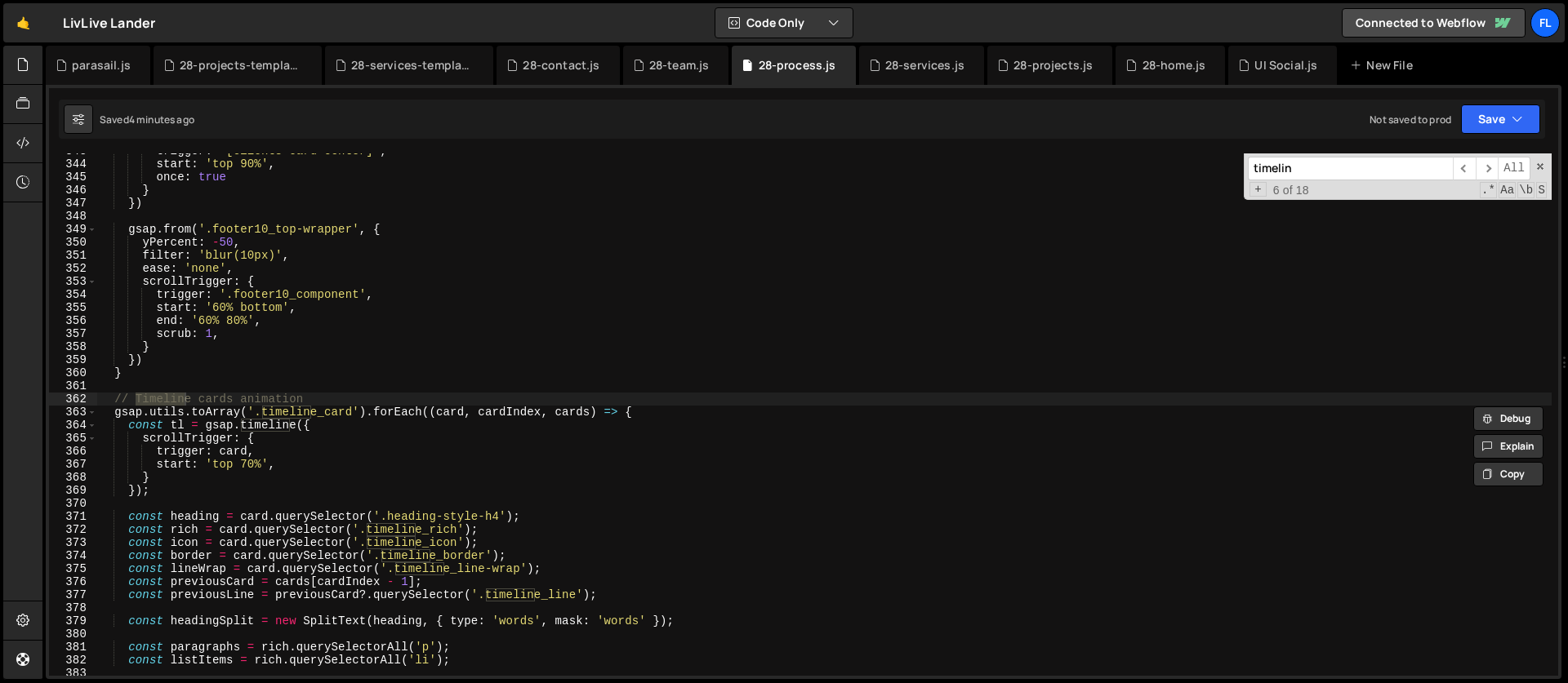
type input "timelin"
type textarea "gsap.utils.toArray('.timeline_card').forEach((card, cardIndex, cards) => {"
click at [659, 408] on div "trigger : '[clients-card-center]' , start : 'top 90%' , once : true } }) gsap .…" at bounding box center [824, 418] width 1454 height 549
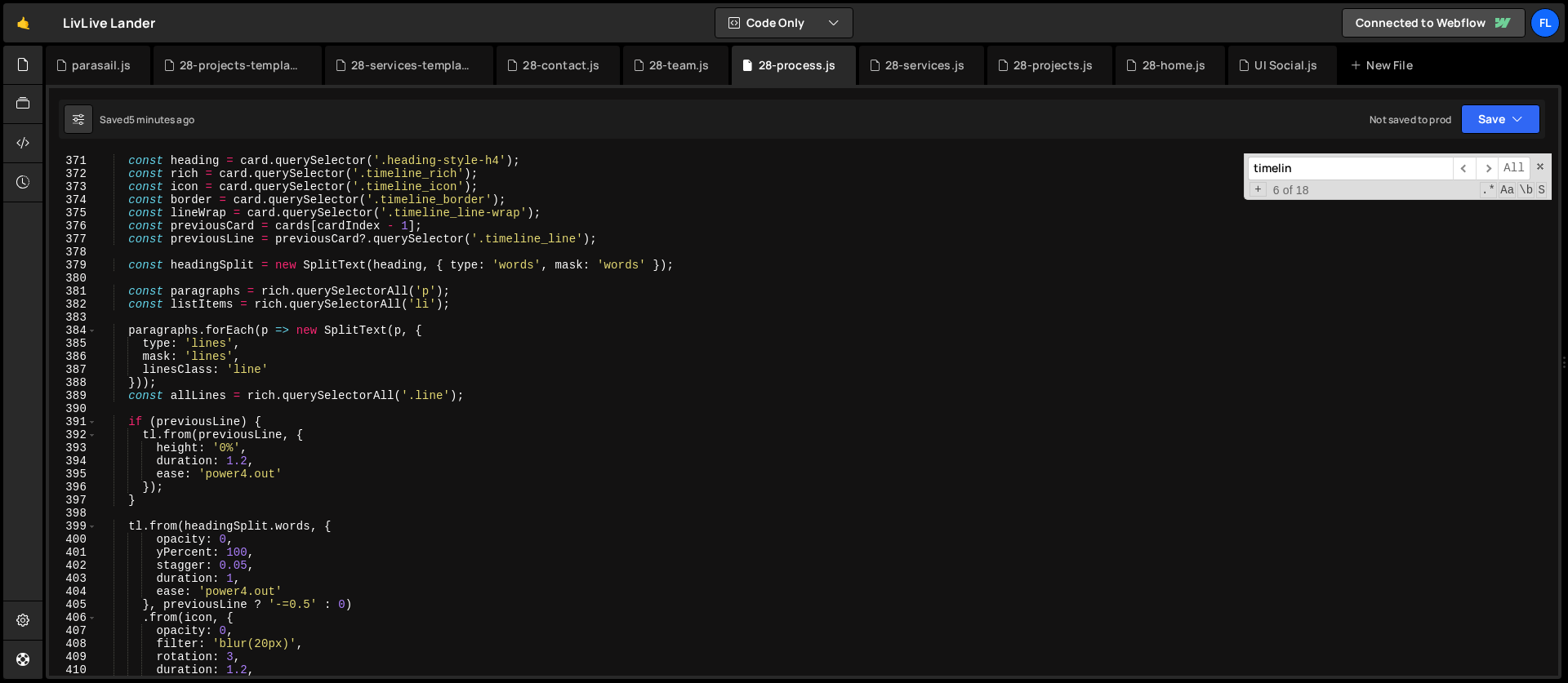
scroll to position [4628, 0]
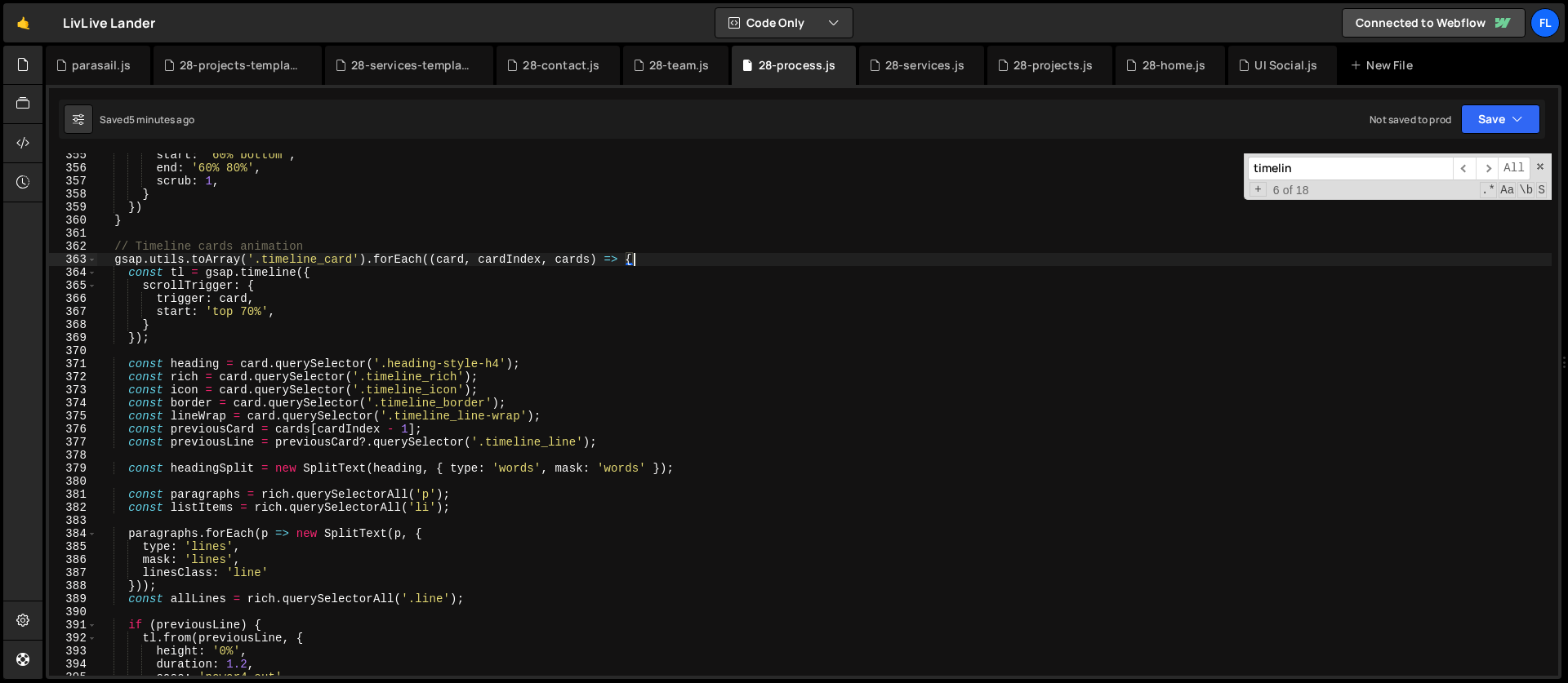
click at [658, 262] on div "start : '60% bottom' , end : '60% 80%' , scrub : 1 , } }) } // Timeline cards a…" at bounding box center [824, 423] width 1454 height 549
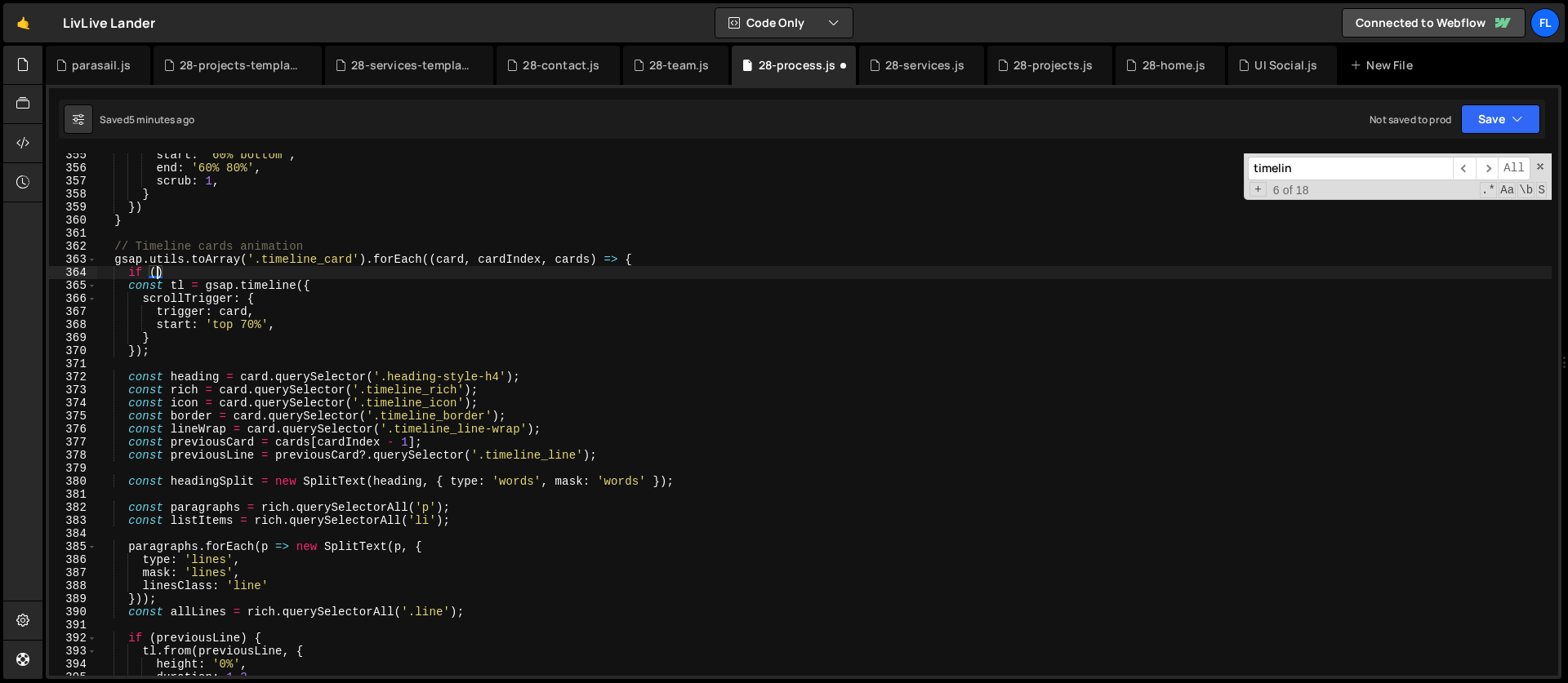
scroll to position [0, 4]
type textarea "if (isMobile) {"
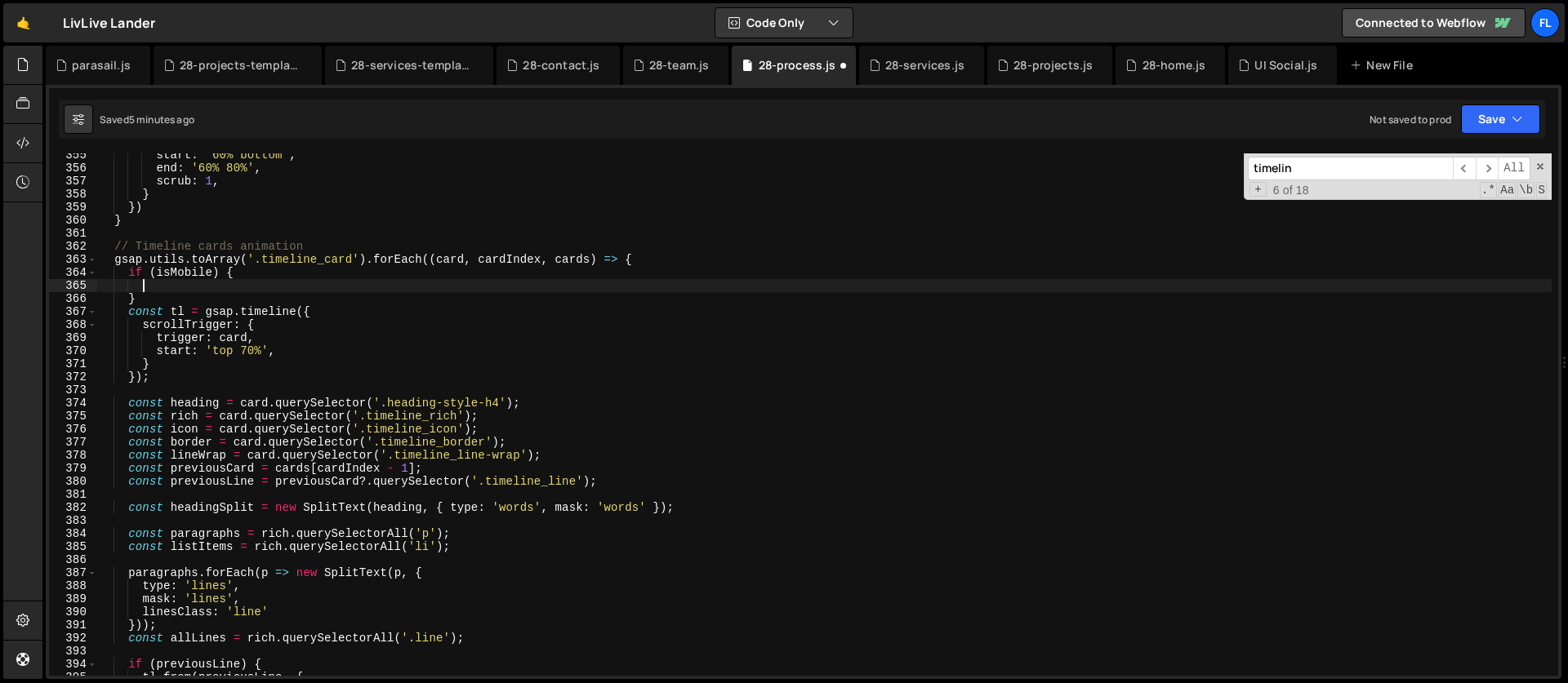
paste textarea "});"
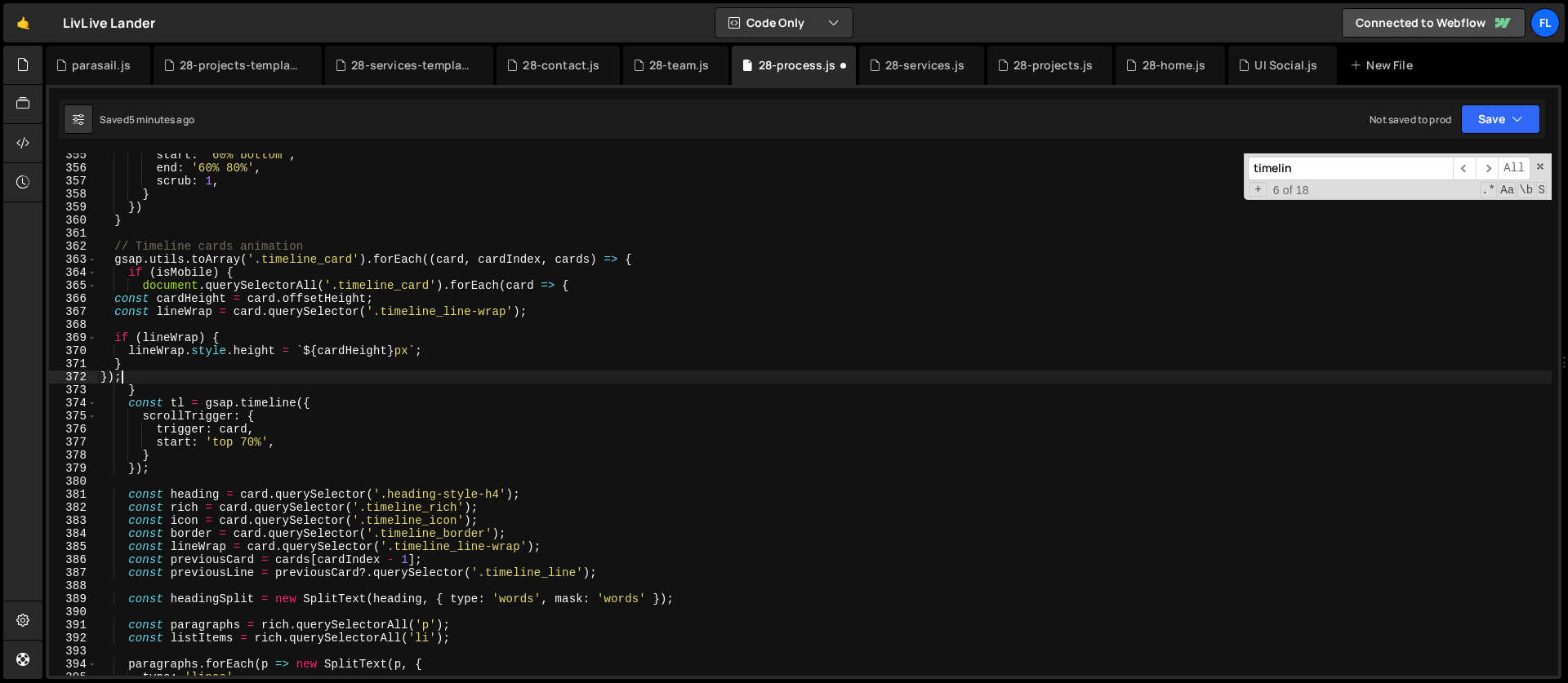
click at [610, 284] on div "start : '60% bottom' , end : '60% 80%' , scrub : 1 , } }) } // Timeline cards a…" at bounding box center [824, 423] width 1454 height 549
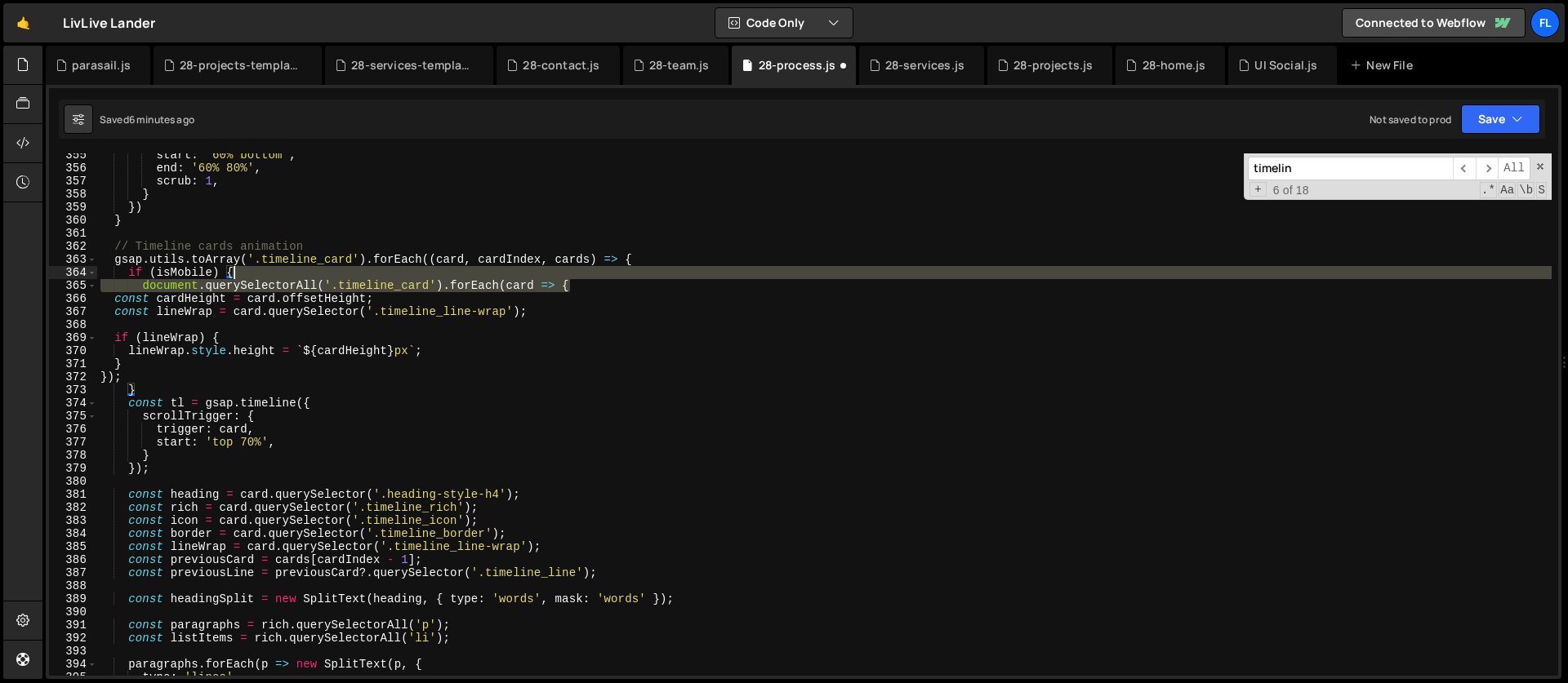
drag, startPoint x: 574, startPoint y: 286, endPoint x: 571, endPoint y: 277, distance: 9.5
click at [571, 277] on div "start : '60% bottom' , end : '60% 80%' , scrub : 1 , } }) } // Timeline cards a…" at bounding box center [824, 423] width 1454 height 549
click at [575, 288] on div "start : '60% bottom' , end : '60% 80%' , scrub : 1 , } }) } // Timeline cards a…" at bounding box center [824, 415] width 1454 height 522
drag, startPoint x: 582, startPoint y: 286, endPoint x: 575, endPoint y: 276, distance: 12.2
click at [575, 276] on div "start : '60% bottom' , end : '60% 80%' , scrub : 1 , } }) } // Timeline cards a…" at bounding box center [824, 423] width 1454 height 549
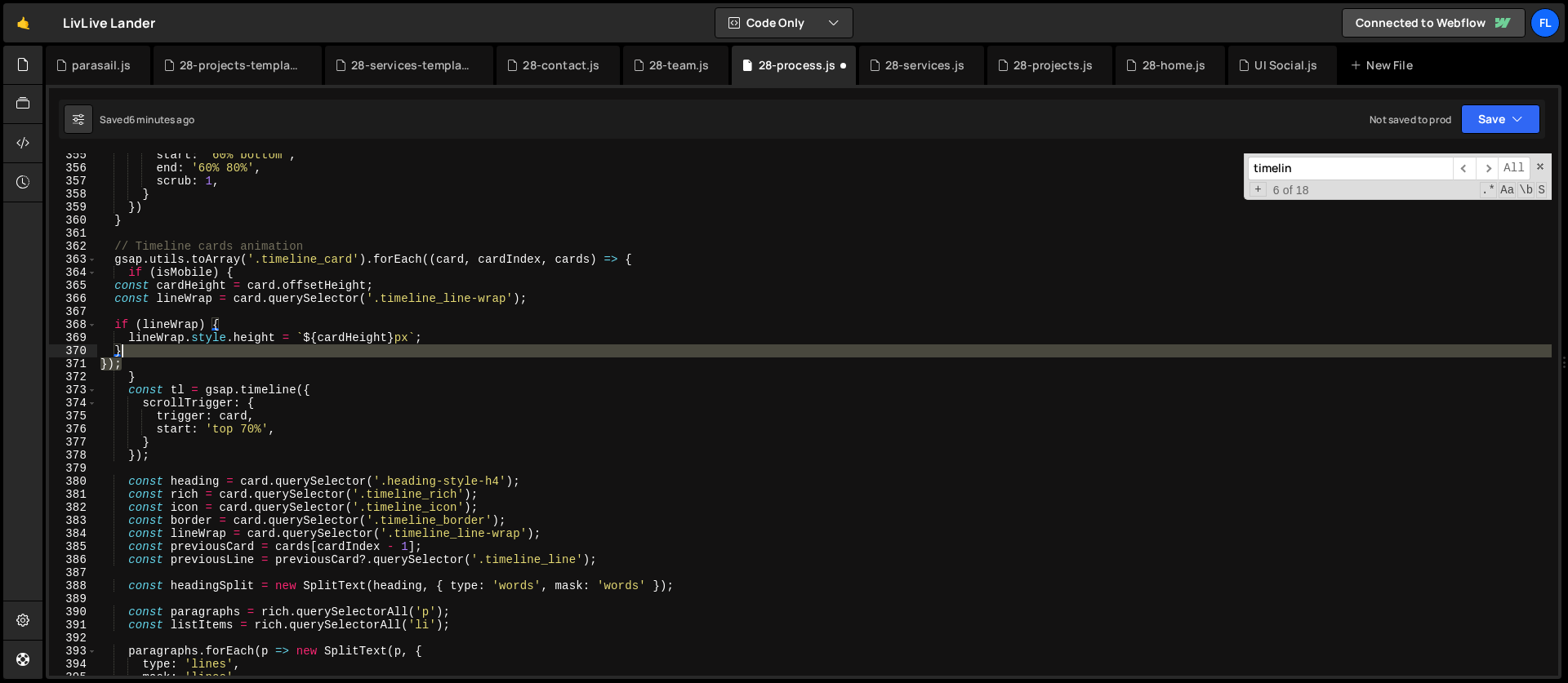
drag, startPoint x: 143, startPoint y: 361, endPoint x: 149, endPoint y: 352, distance: 10.8
click at [149, 352] on div "start : '60% bottom' , end : '60% 80%' , scrub : 1 , } }) } // Timeline cards a…" at bounding box center [824, 423] width 1454 height 549
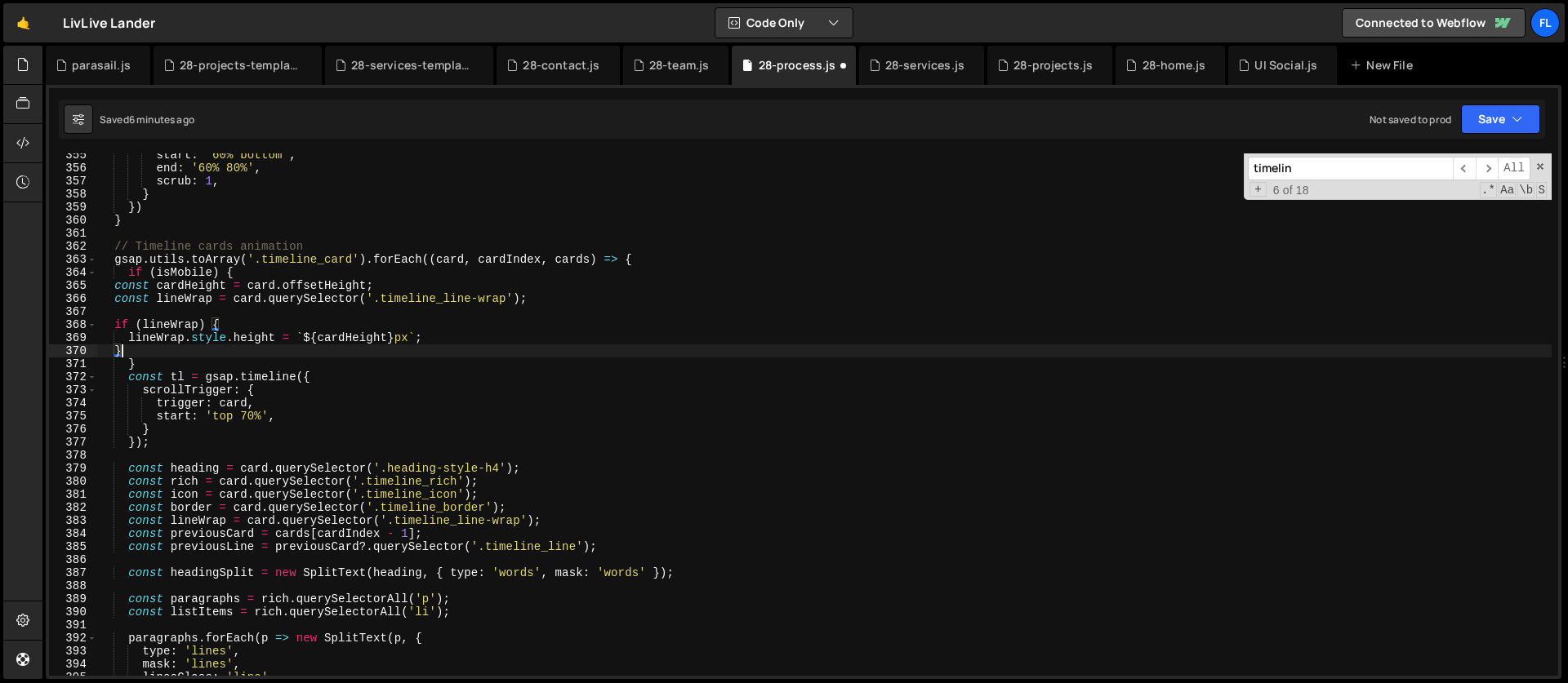
scroll to position [4612, 0]
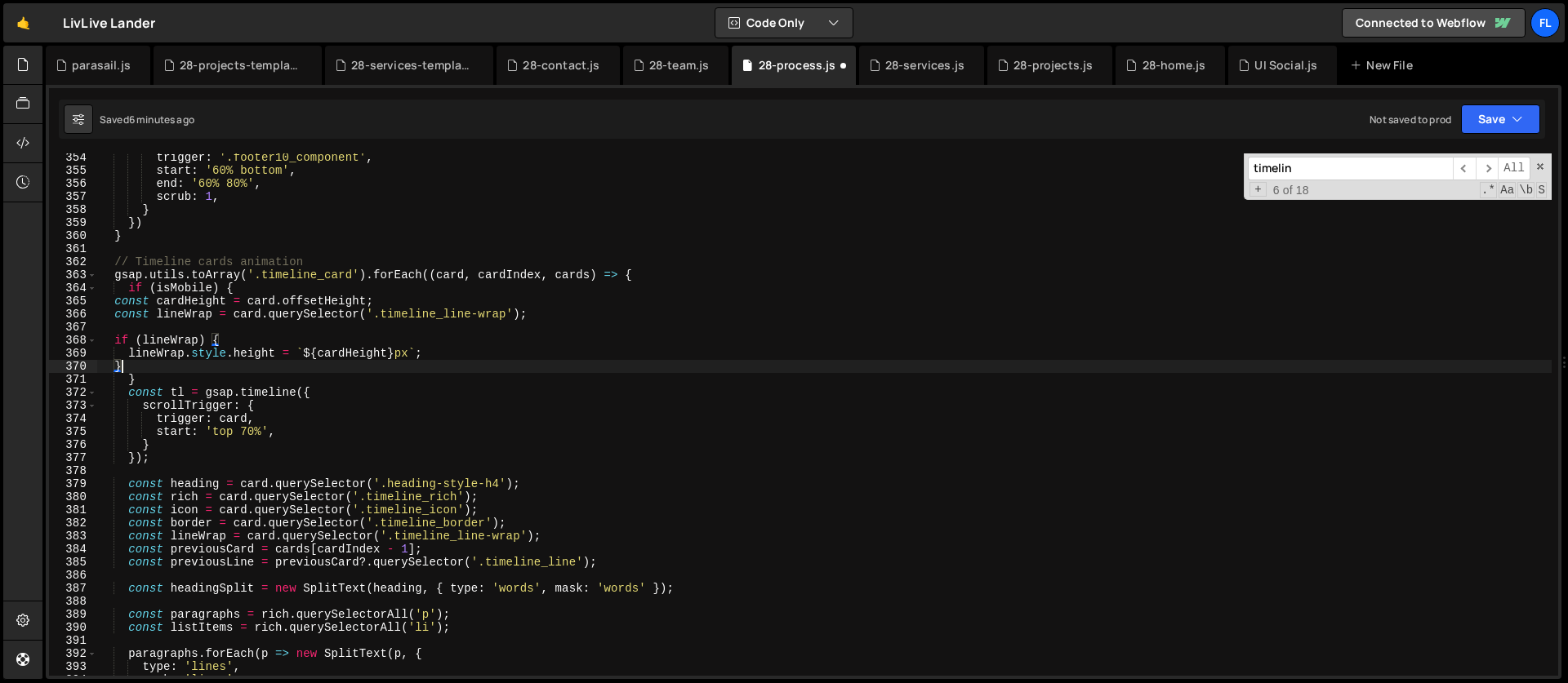
click at [223, 341] on div "trigger : '.footer10_component' , start : '60% bottom' , end : '60% 80%' , scru…" at bounding box center [824, 425] width 1454 height 549
type textarea "if (lineWrap) {"
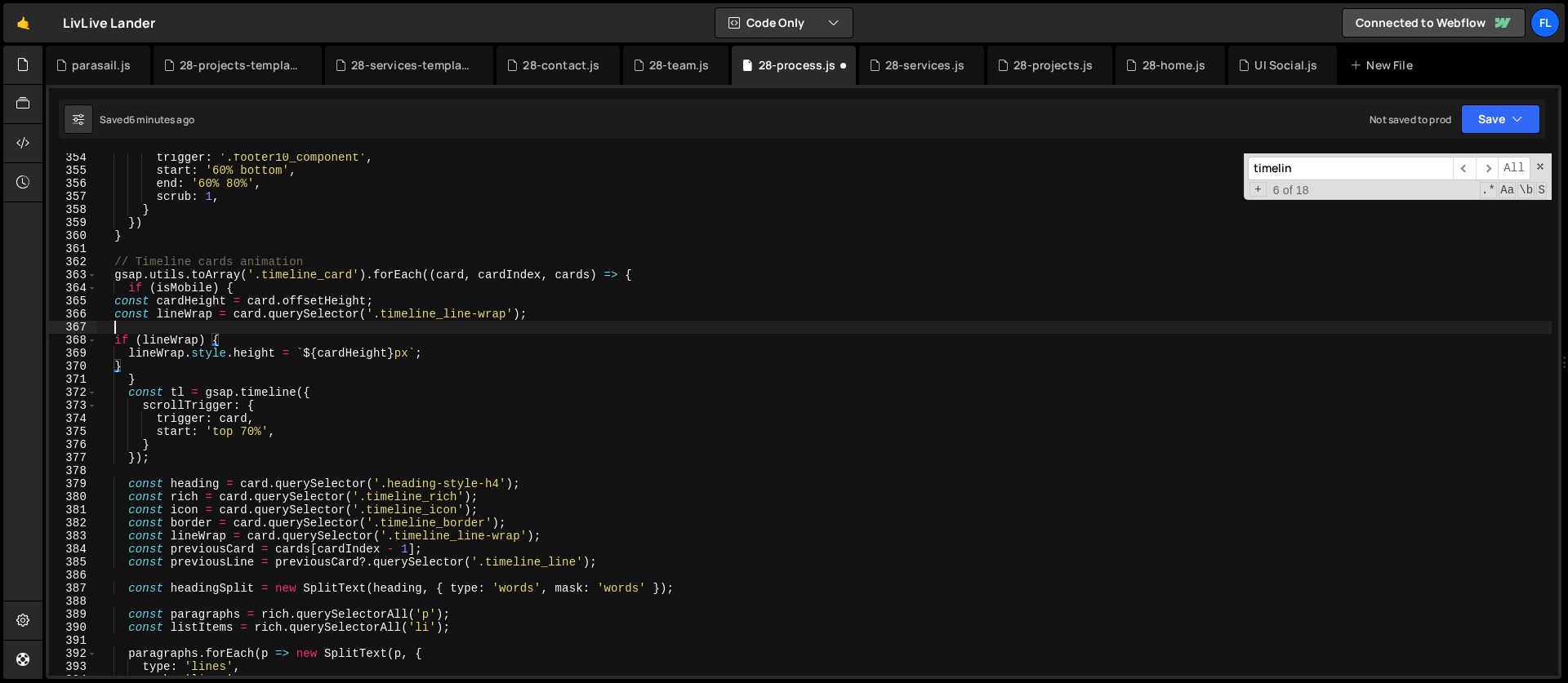
click at [203, 324] on div "trigger : '.footer10_component' , start : '60% bottom' , end : '60% 80%' , scru…" at bounding box center [824, 425] width 1454 height 549
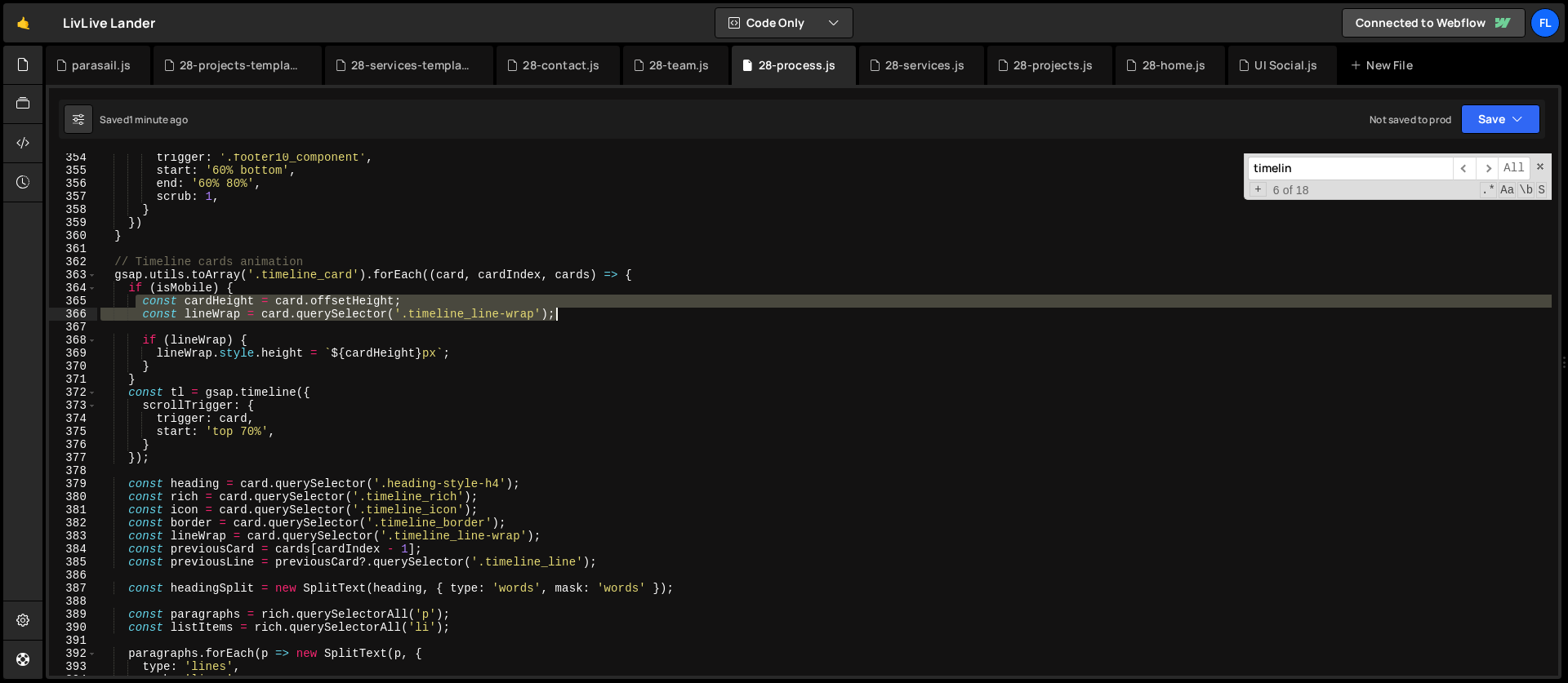
drag, startPoint x: 139, startPoint y: 301, endPoint x: 589, endPoint y: 312, distance: 450.1
click at [589, 312] on div "trigger : '.footer10_component' , start : '60% bottom' , end : '60% 80%' , scru…" at bounding box center [824, 425] width 1454 height 549
paste textarea
type textarea "const lineWrap = card.querySelector('.timeline_line-wrap');"
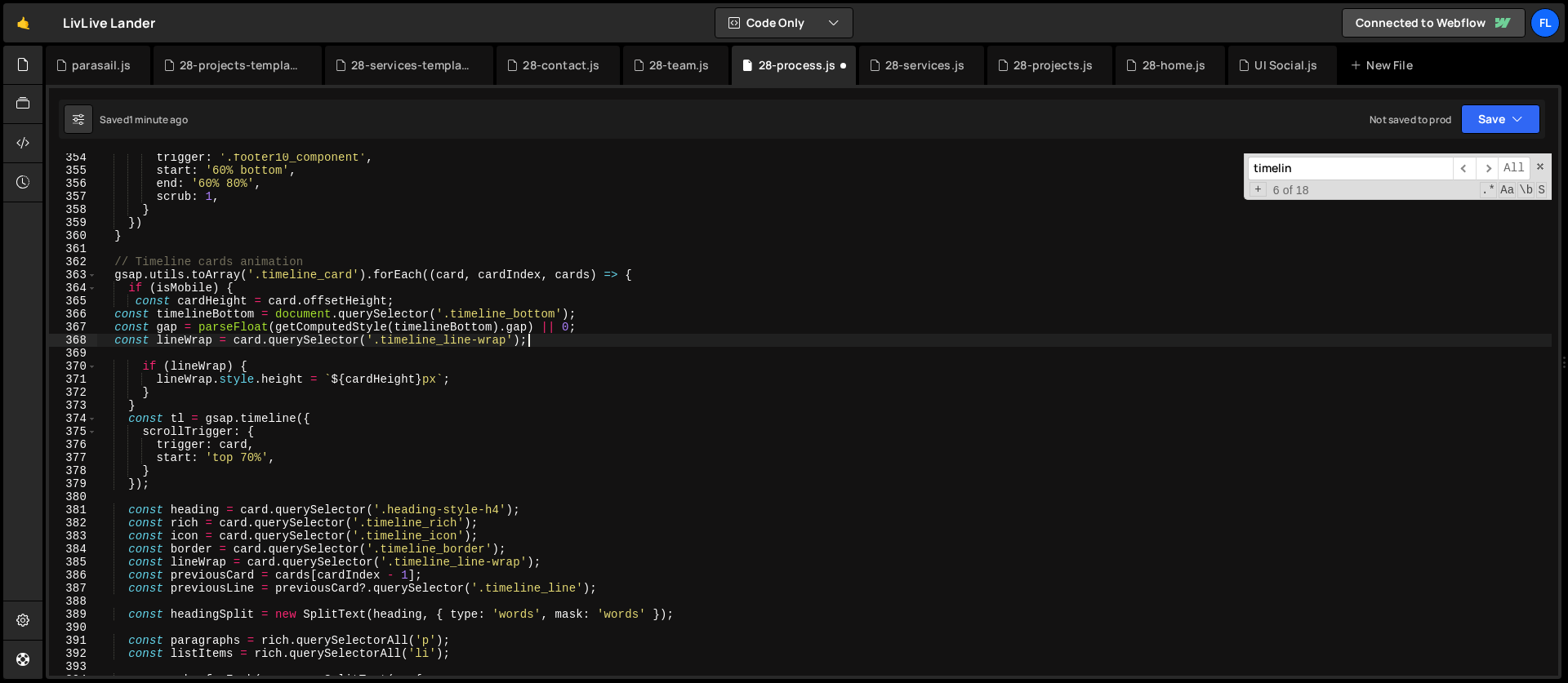
click at [258, 359] on div "trigger : '.footer10_component' , start : '60% bottom' , end : '60% 80%' , scru…" at bounding box center [824, 425] width 1454 height 549
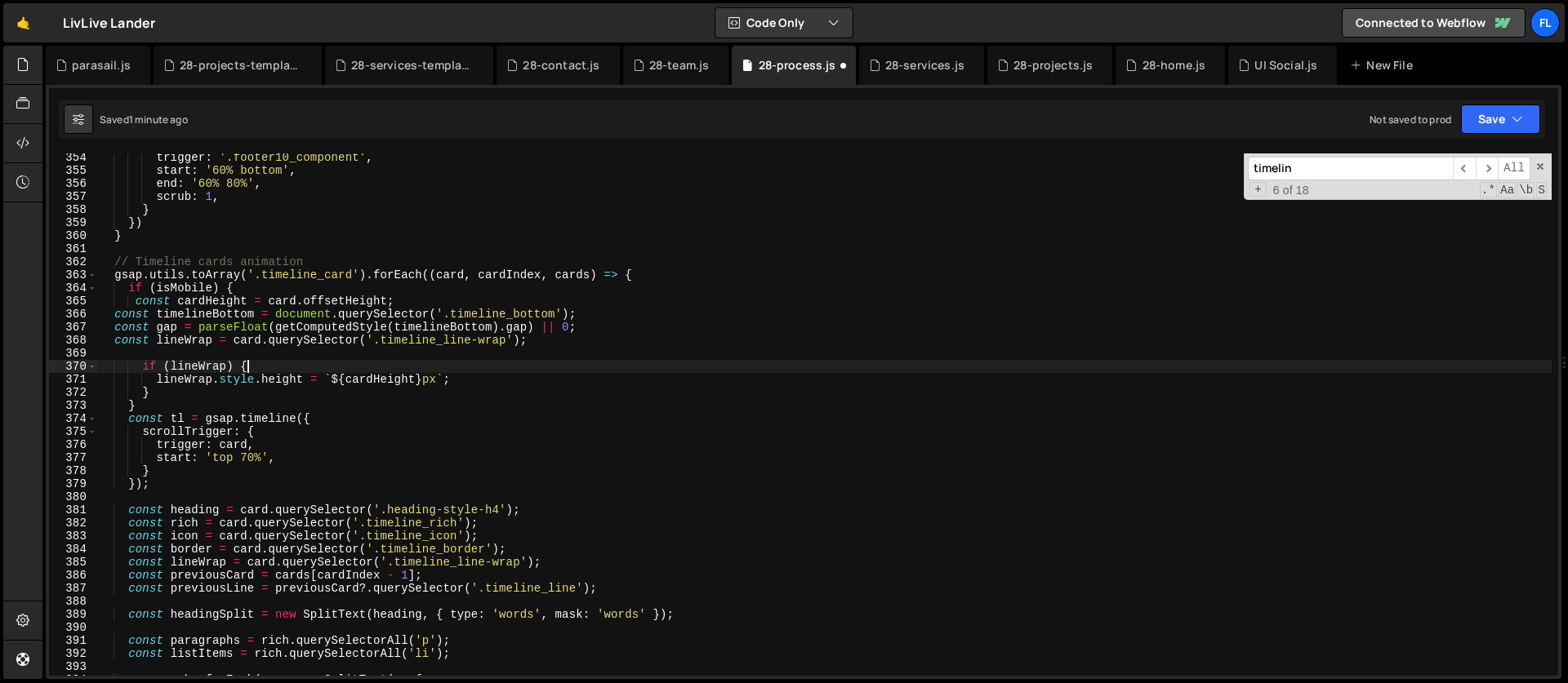
click at [253, 367] on div "trigger : '.footer10_component' , start : '60% bottom' , end : '60% 80%' , scru…" at bounding box center [824, 425] width 1454 height 549
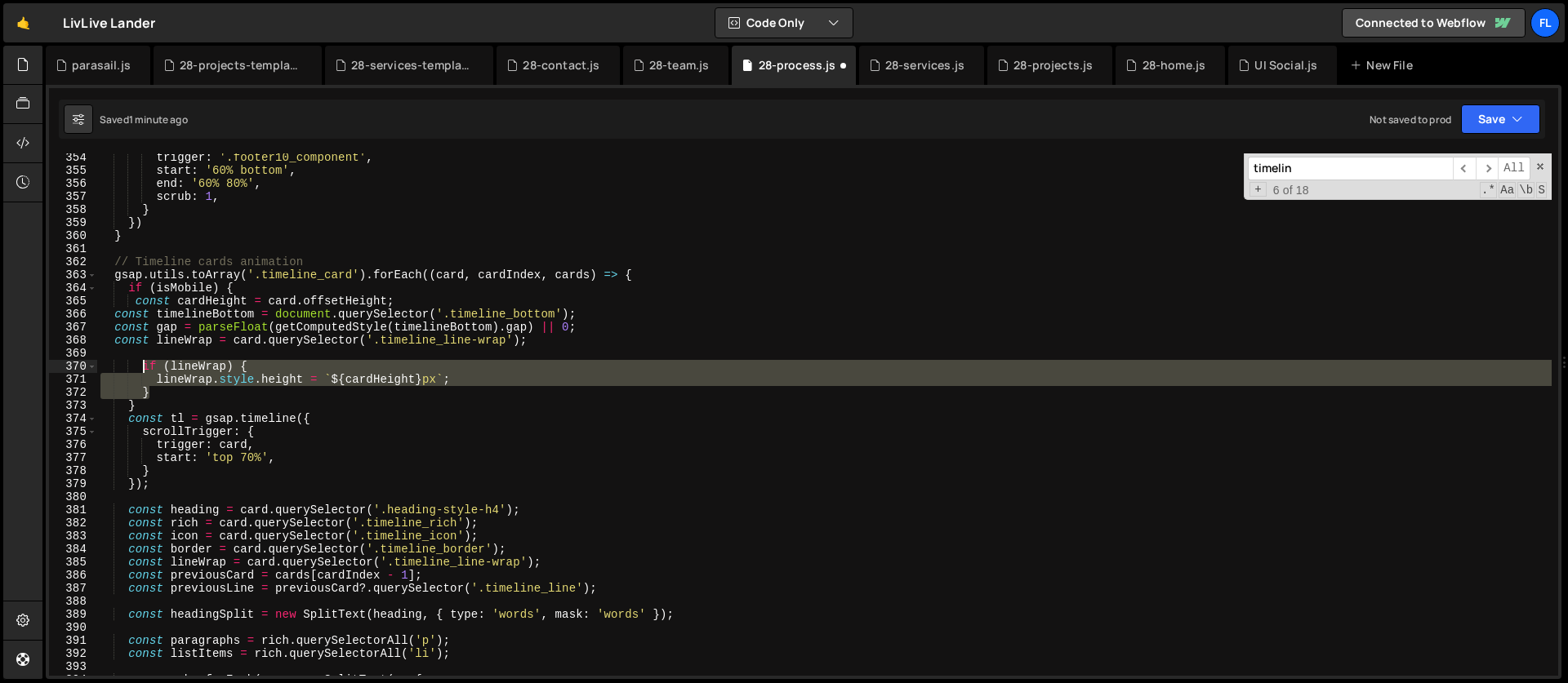
drag, startPoint x: 157, startPoint y: 395, endPoint x: 143, endPoint y: 370, distance: 28.7
click at [143, 370] on div "trigger : '.footer10_component' , start : '60% bottom' , end : '60% 80%' , scru…" at bounding box center [824, 425] width 1454 height 549
paste textarea "}"
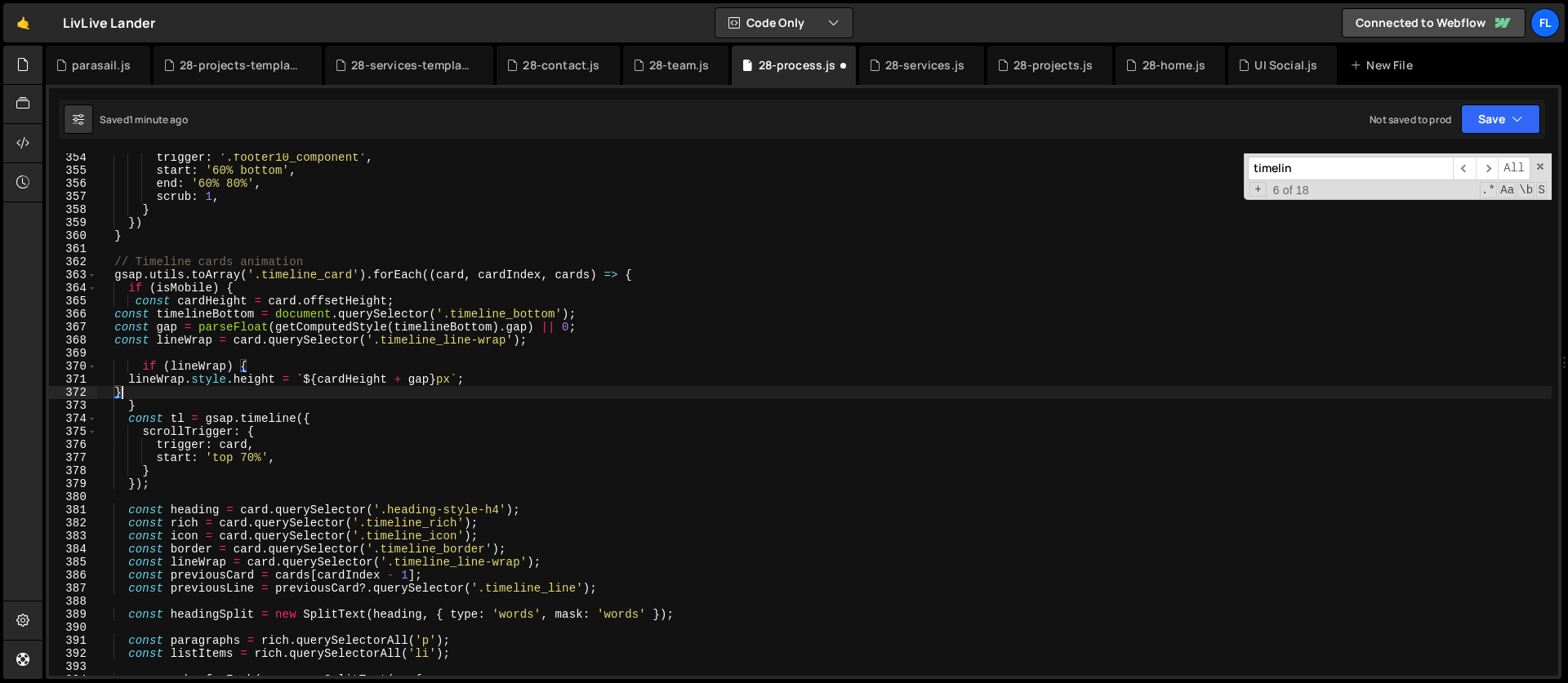
type textarea "hoverStates()"
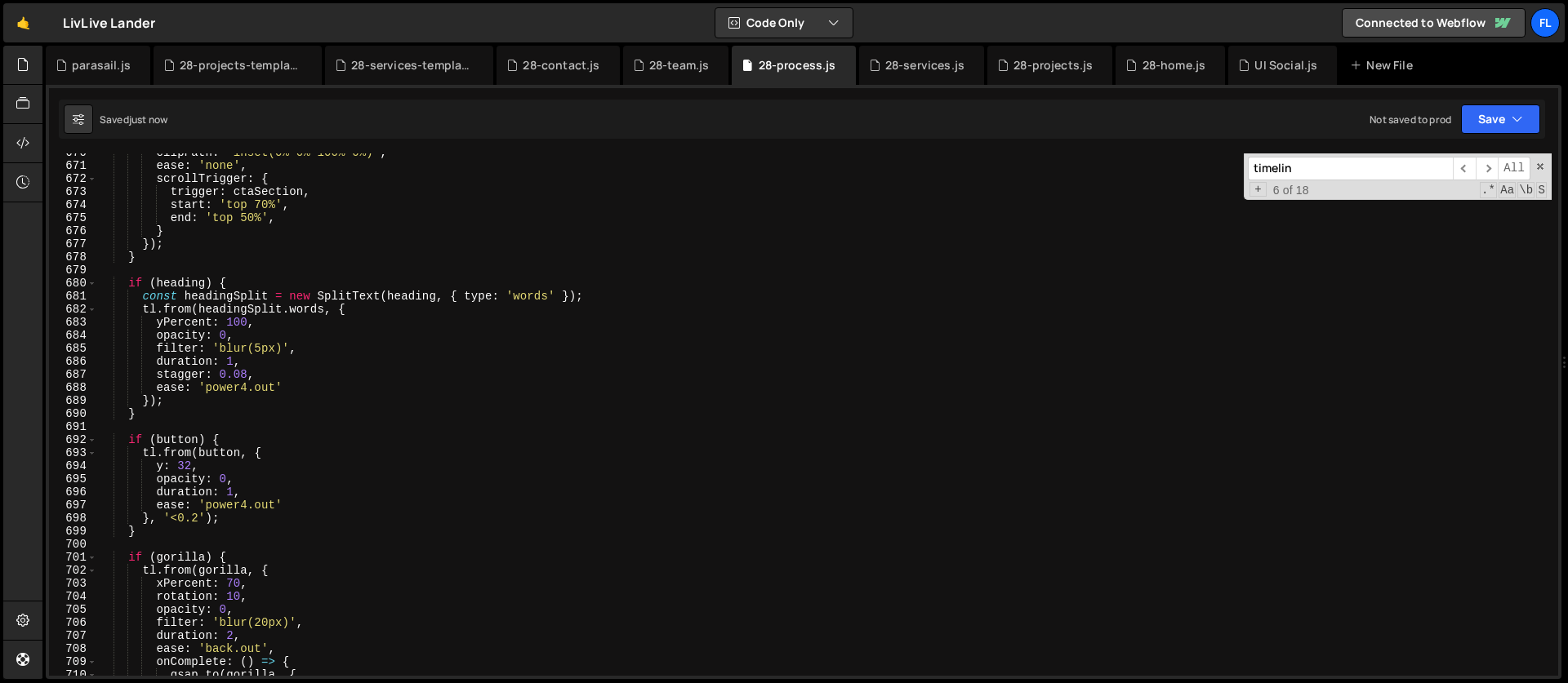
scroll to position [8479, 0]
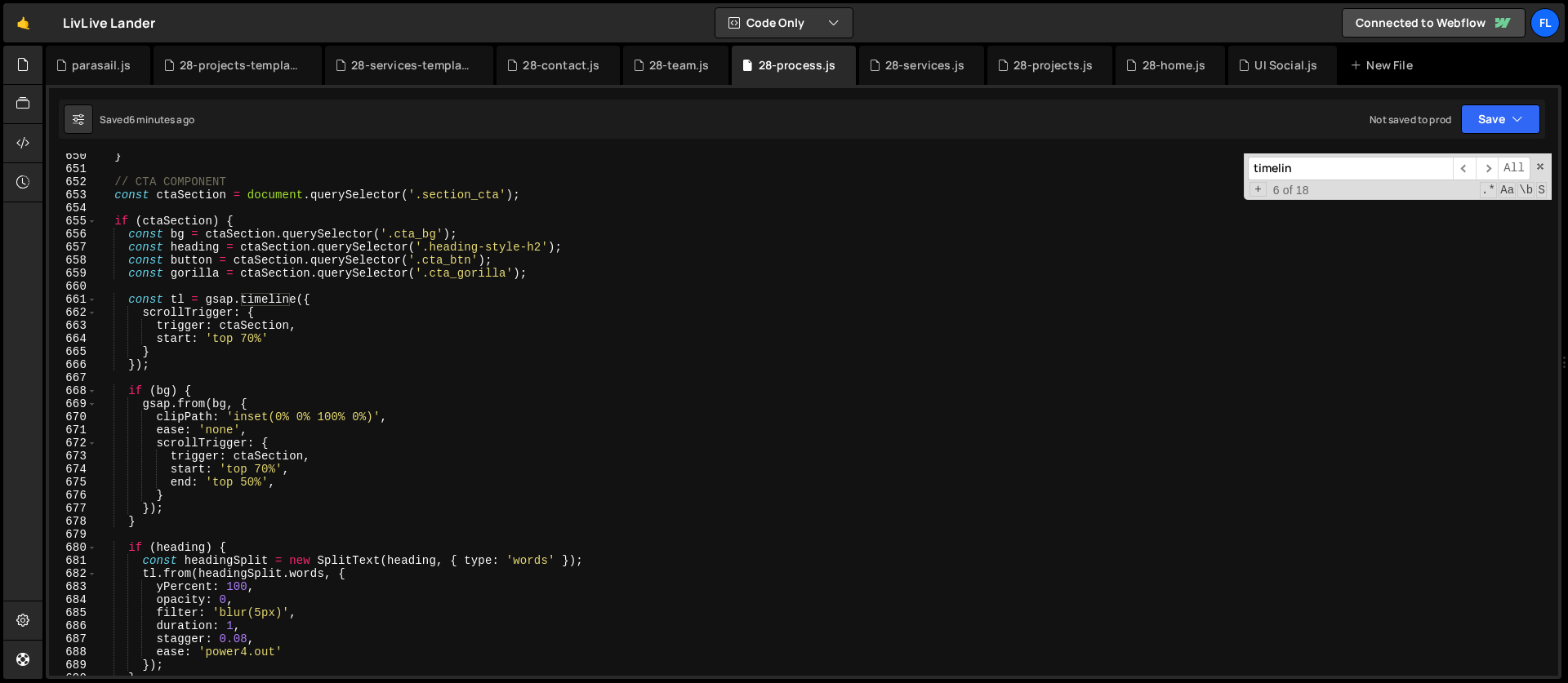
drag, startPoint x: 1310, startPoint y: 169, endPoint x: 1165, endPoint y: 167, distance: 145.0
click at [1165, 167] on div "} // CTA COMPONENT const ctaSection = document . querySelector ( '.section_cta'…" at bounding box center [824, 415] width 1454 height 522
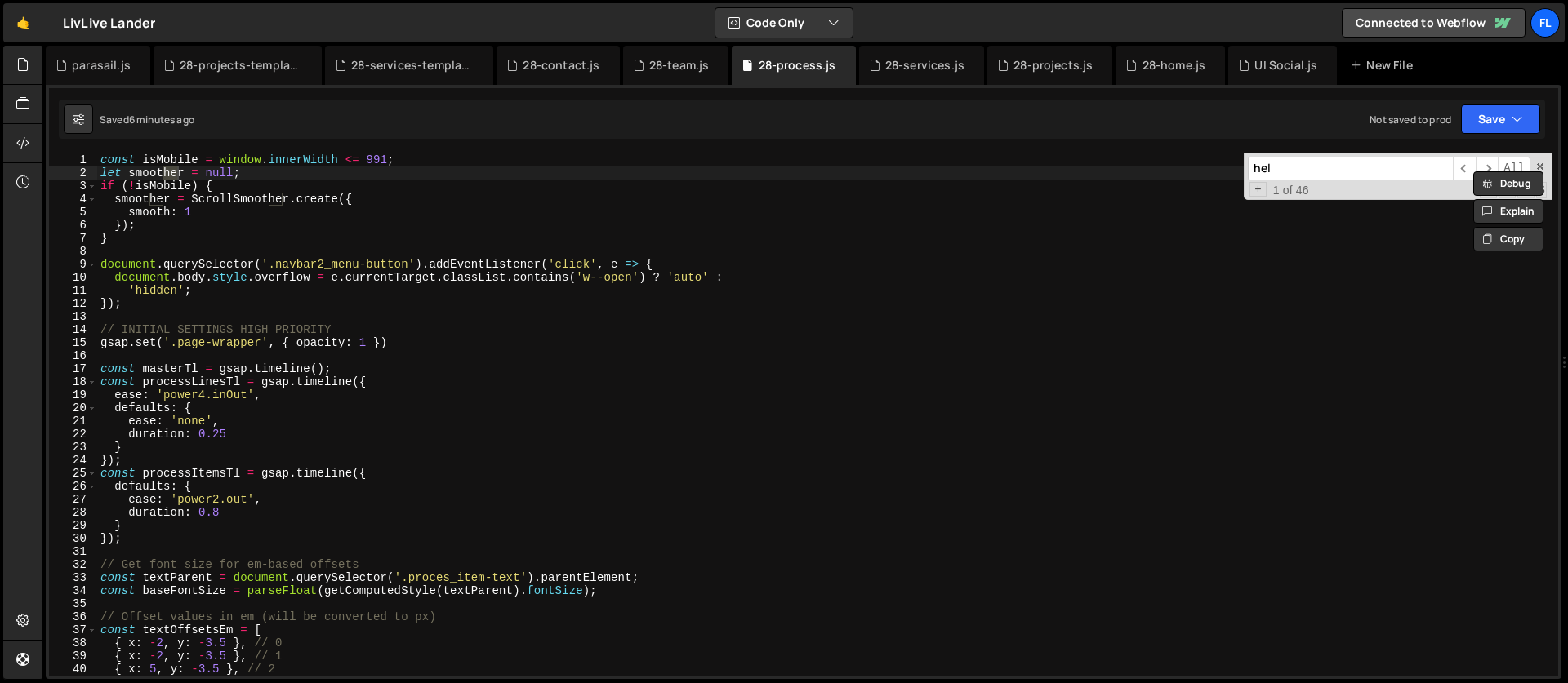
scroll to position [5654, 0]
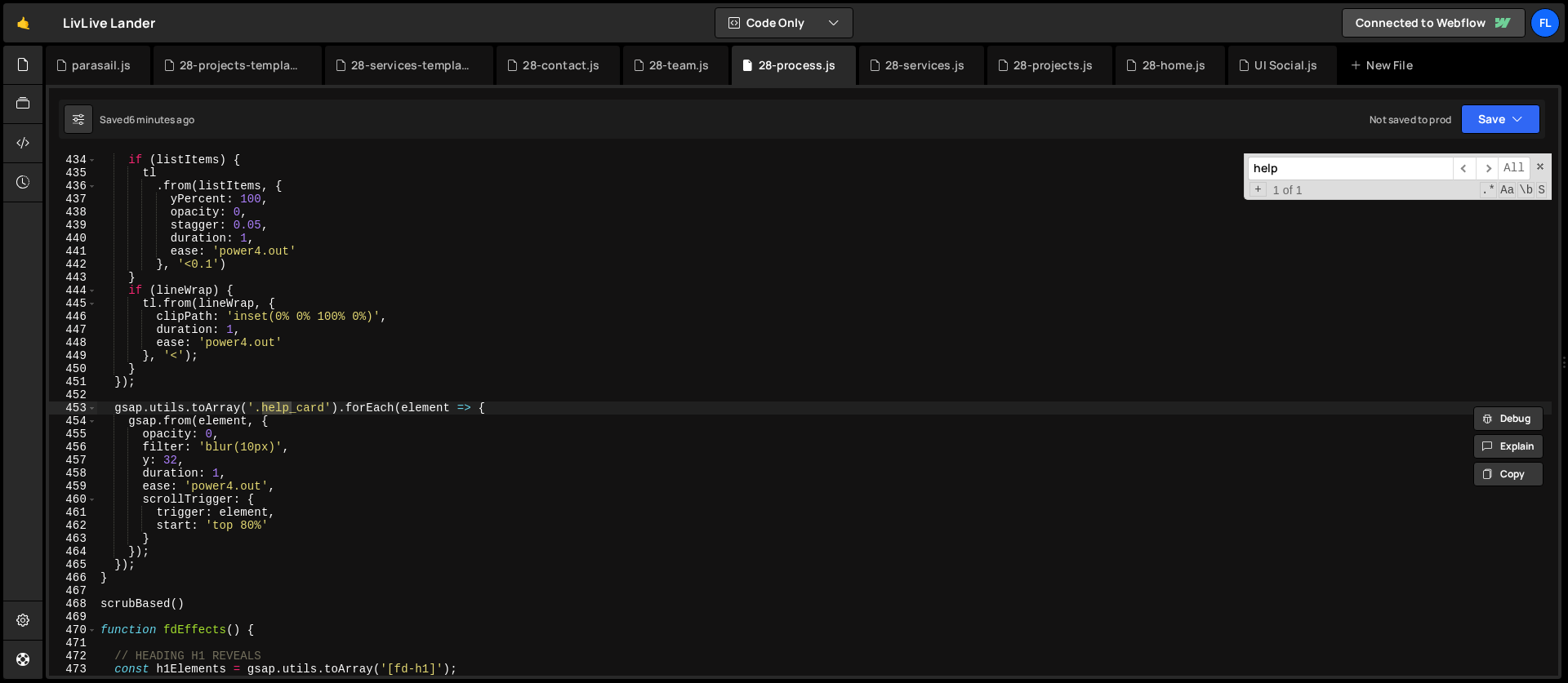
type input "help"
type textarea "gsap.utils.toArray('.help_card').forEach(element => {"
click at [498, 413] on div "if ( listItems ) { tl . from ( listItems , { yPercent : 100 , opacity : 0 , sta…" at bounding box center [824, 428] width 1454 height 549
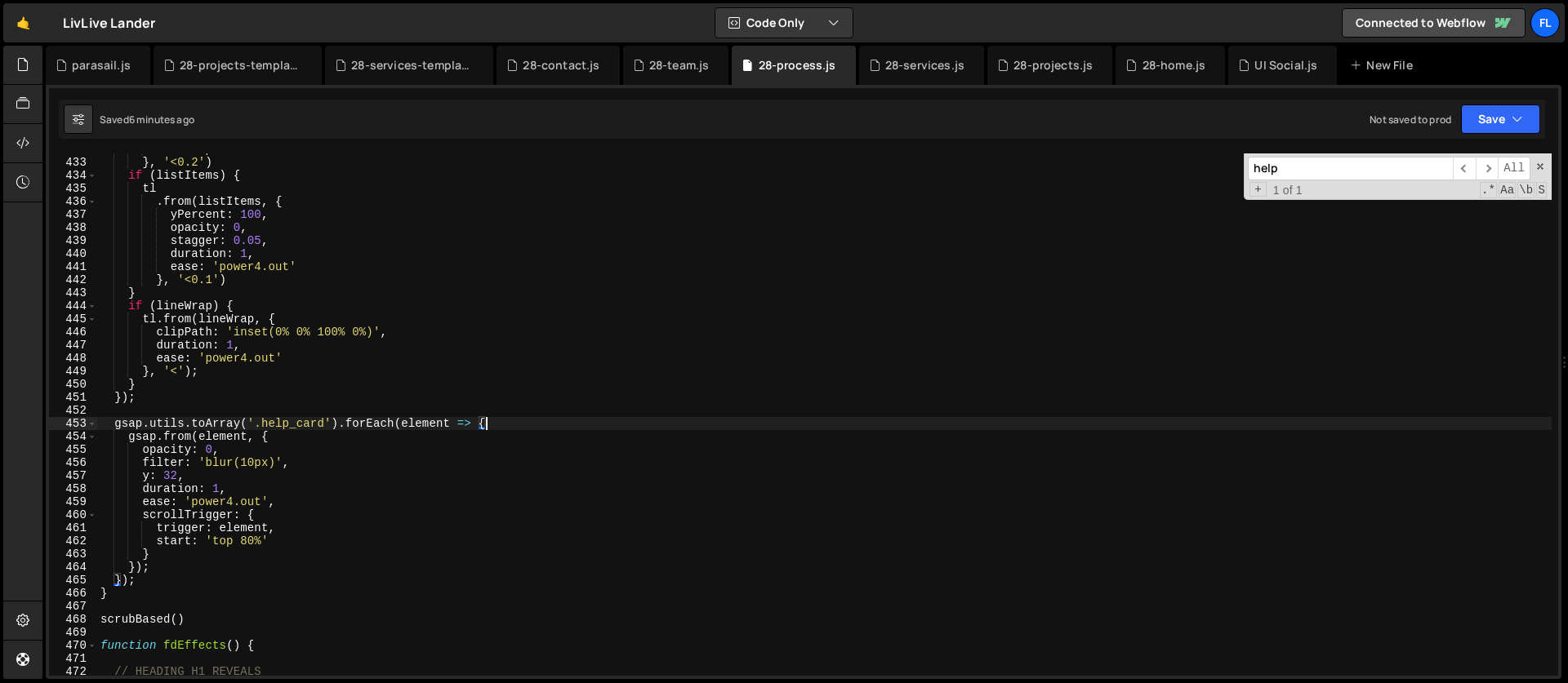
click at [165, 410] on div "ease : 'power4.out' } , '<0.2' ) if ( listItems ) { tl . from ( listItems , { y…" at bounding box center [824, 417] width 1454 height 549
click at [506, 425] on div "ease : 'power4.out' } , '<0.2' ) if ( listItems ) { tl . from ( listItems , { y…" at bounding box center [824, 417] width 1454 height 549
click at [164, 584] on div "ease : 'power4.out' } , '<0.2' ) if ( listItems ) { tl . from ( listItems , { y…" at bounding box center [824, 417] width 1454 height 549
type textarea "});"
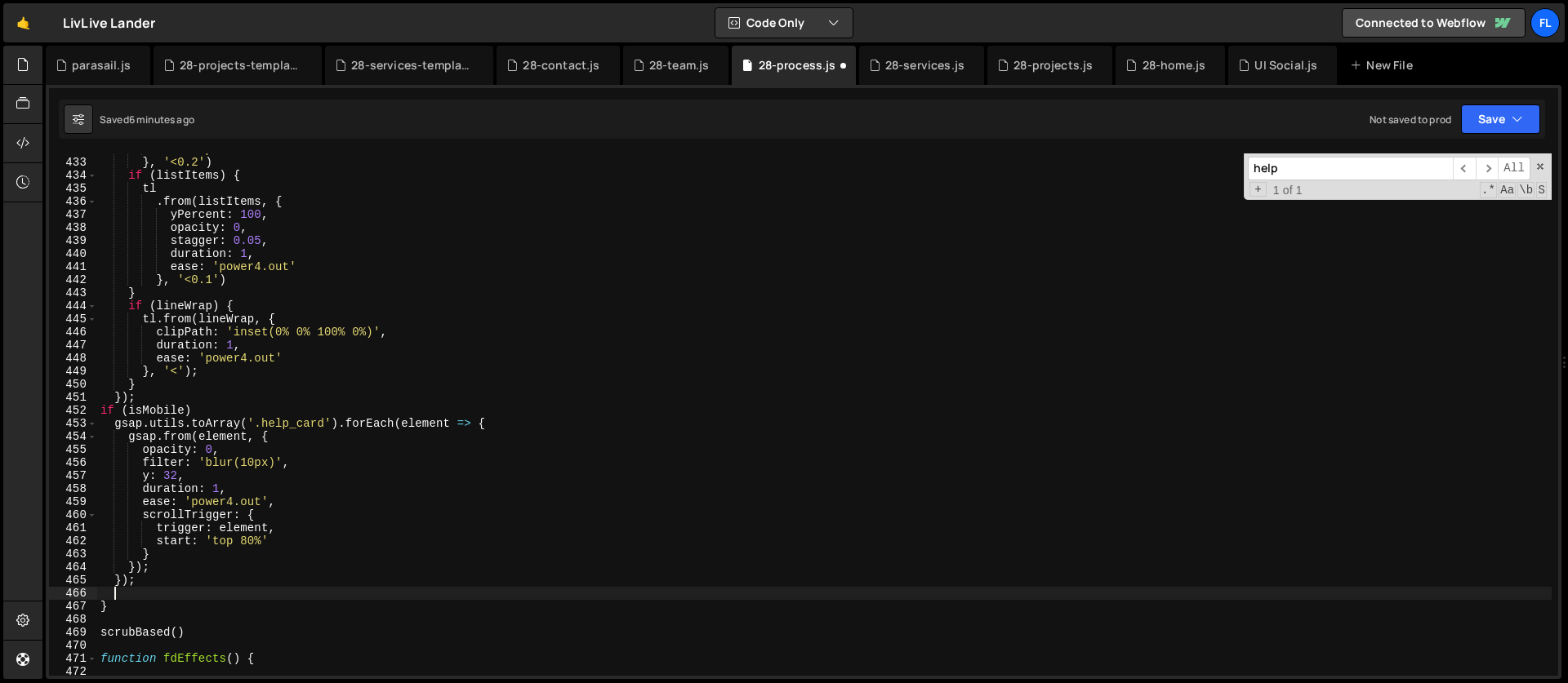
scroll to position [0, 0]
click at [211, 412] on div "ease : 'power4.out' } , '<0.2' ) if ( listItems ) { tl . from ( listItems , { y…" at bounding box center [824, 417] width 1454 height 549
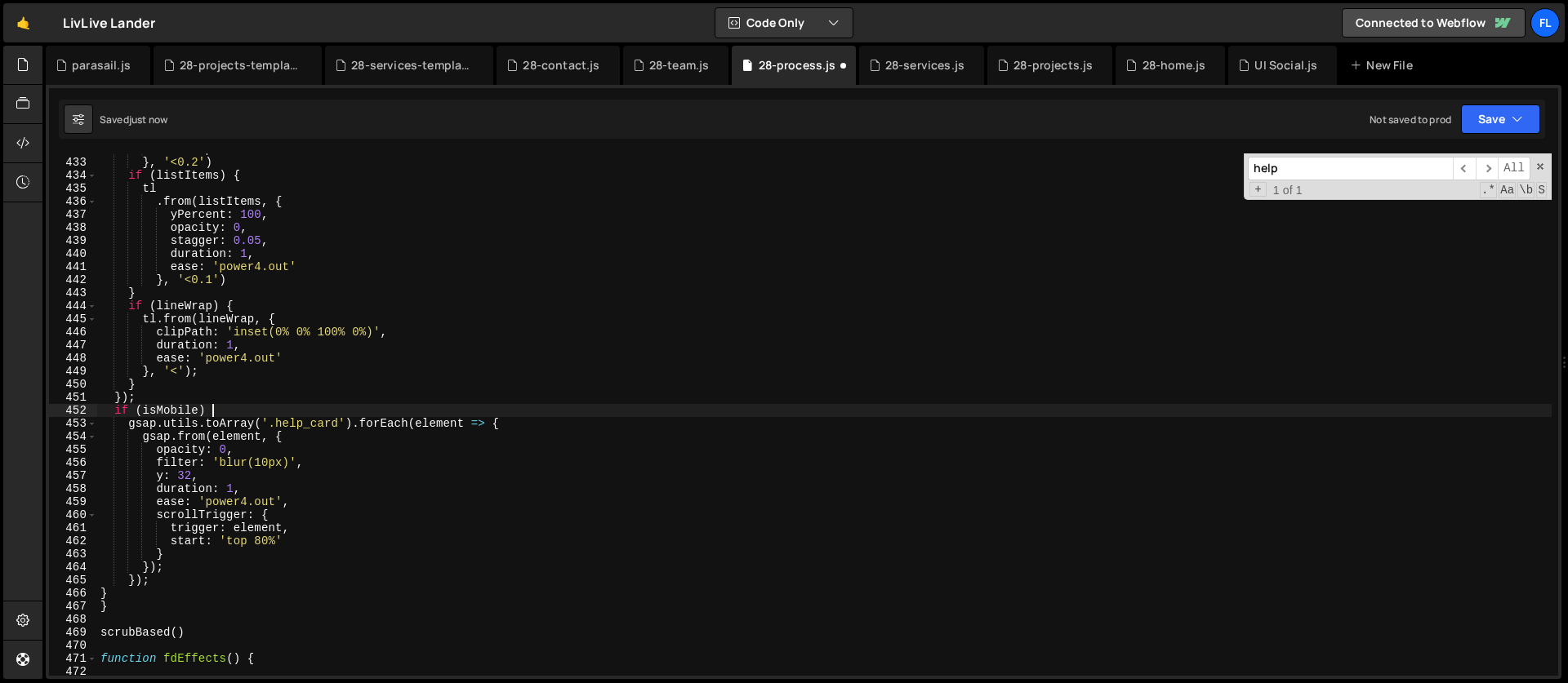
scroll to position [0, 7]
type textarea "if (isMobile) {"
drag, startPoint x: 1290, startPoint y: 169, endPoint x: 1214, endPoint y: 160, distance: 76.5
click at [1214, 160] on div "ease : 'power4.out' } , '<0.2' ) if ( listItems ) { tl . from ( listItems , { y…" at bounding box center [824, 415] width 1454 height 522
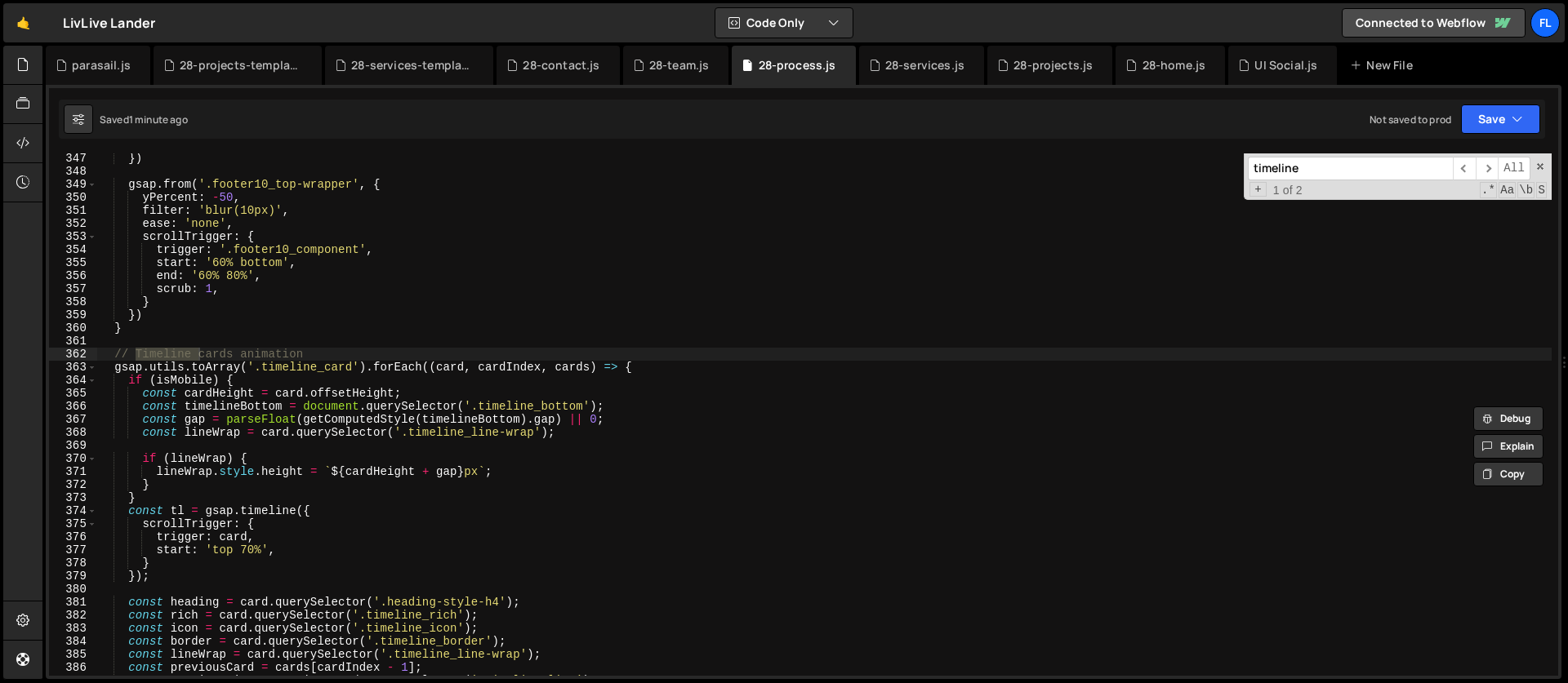
scroll to position [4592, 0]
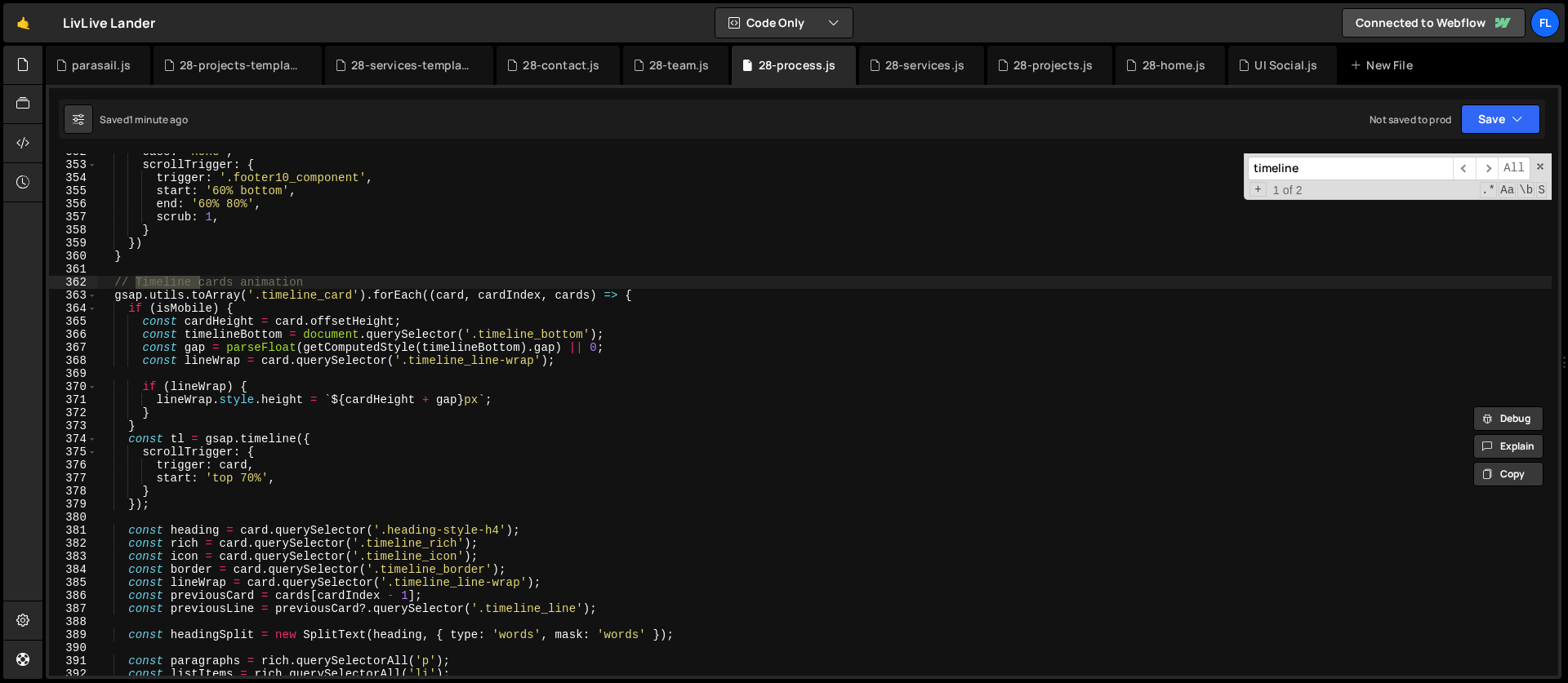
type input "timeline"
click at [650, 295] on div "ease : 'none' , scrollTrigger : { trigger : '.footer10_component' , start : '60…" at bounding box center [824, 419] width 1454 height 549
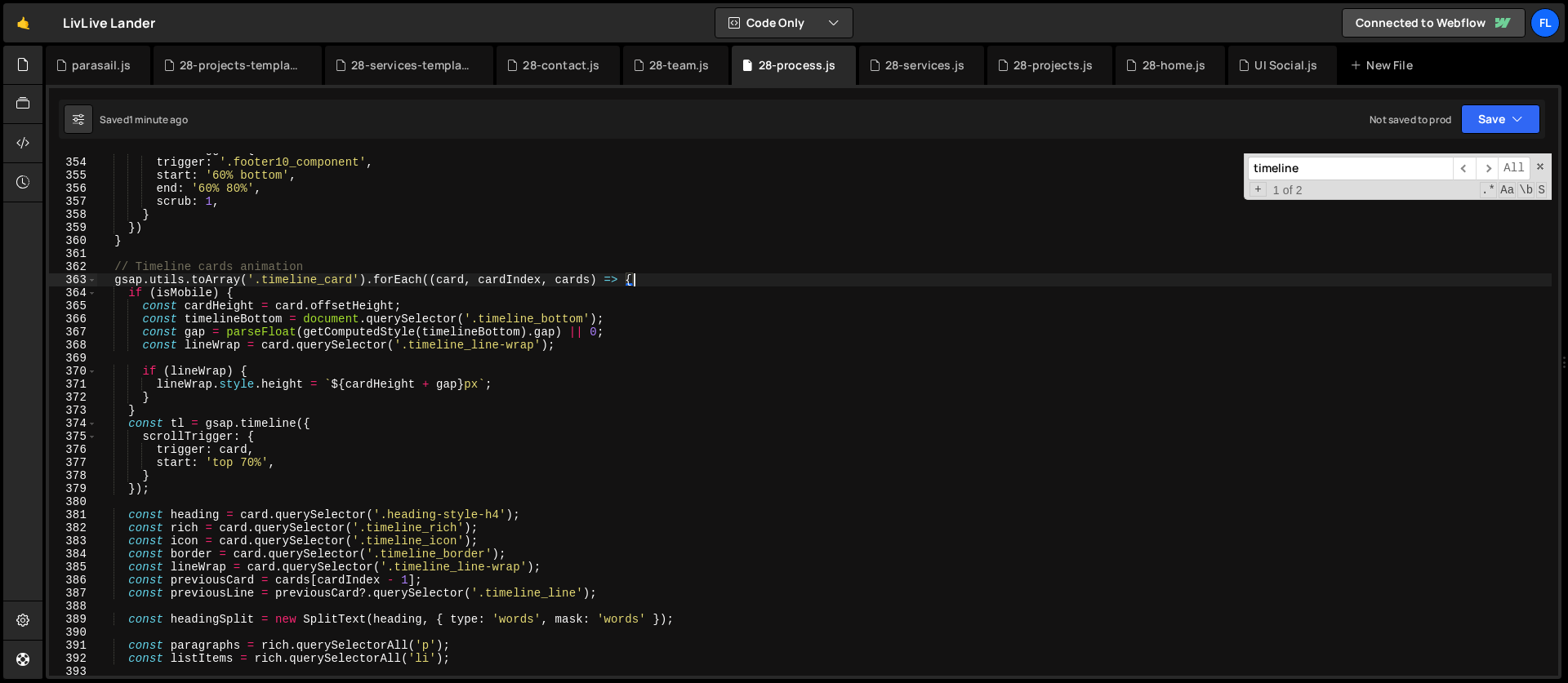
scroll to position [4647, 0]
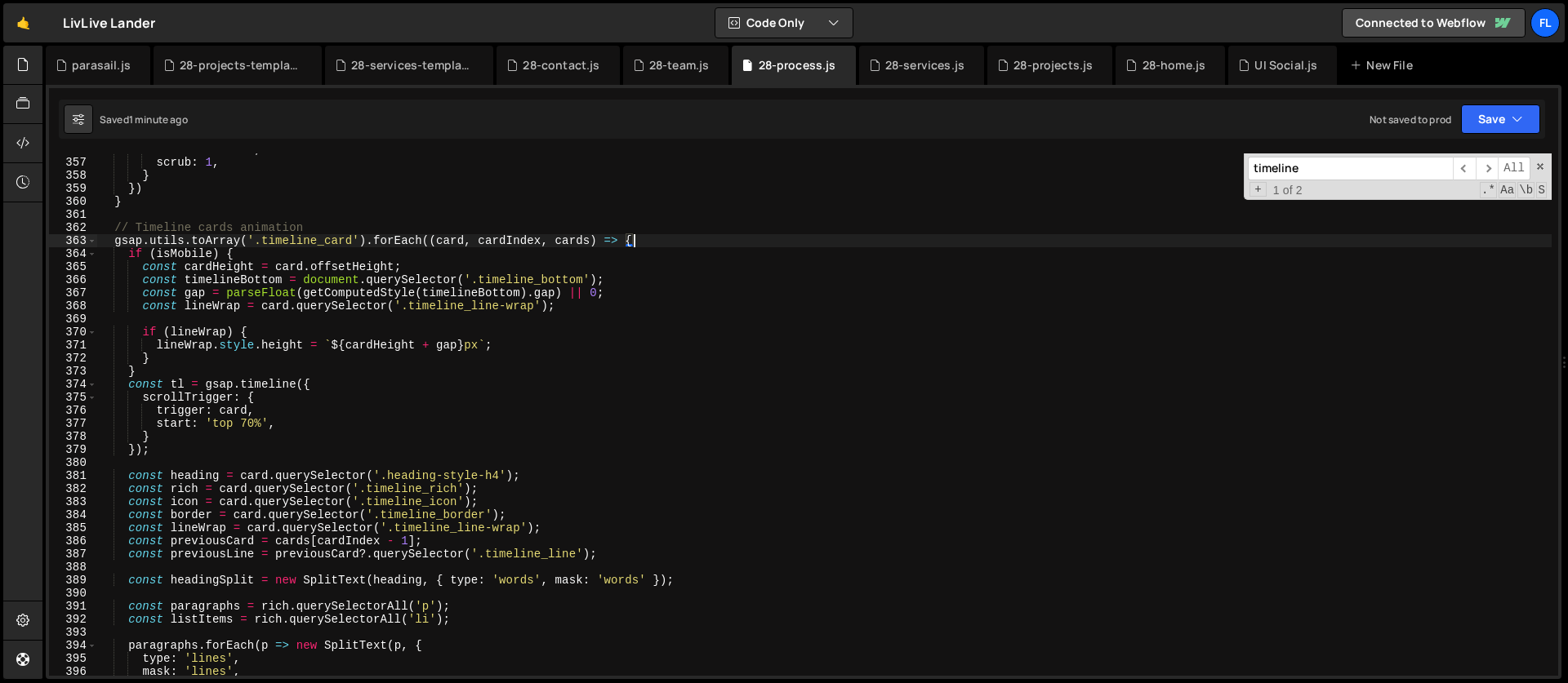
click at [241, 427] on div "end : '60% 80%' , scrub : 1 , } }) } // Timeline cards animation gsap . utils .…" at bounding box center [824, 417] width 1454 height 549
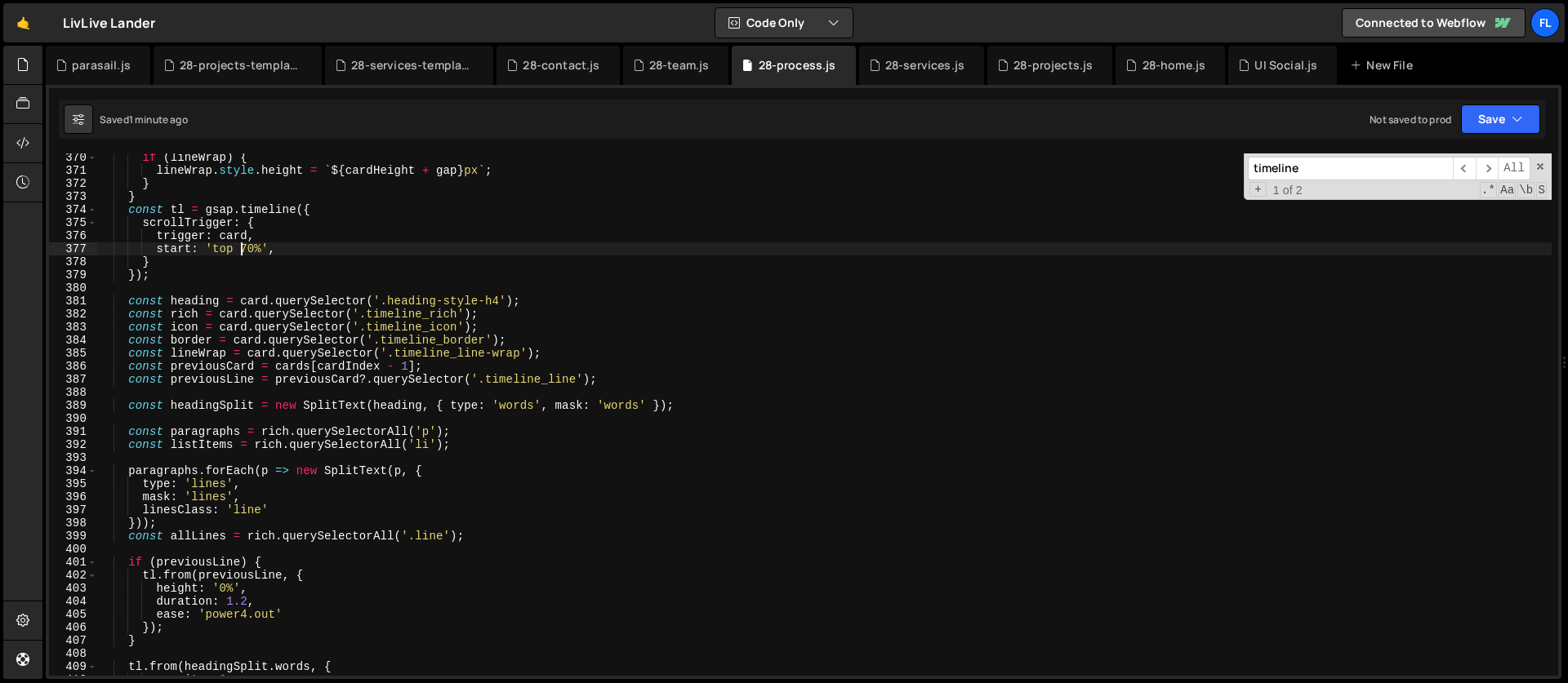
scroll to position [4821, 0]
click at [199, 250] on div "if ( lineWrap ) { lineWrap . style . height = ` ${ cardHeight + gap } px ` ; } …" at bounding box center [824, 425] width 1454 height 549
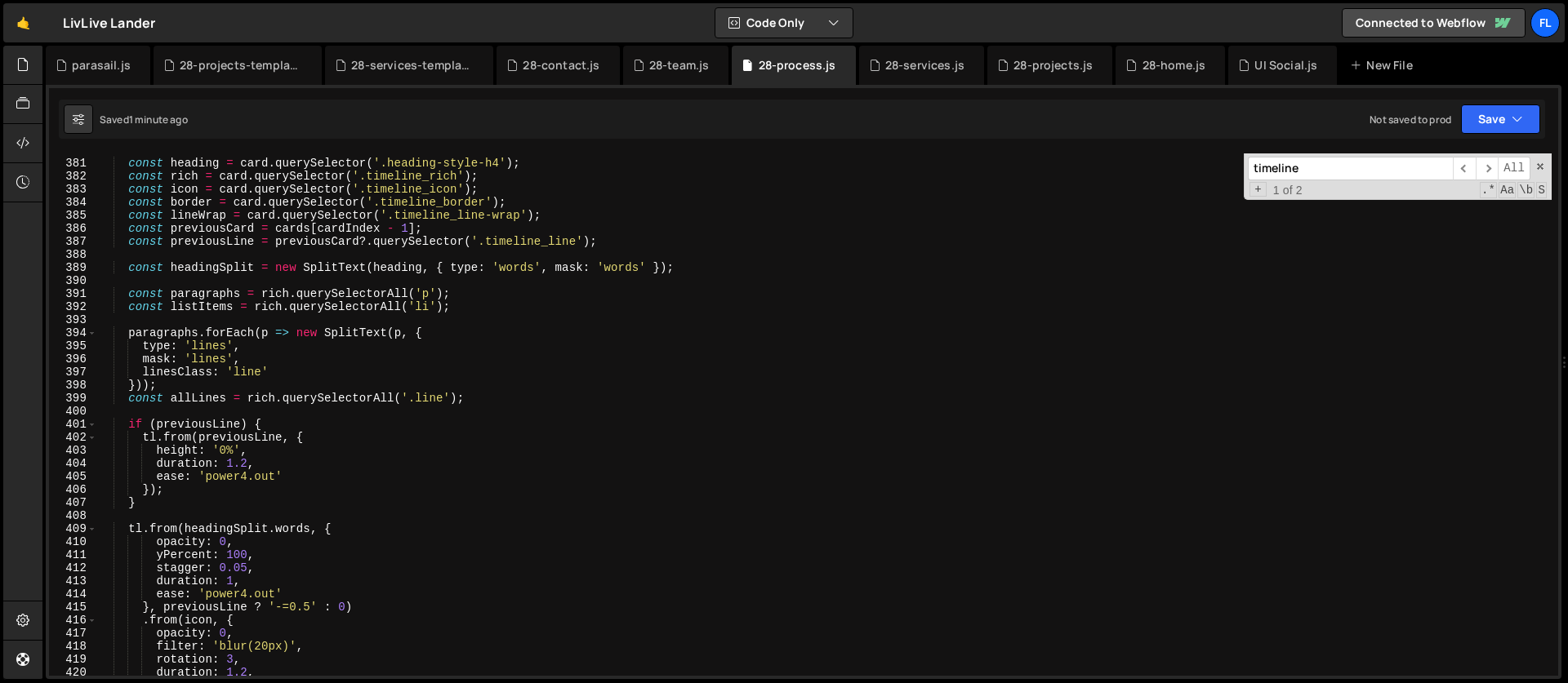
scroll to position [5004, 0]
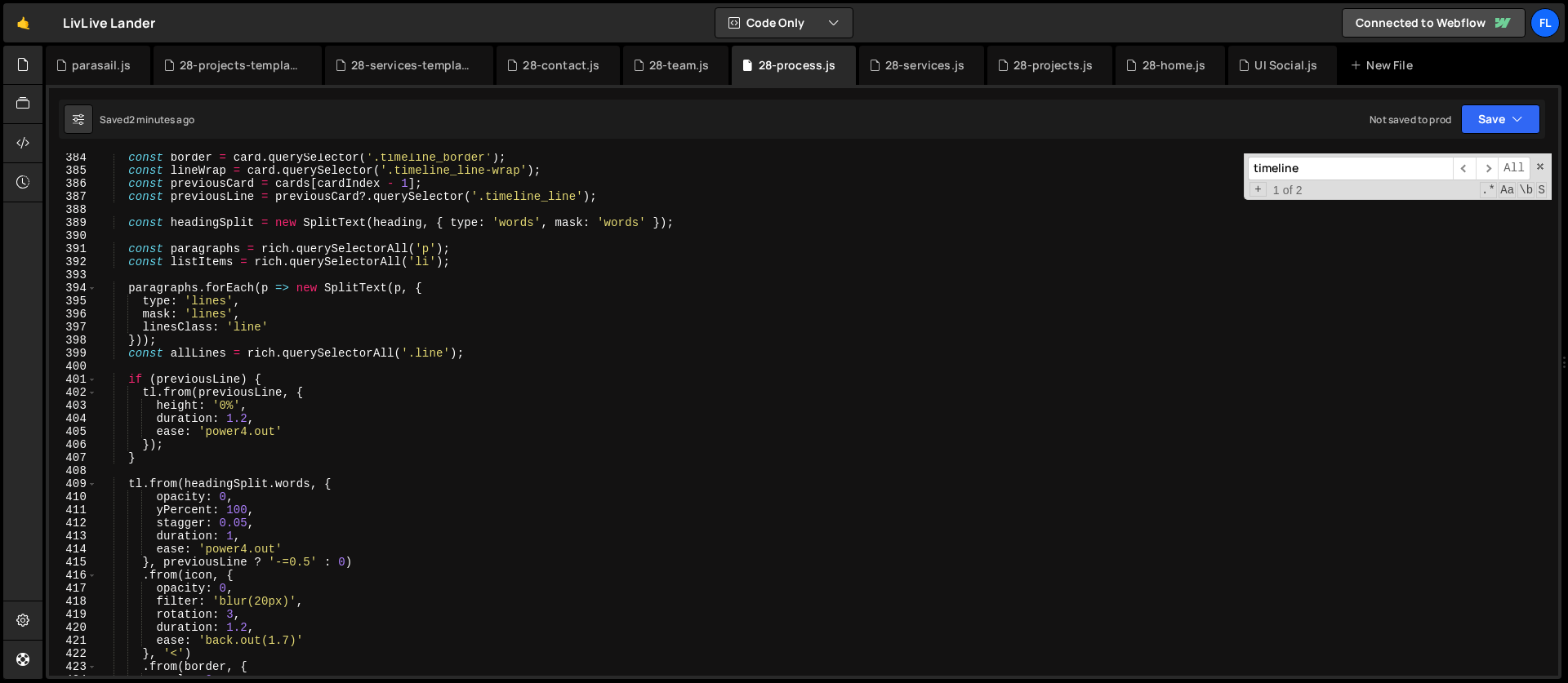
click at [218, 426] on div "const border = card . querySelector ( '.timeline_border' ) ; const lineWrap = c…" at bounding box center [824, 425] width 1454 height 549
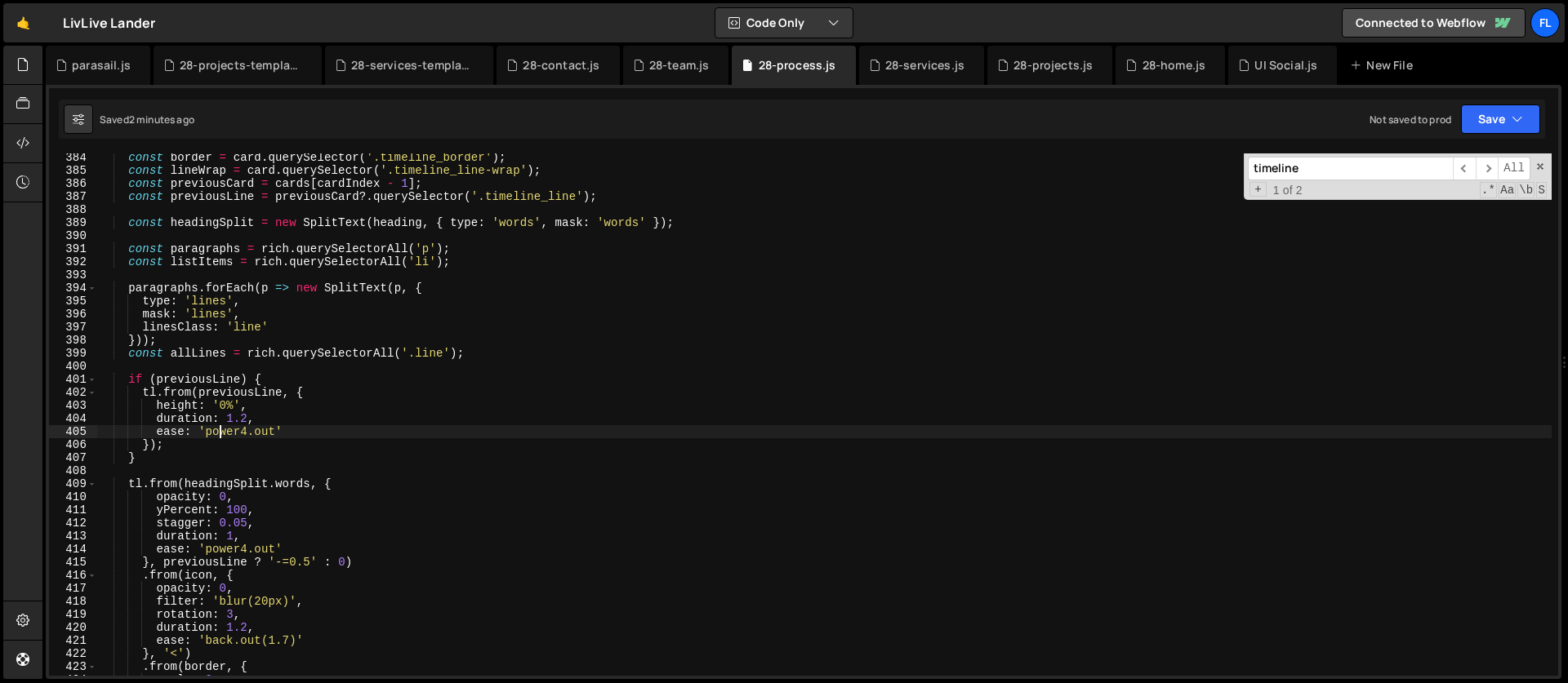
click at [219, 415] on div "const border = card . querySelector ( '.timeline_border' ) ; const lineWrap = c…" at bounding box center [824, 425] width 1454 height 549
click at [1290, 146] on div "1 2 3 4 5 6 7 8 9 10 11 12 13 14 15 16 17 18 19 20 21 22 23 24 25 26 27 28 29 3…" at bounding box center [804, 382] width 1516 height 594
click at [1311, 172] on input "timeline" at bounding box center [1350, 169] width 205 height 24
type textarea "paragraphs.forEach(p => new SplitText(p, {"
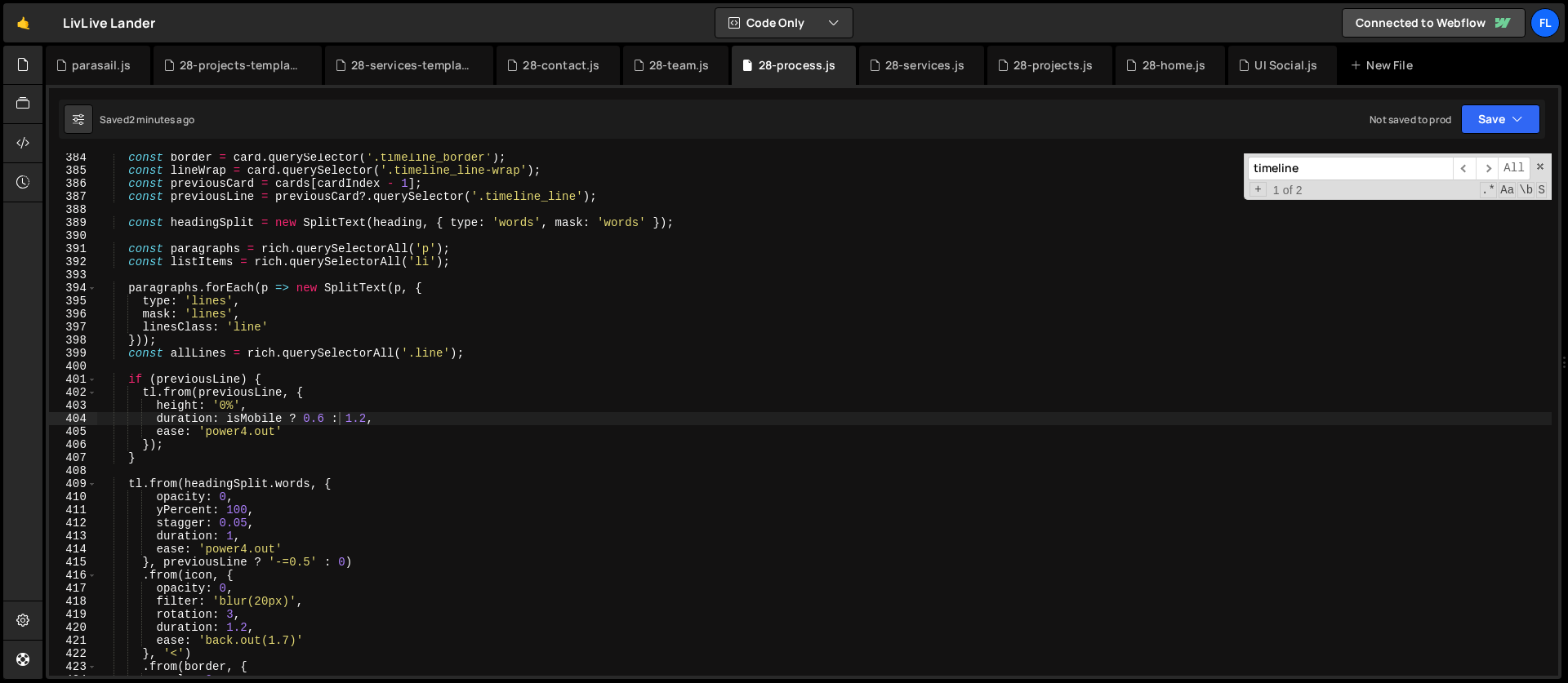
click at [554, 287] on div "const border = card . querySelector ( '.timeline_border' ) ; const lineWrap = c…" at bounding box center [824, 425] width 1454 height 549
